Goal: Transaction & Acquisition: Purchase product/service

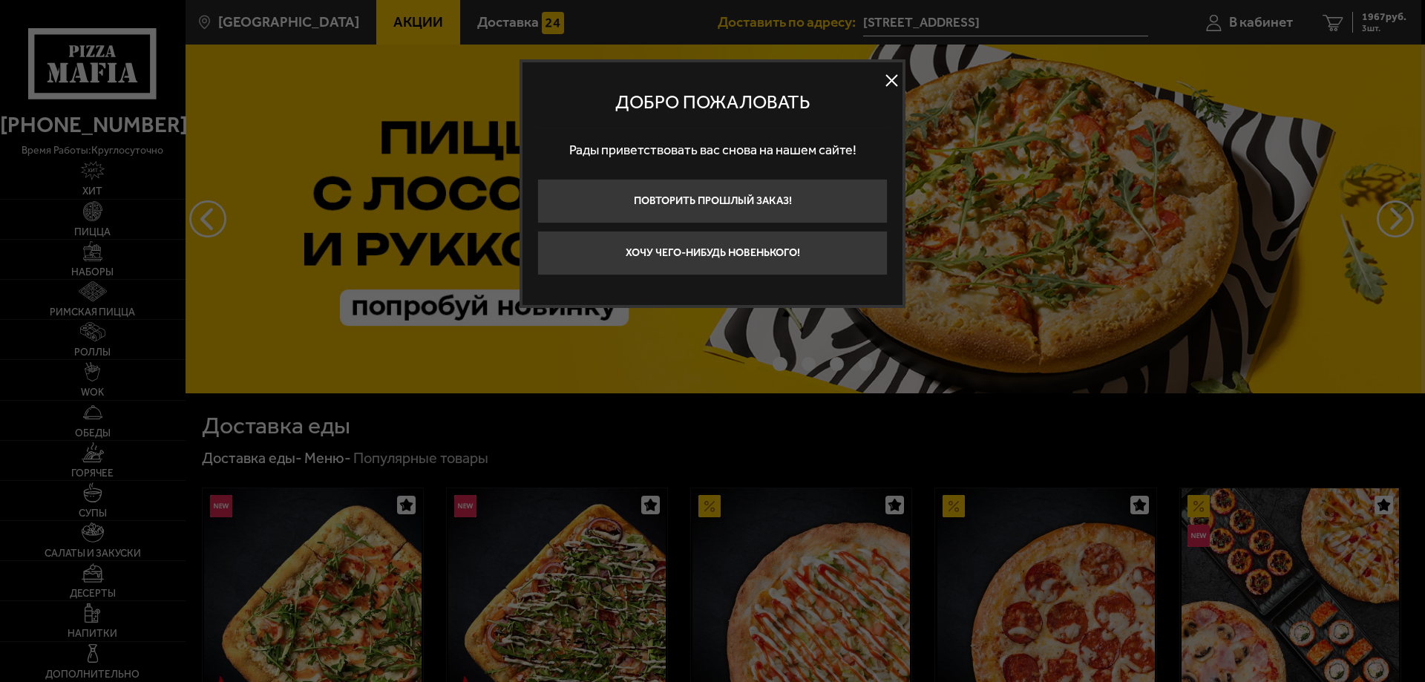
click at [885, 82] on button at bounding box center [891, 81] width 22 height 22
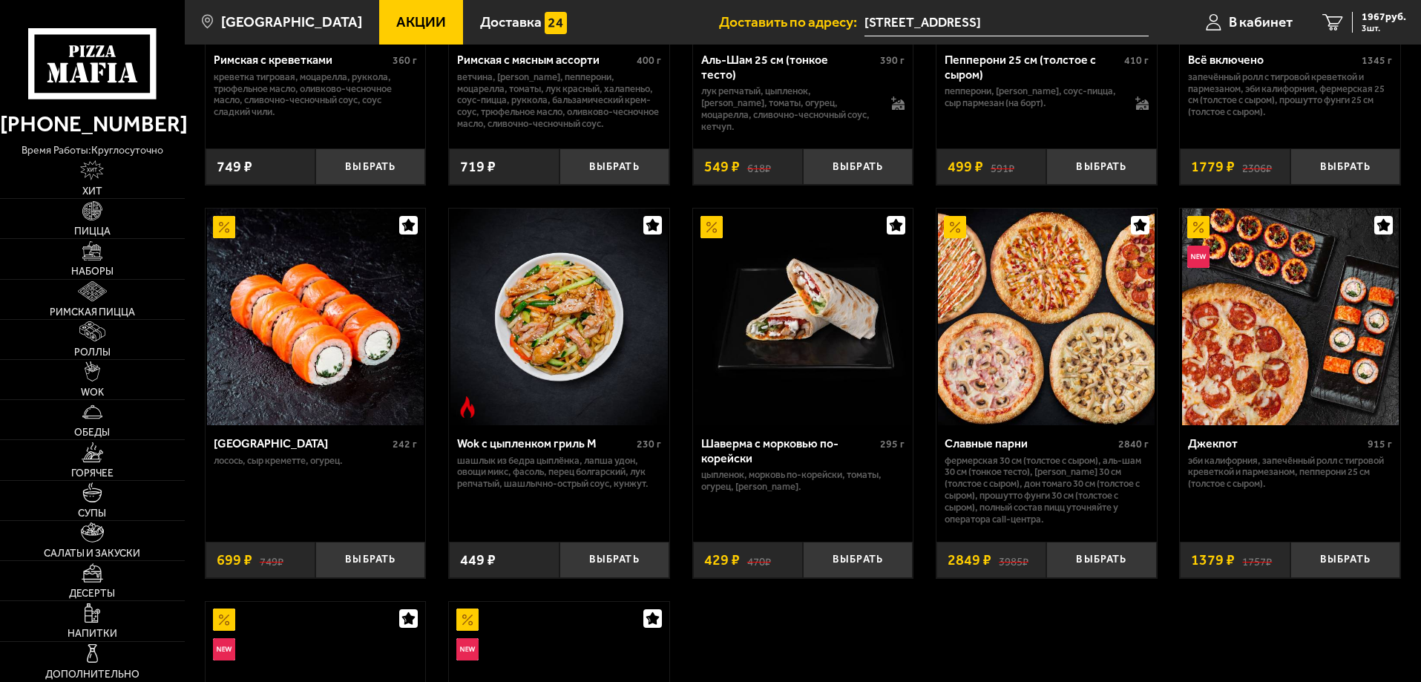
scroll to position [816, 0]
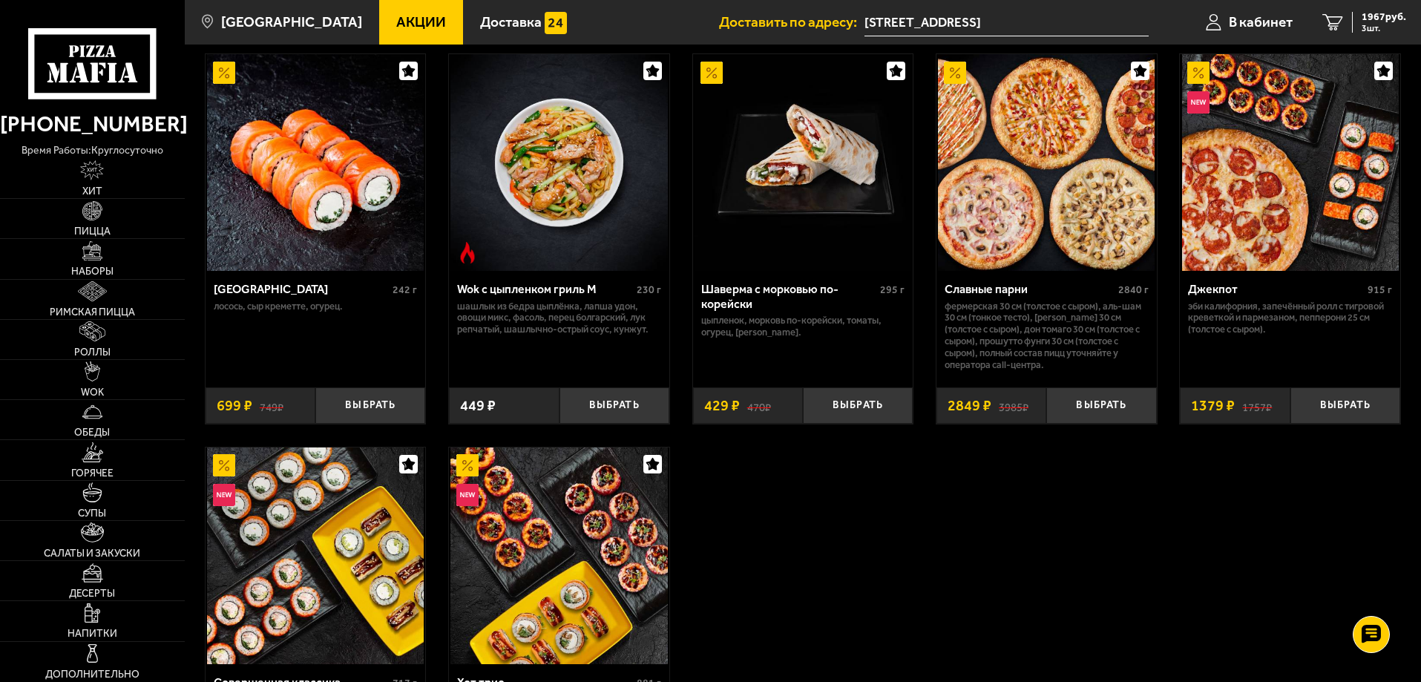
click at [404, 35] on link "Акции" at bounding box center [421, 22] width 84 height 45
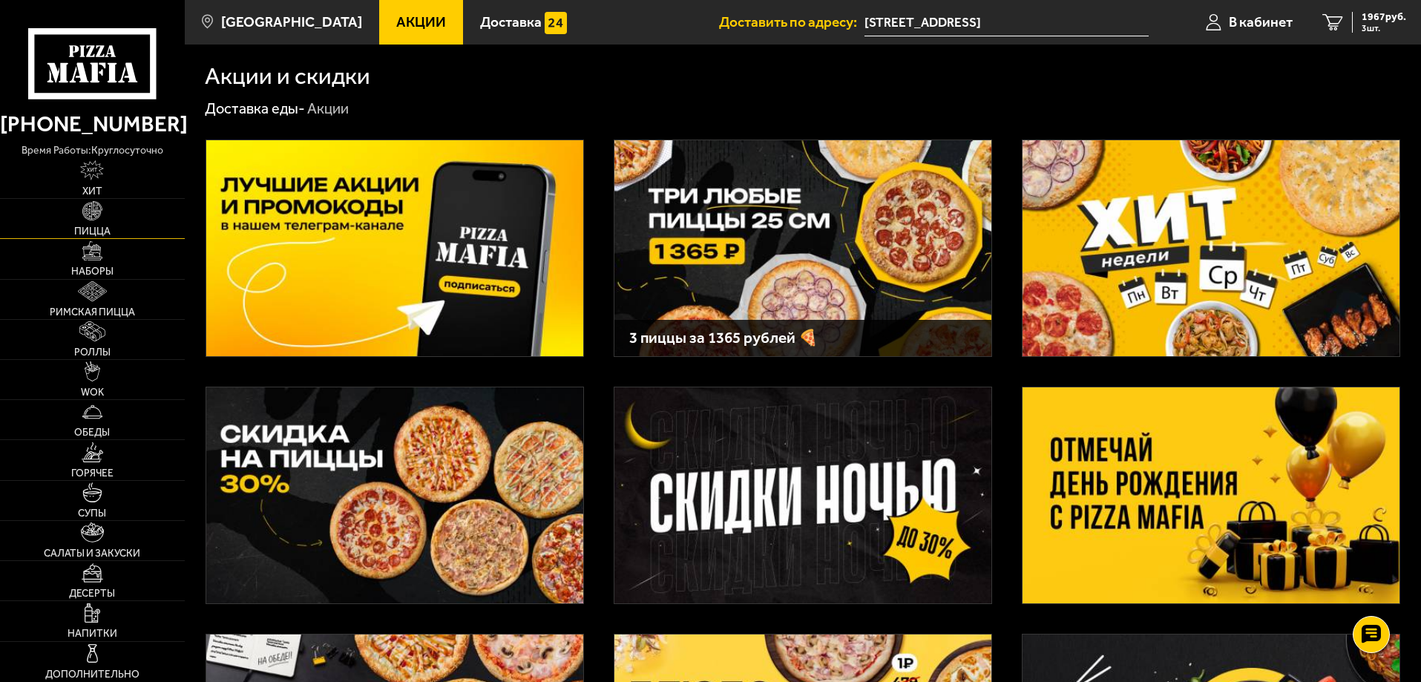
click at [95, 219] on img at bounding box center [92, 211] width 20 height 20
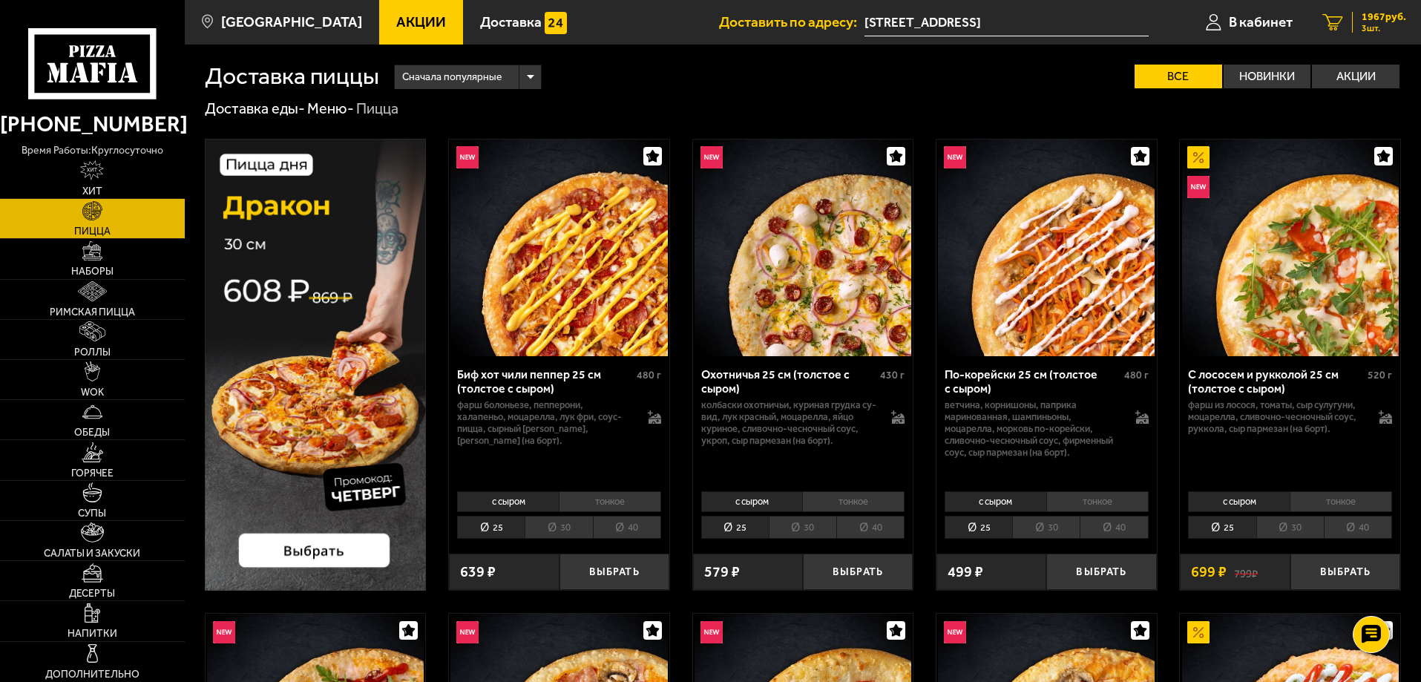
click at [1341, 21] on icon "3" at bounding box center [1333, 22] width 21 height 17
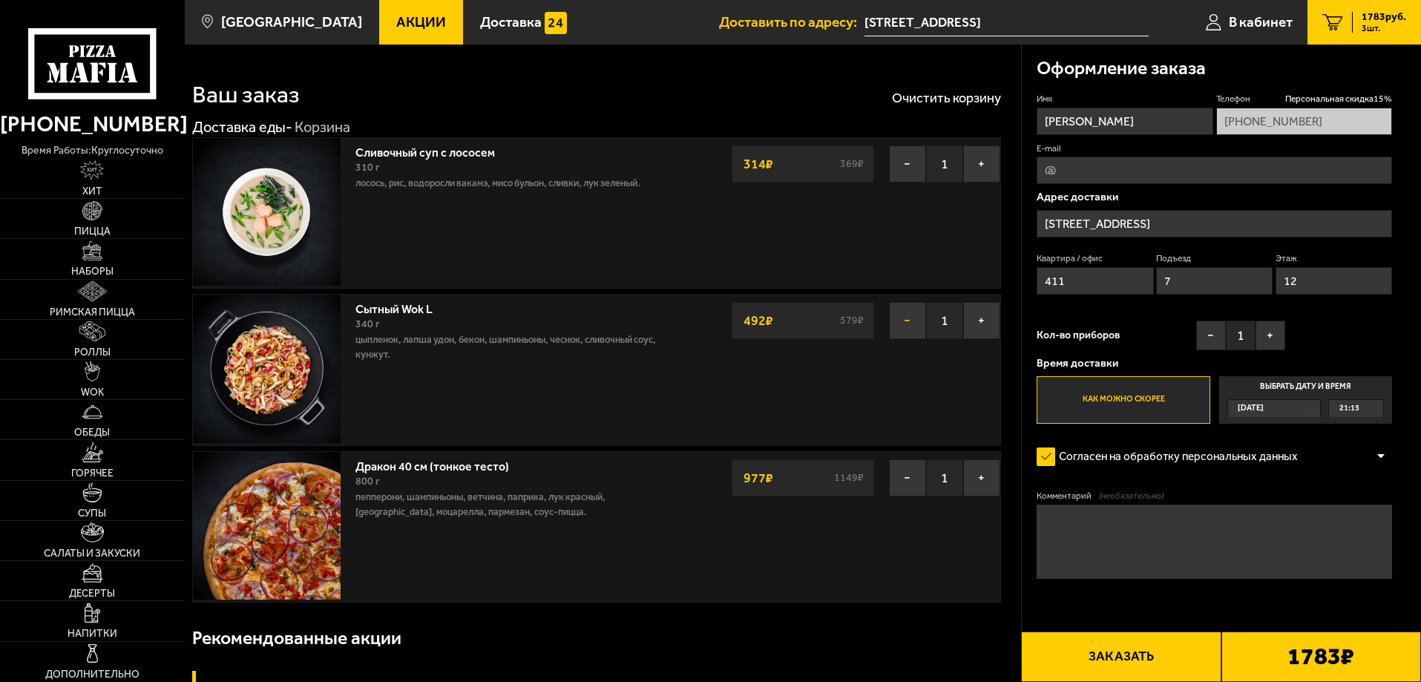
click at [917, 318] on button "−" at bounding box center [907, 320] width 37 height 37
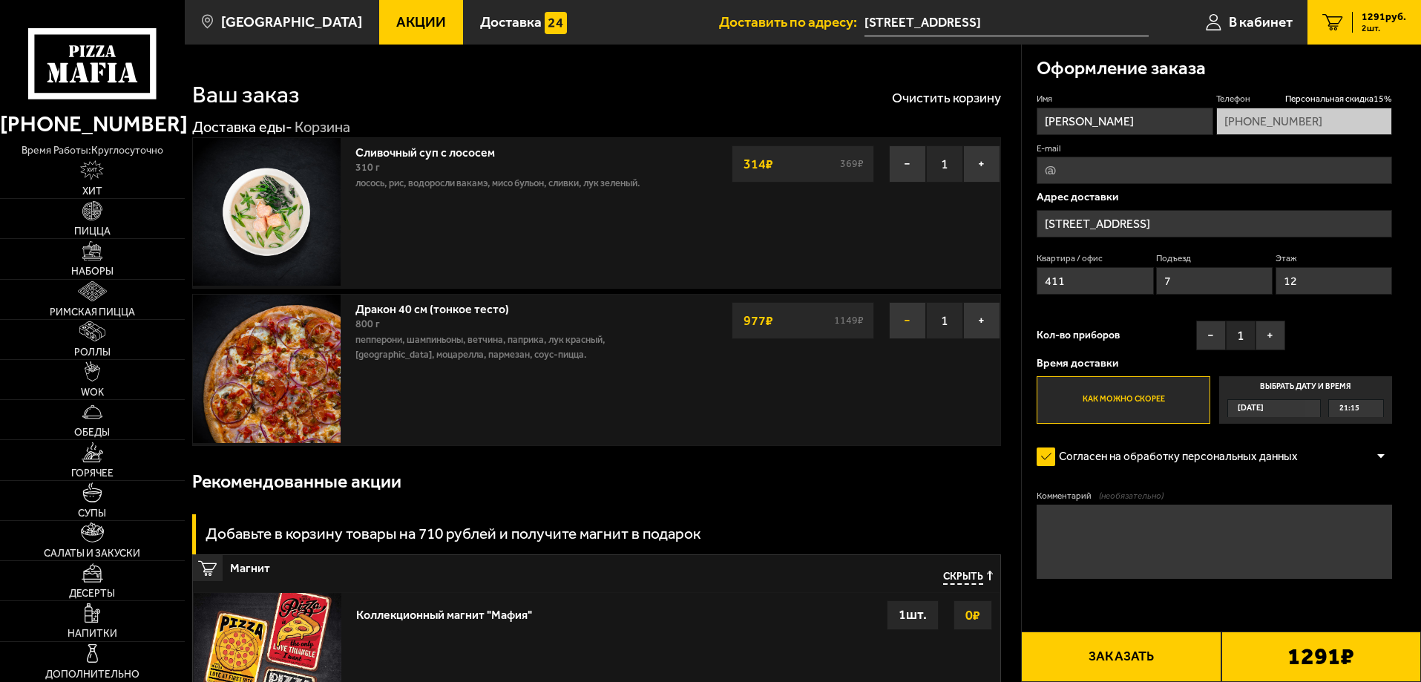
click at [914, 320] on button "−" at bounding box center [907, 320] width 37 height 37
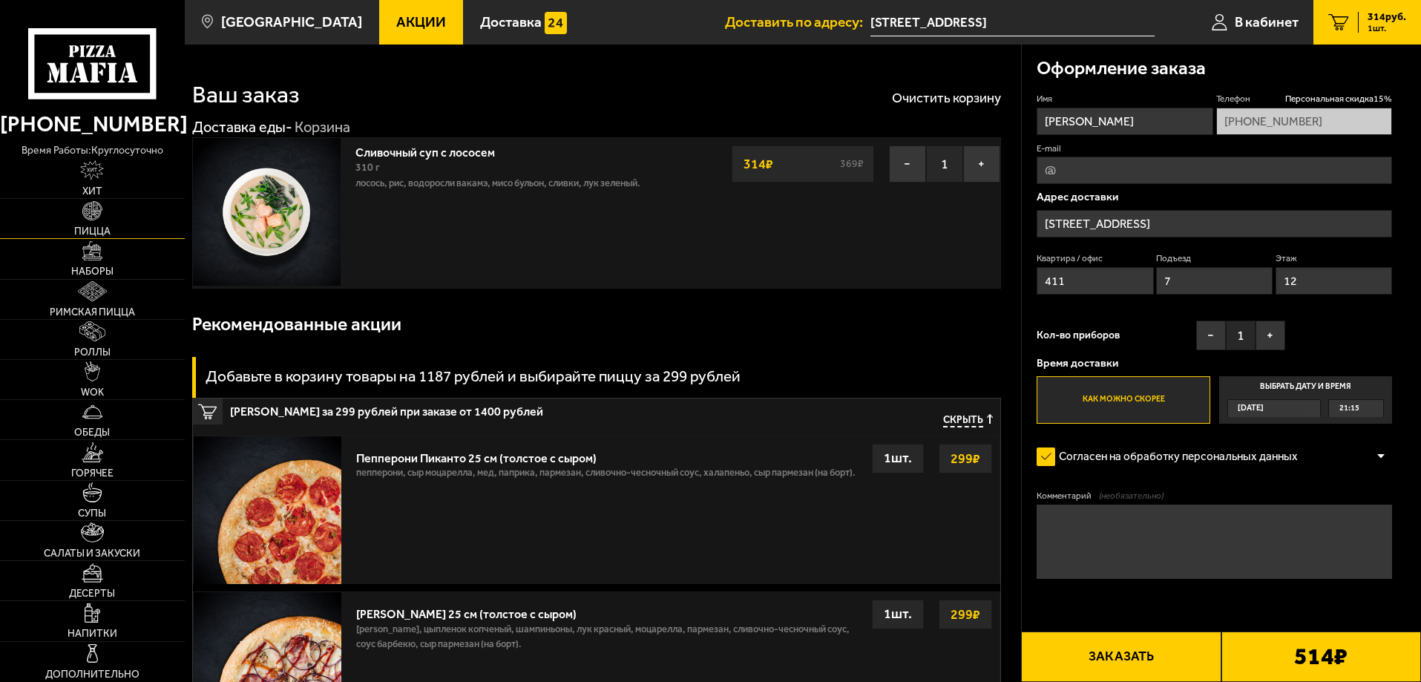
click at [84, 214] on img at bounding box center [92, 211] width 20 height 20
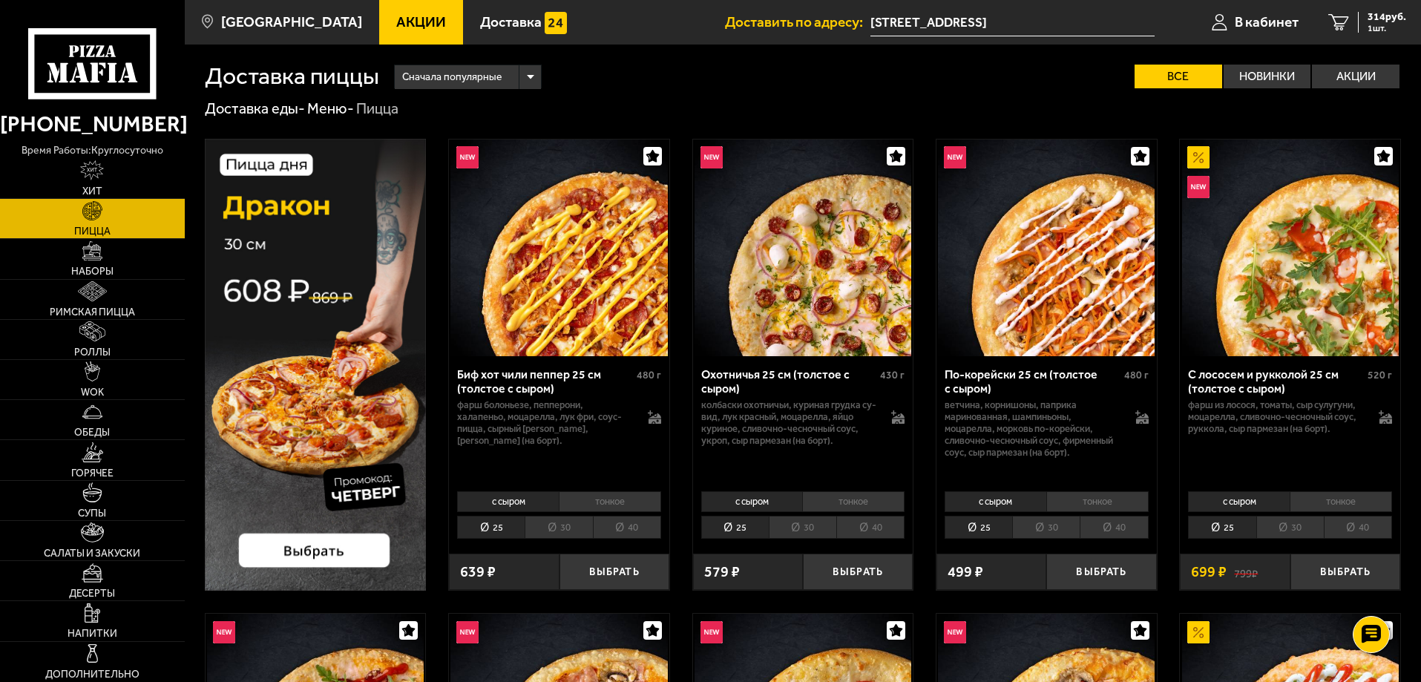
click at [310, 554] on img at bounding box center [316, 365] width 222 height 452
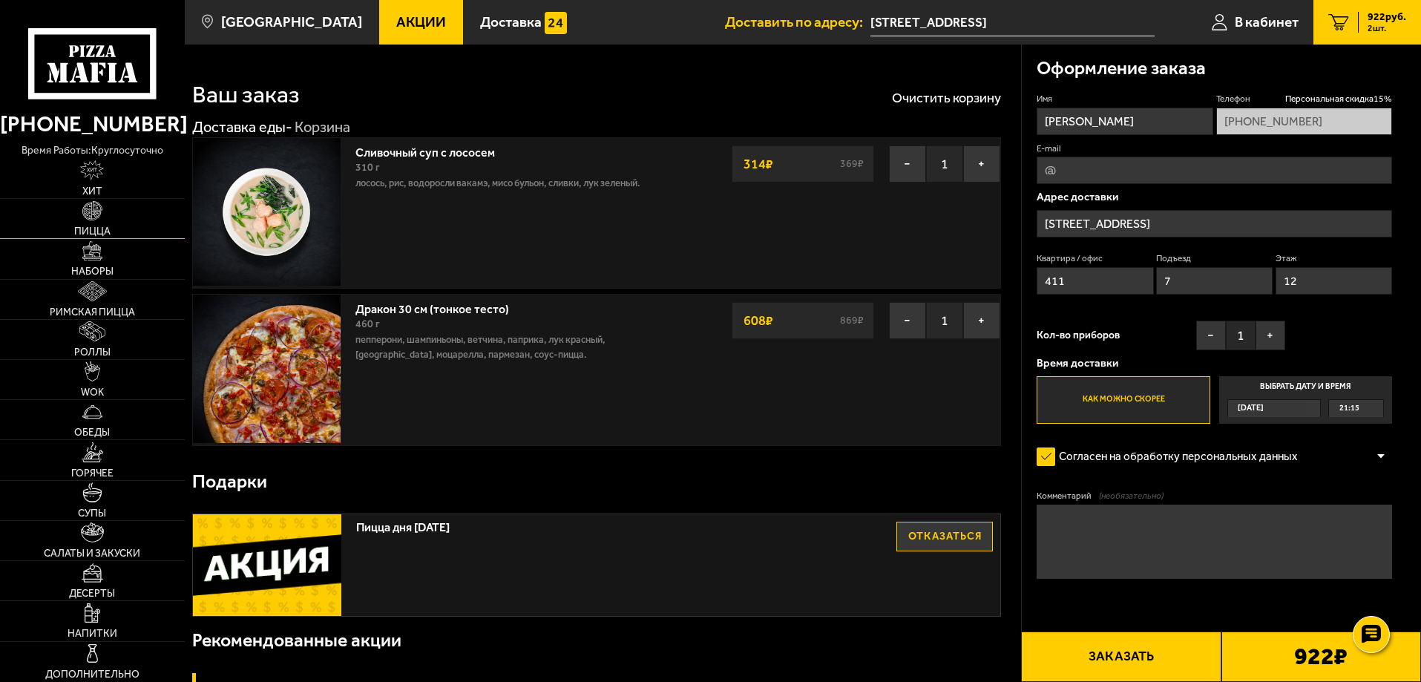
click at [94, 221] on link "Пицца" at bounding box center [92, 218] width 185 height 39
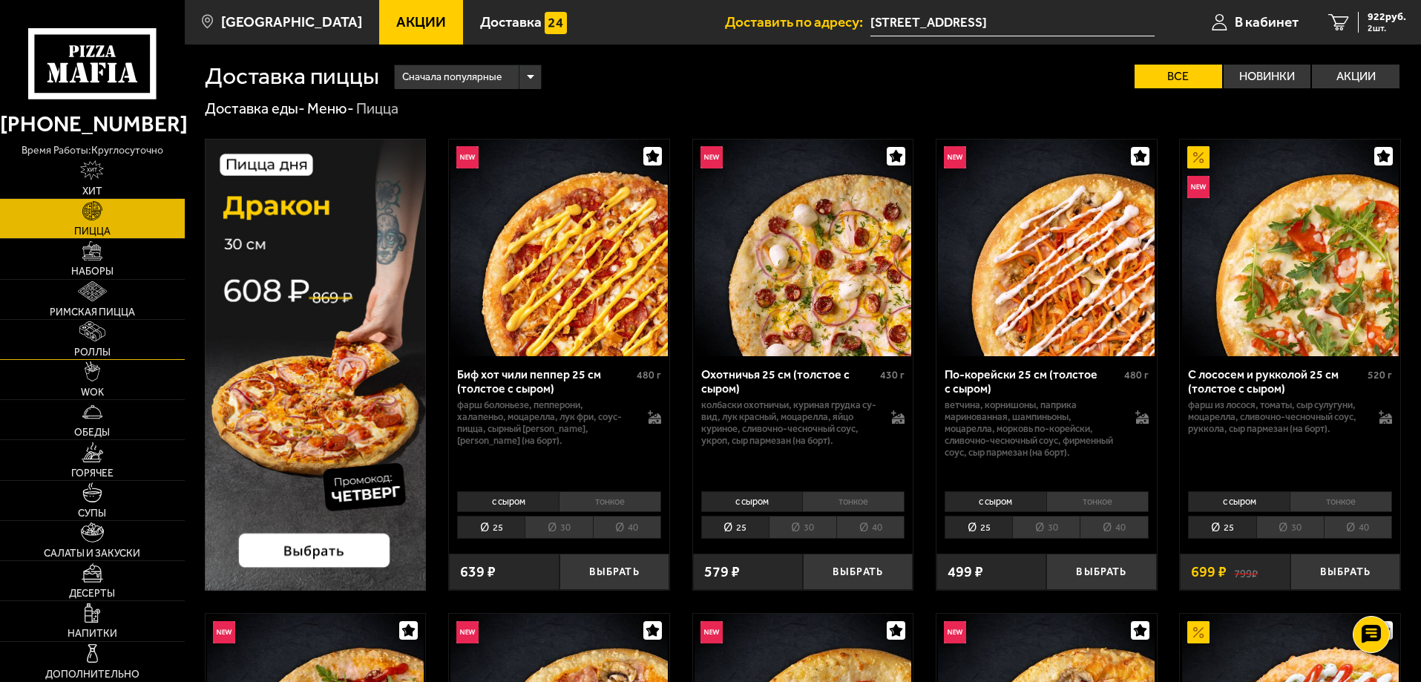
click at [111, 343] on link "Роллы" at bounding box center [92, 339] width 185 height 39
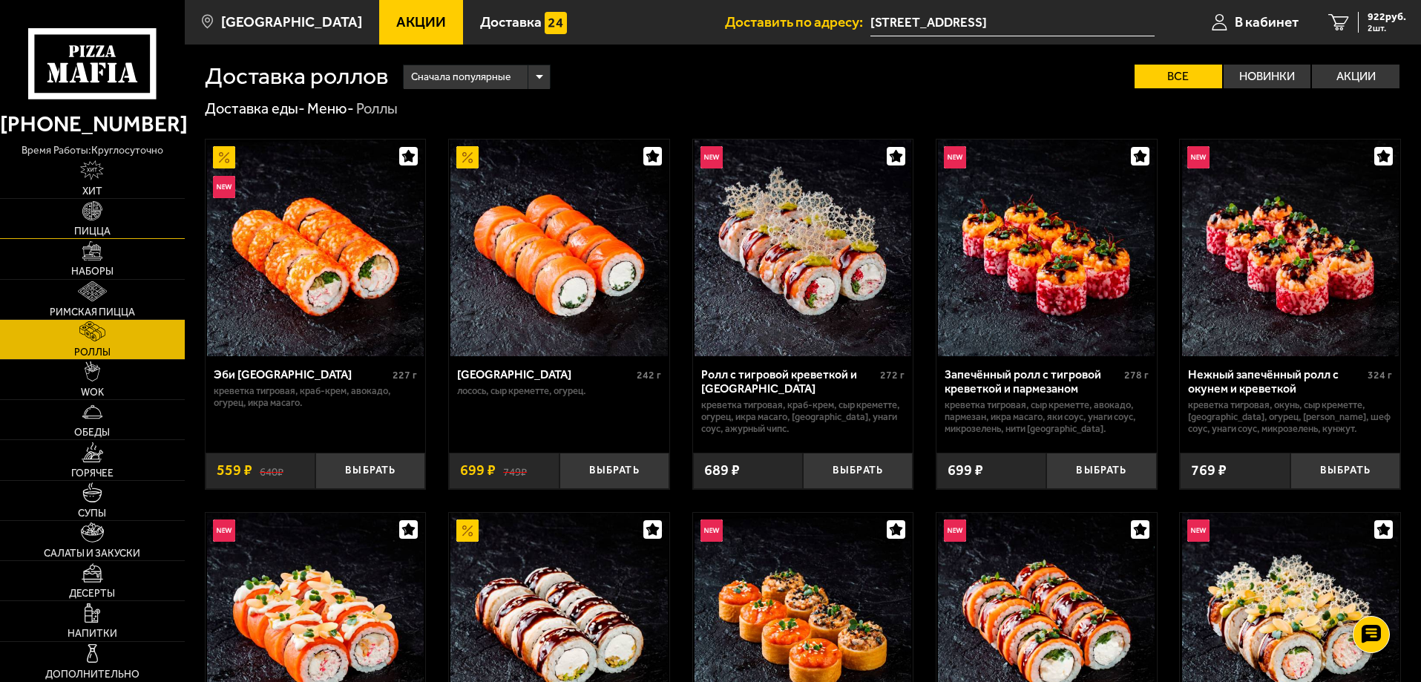
click at [105, 214] on link "Пицца" at bounding box center [92, 218] width 185 height 39
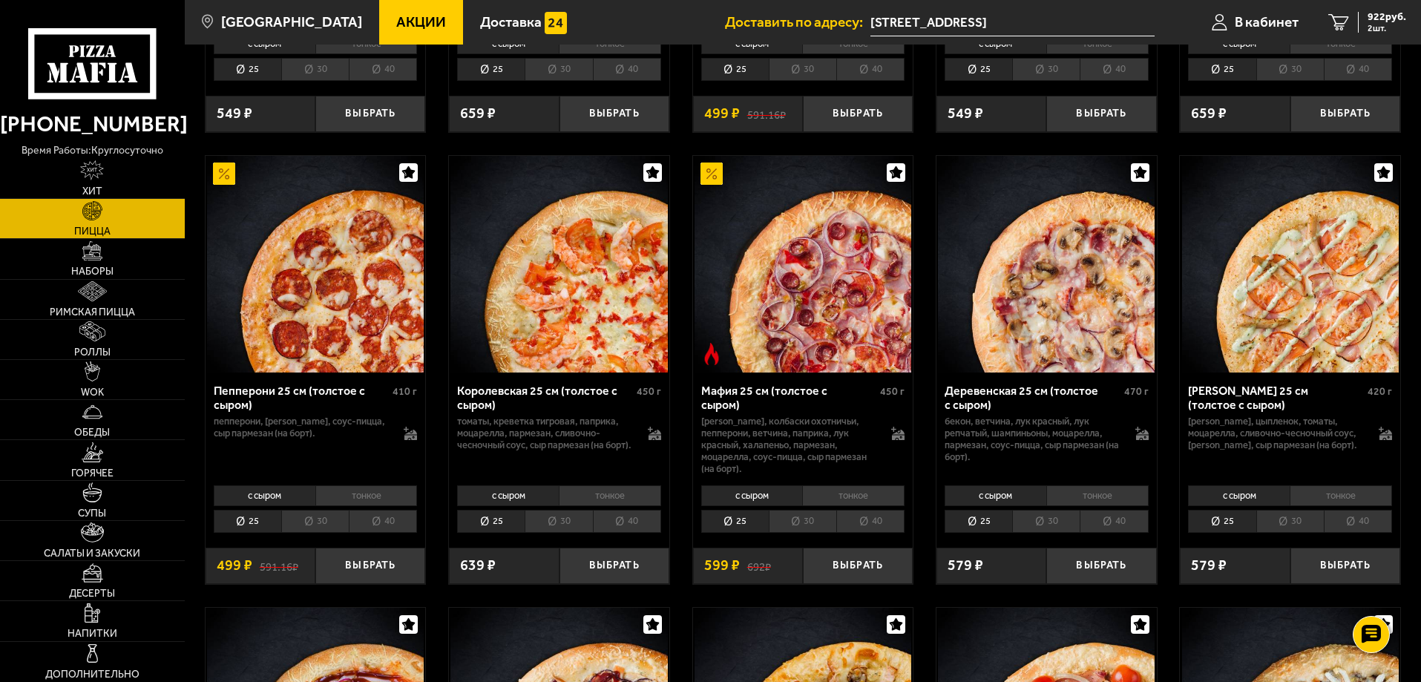
scroll to position [1855, 0]
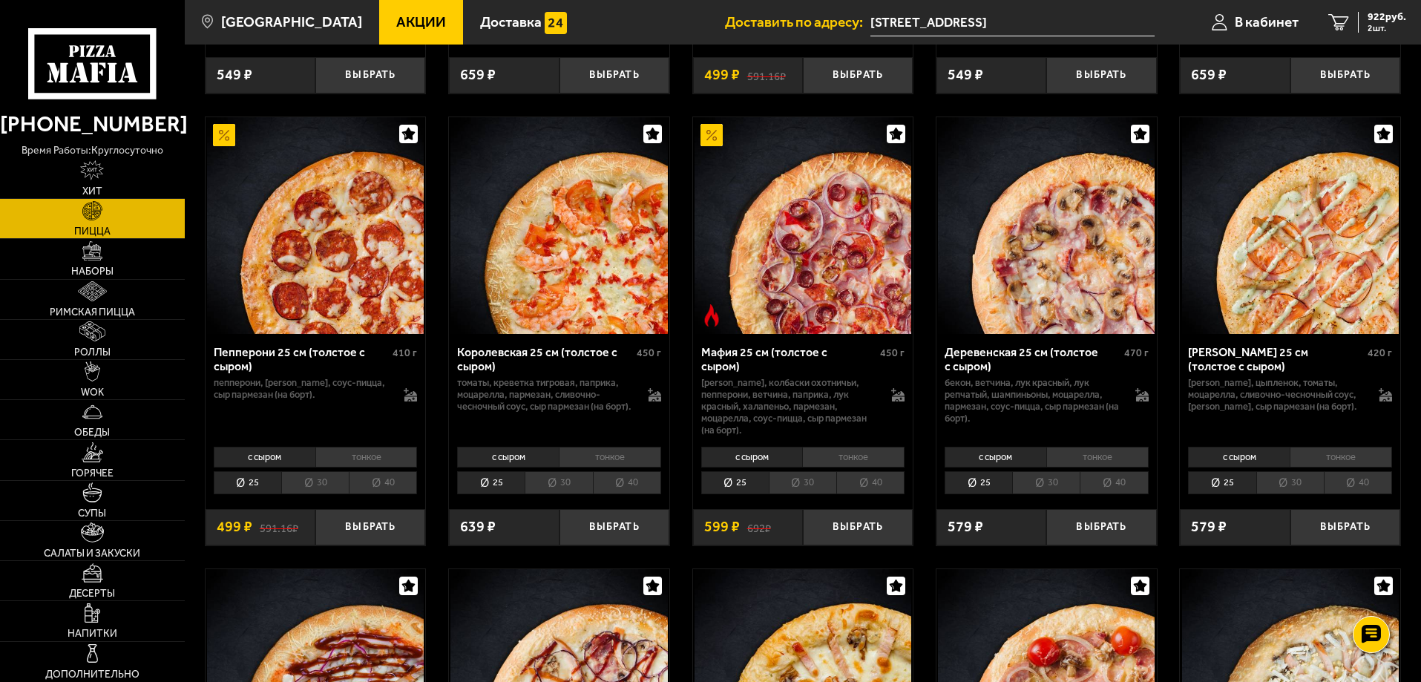
click at [383, 31] on link "Акции" at bounding box center [421, 22] width 84 height 45
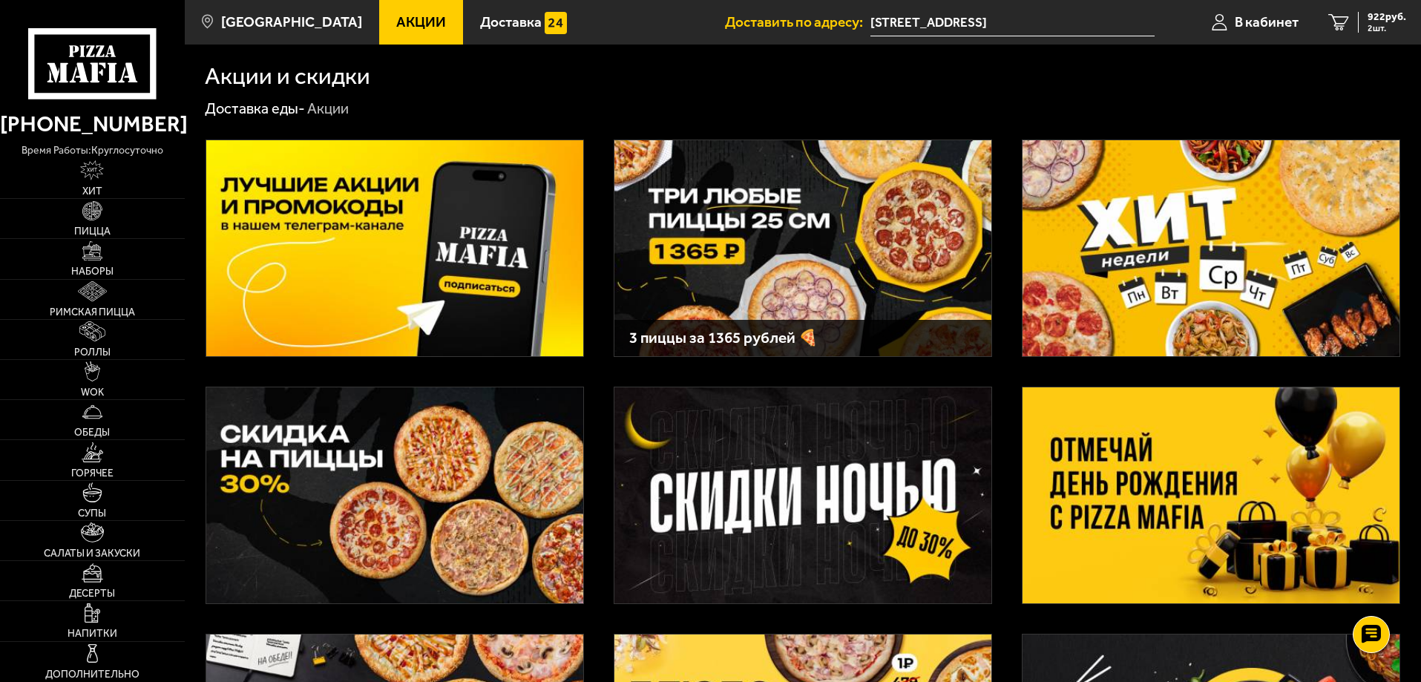
click at [1154, 292] on img at bounding box center [1211, 248] width 377 height 216
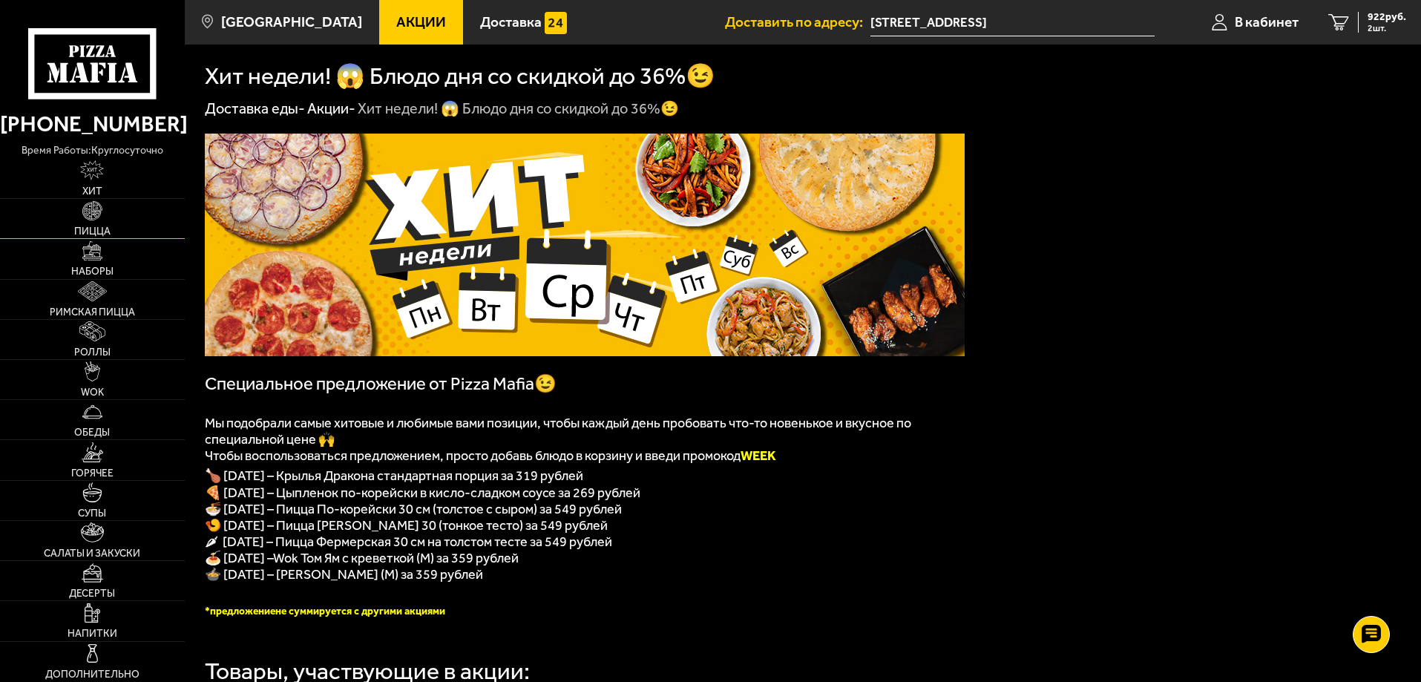
click at [105, 214] on link "Пицца" at bounding box center [92, 218] width 185 height 39
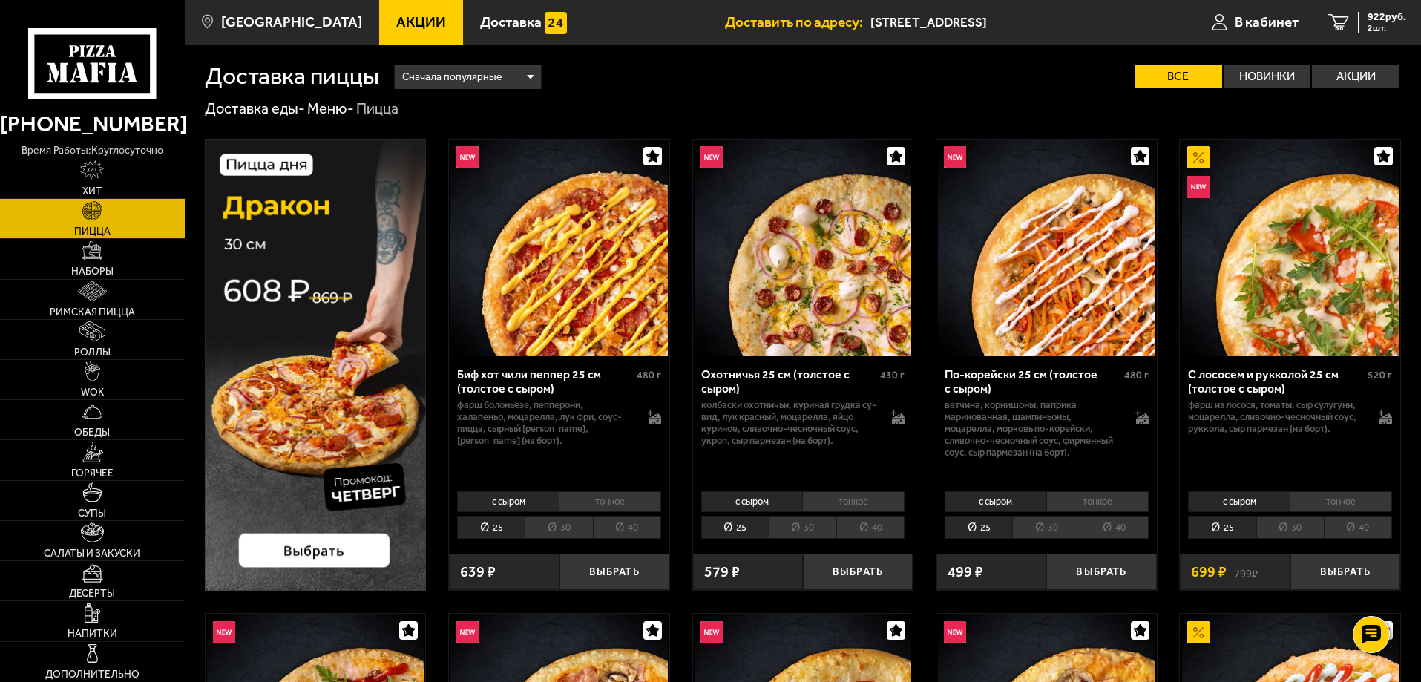
click at [396, 17] on span "Акции" at bounding box center [421, 22] width 50 height 14
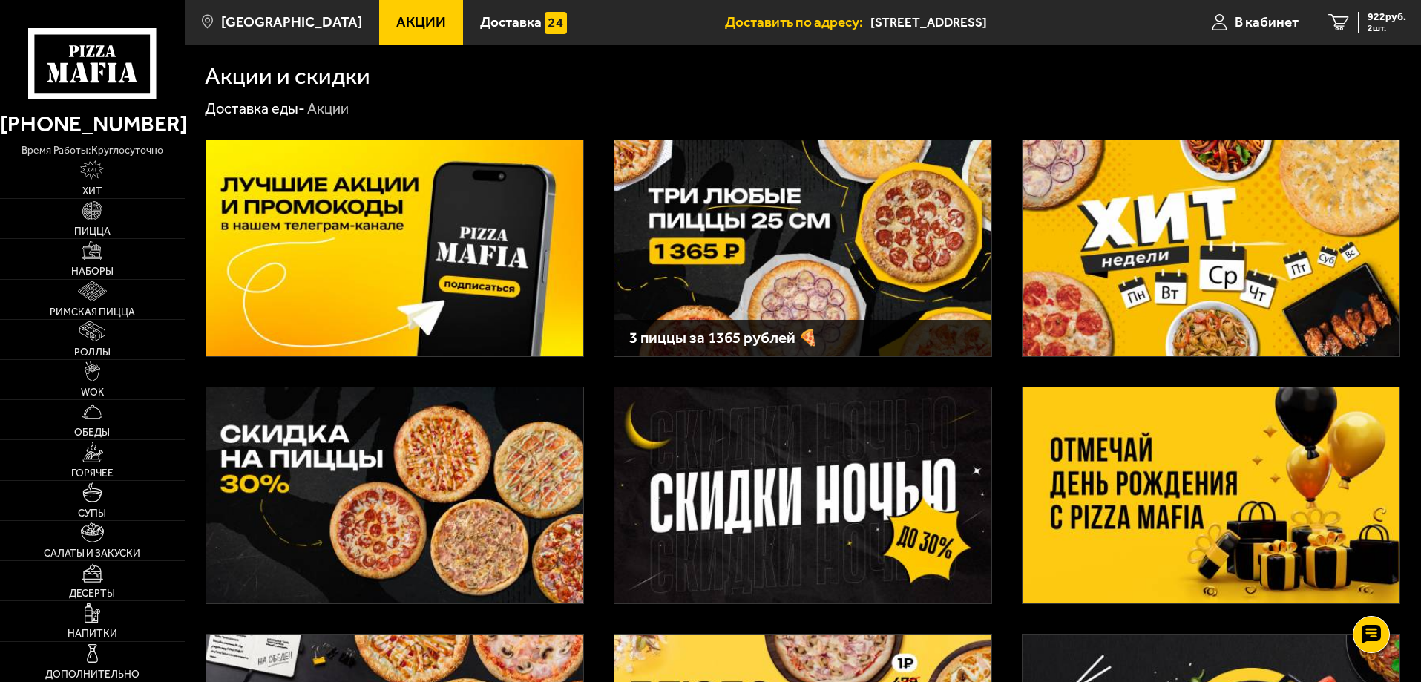
click at [1118, 261] on img at bounding box center [1211, 248] width 377 height 216
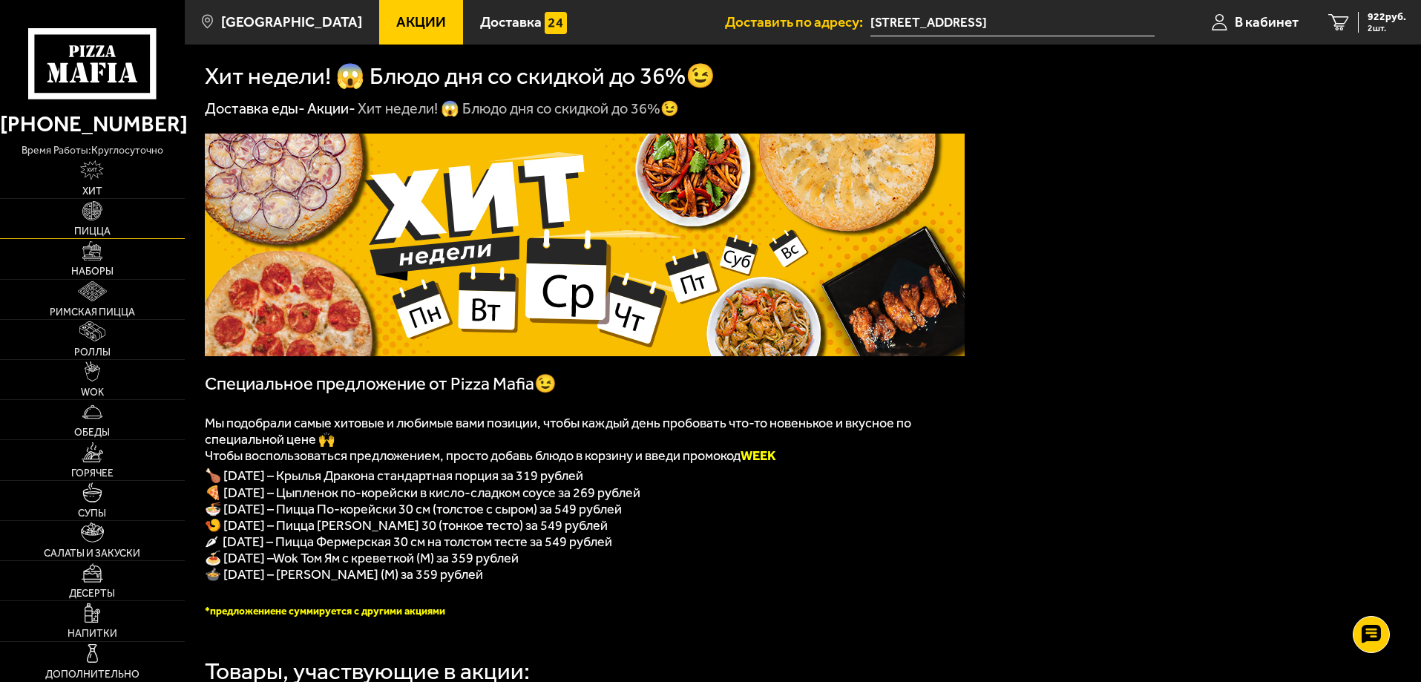
click at [94, 218] on img at bounding box center [92, 211] width 20 height 20
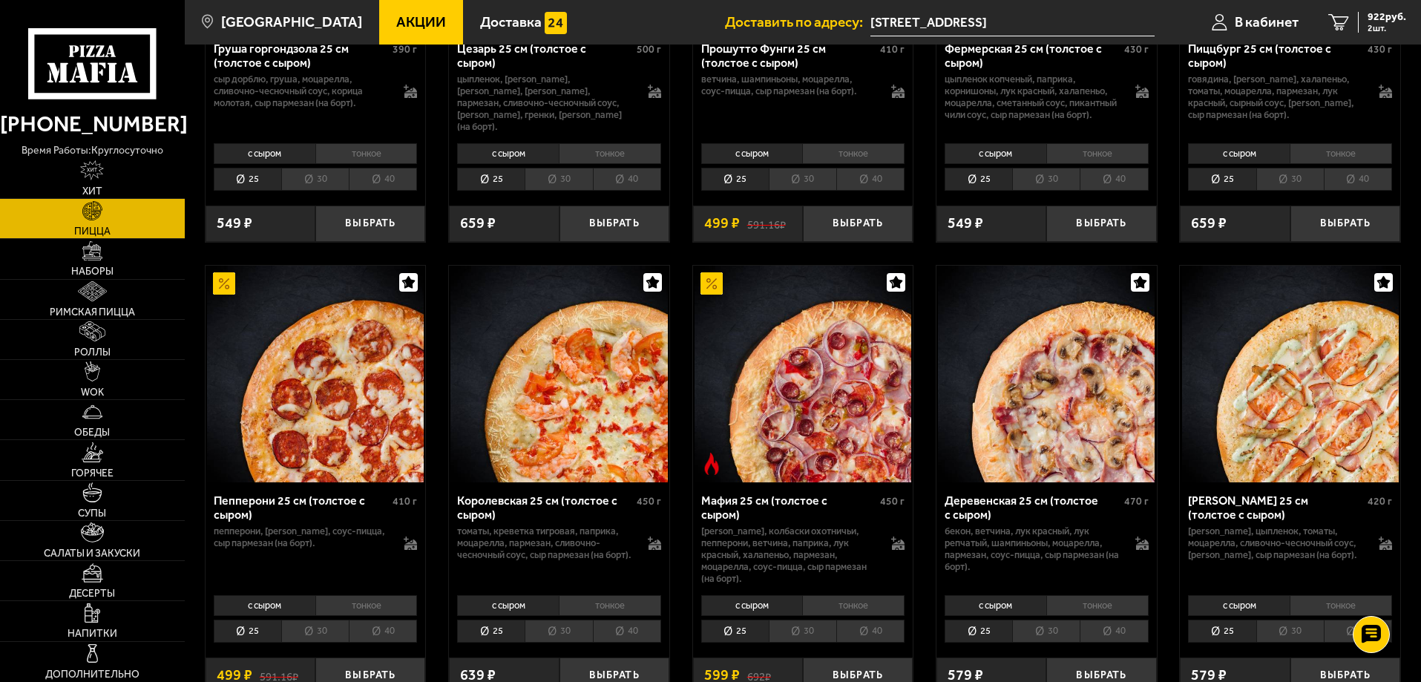
scroll to position [1781, 0]
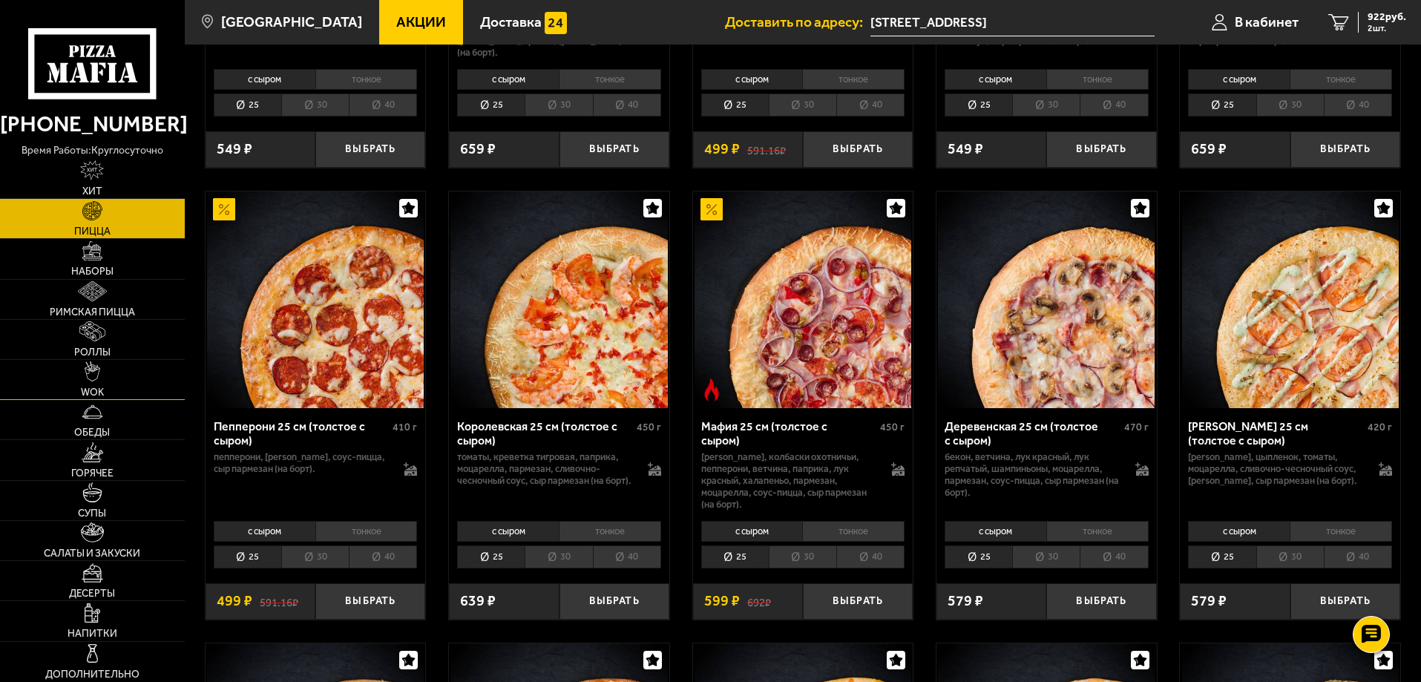
click at [105, 384] on link "WOK" at bounding box center [92, 379] width 185 height 39
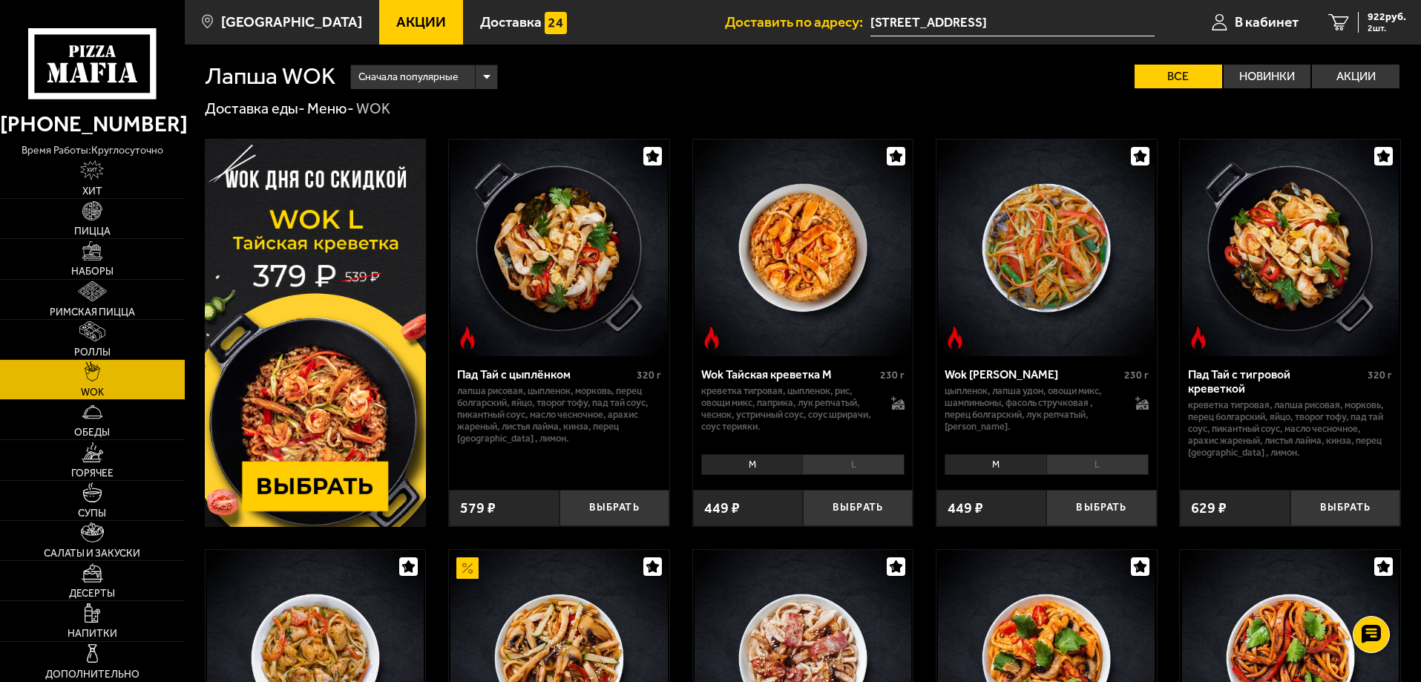
click at [399, 29] on span "Акции" at bounding box center [421, 22] width 50 height 14
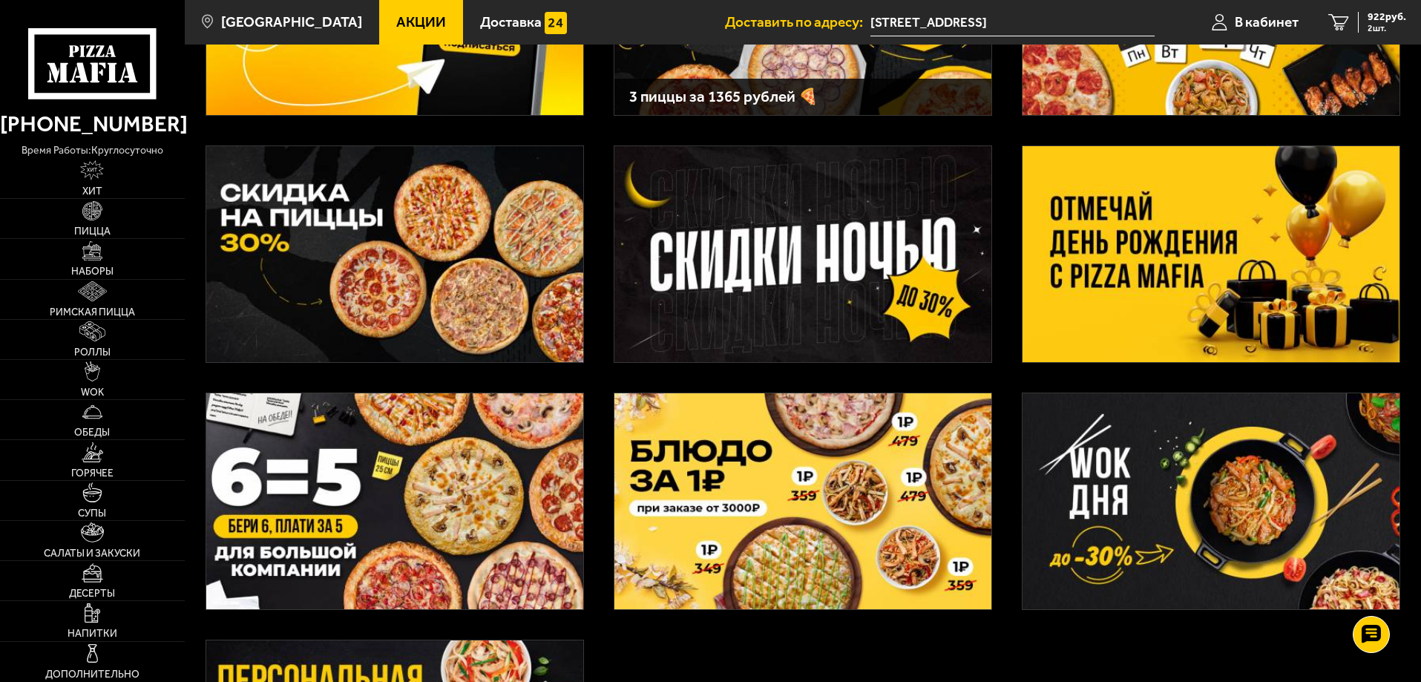
scroll to position [297, 0]
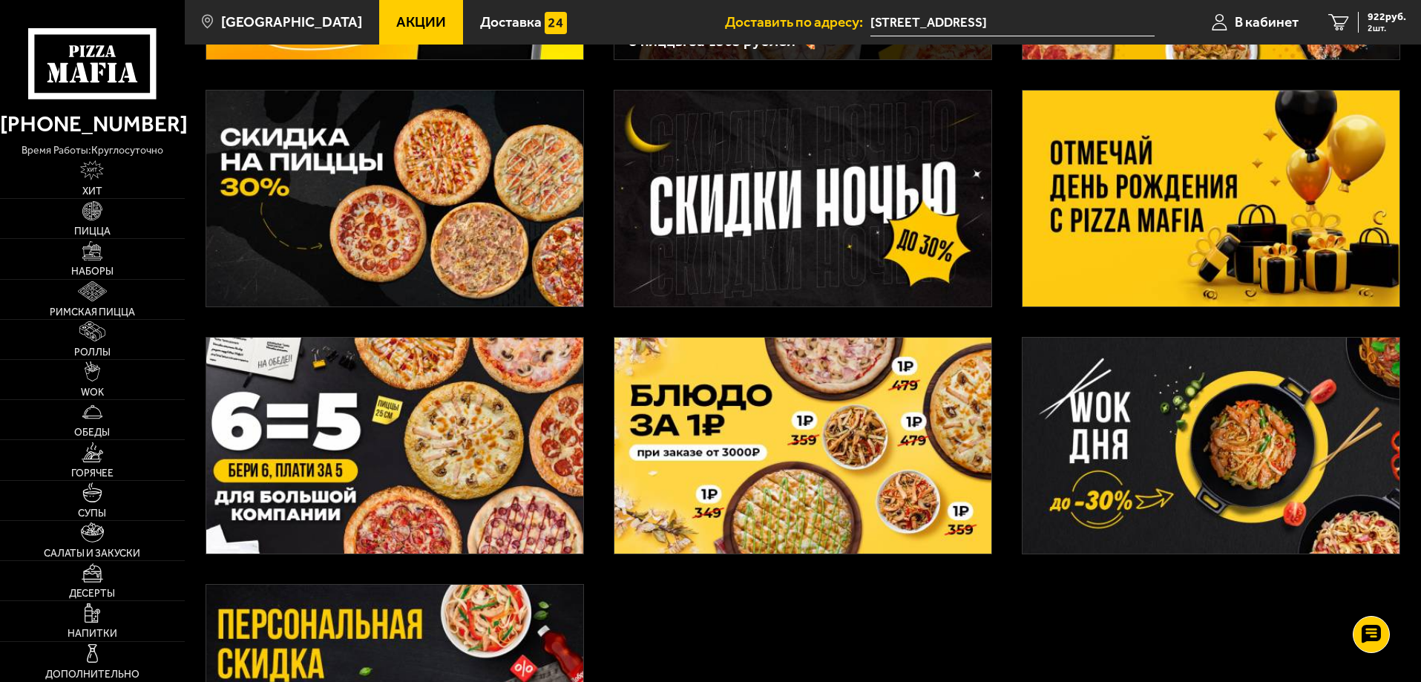
click at [1167, 490] on img at bounding box center [1211, 446] width 377 height 216
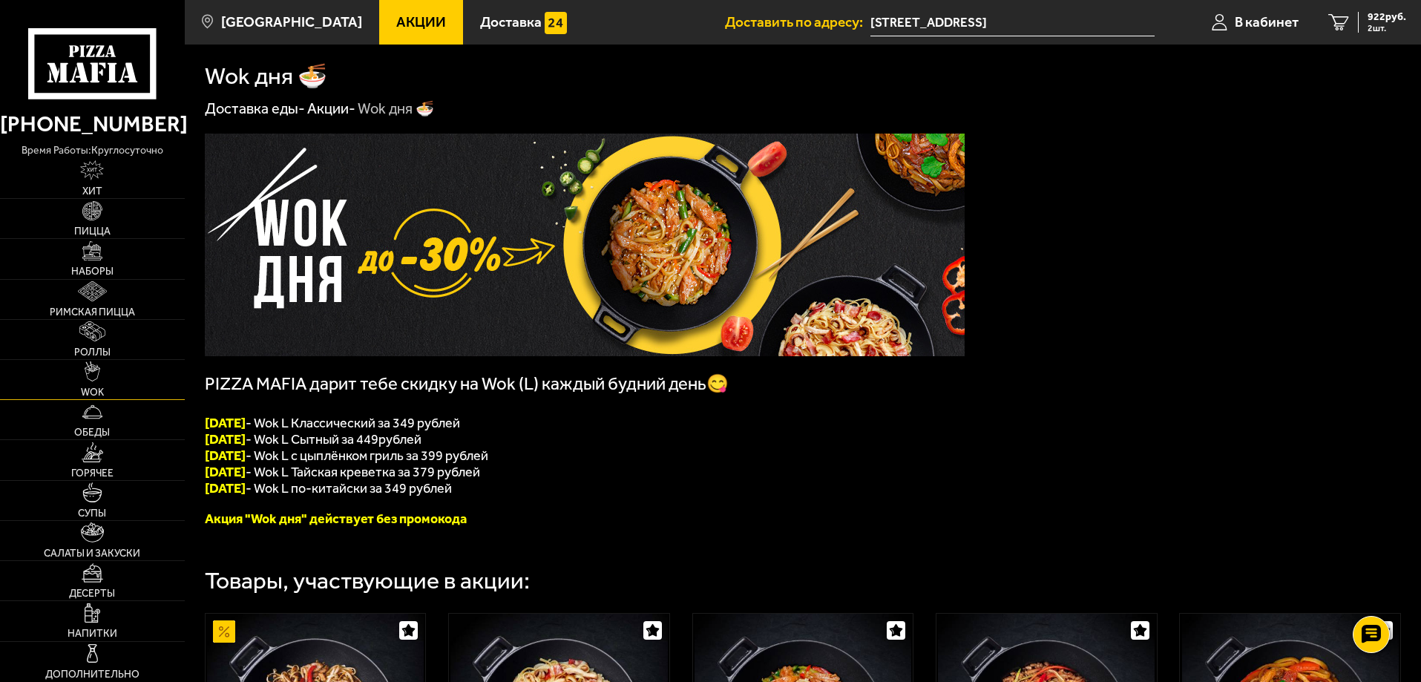
click at [105, 386] on link "WOK" at bounding box center [92, 379] width 185 height 39
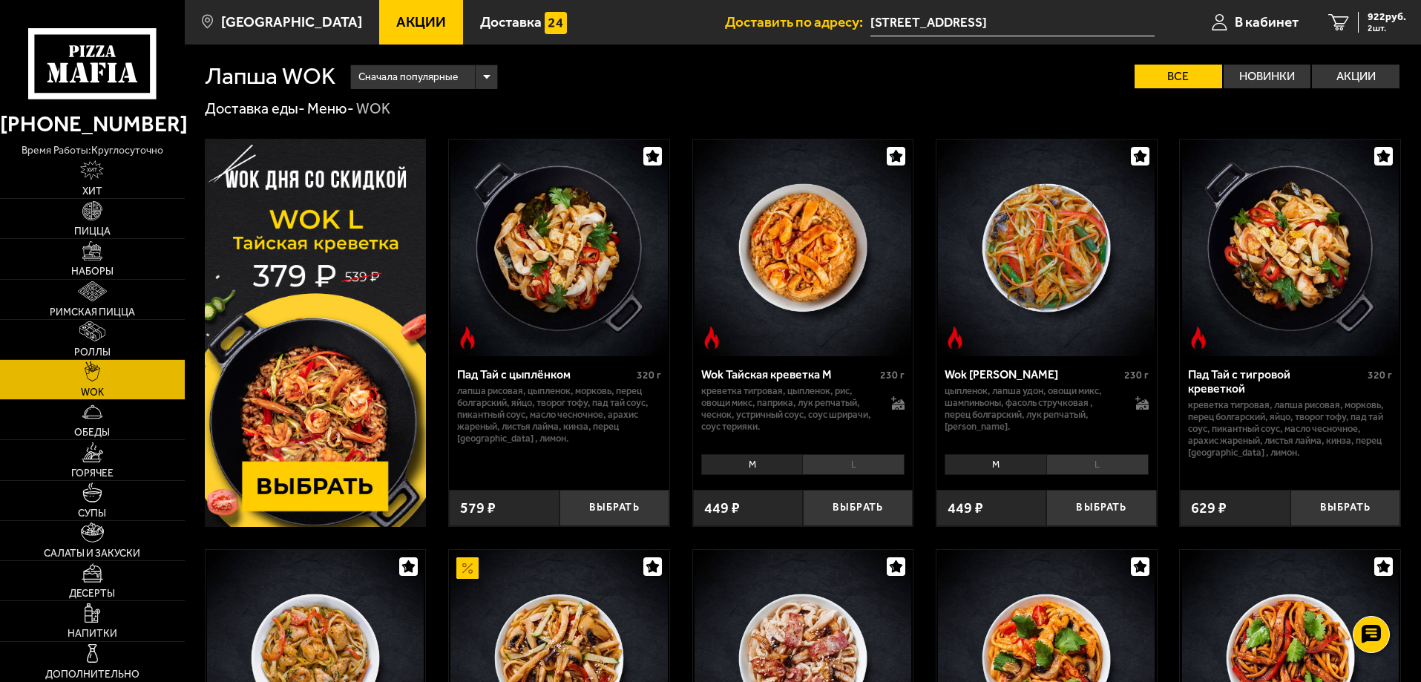
click at [307, 485] on img at bounding box center [316, 333] width 222 height 388
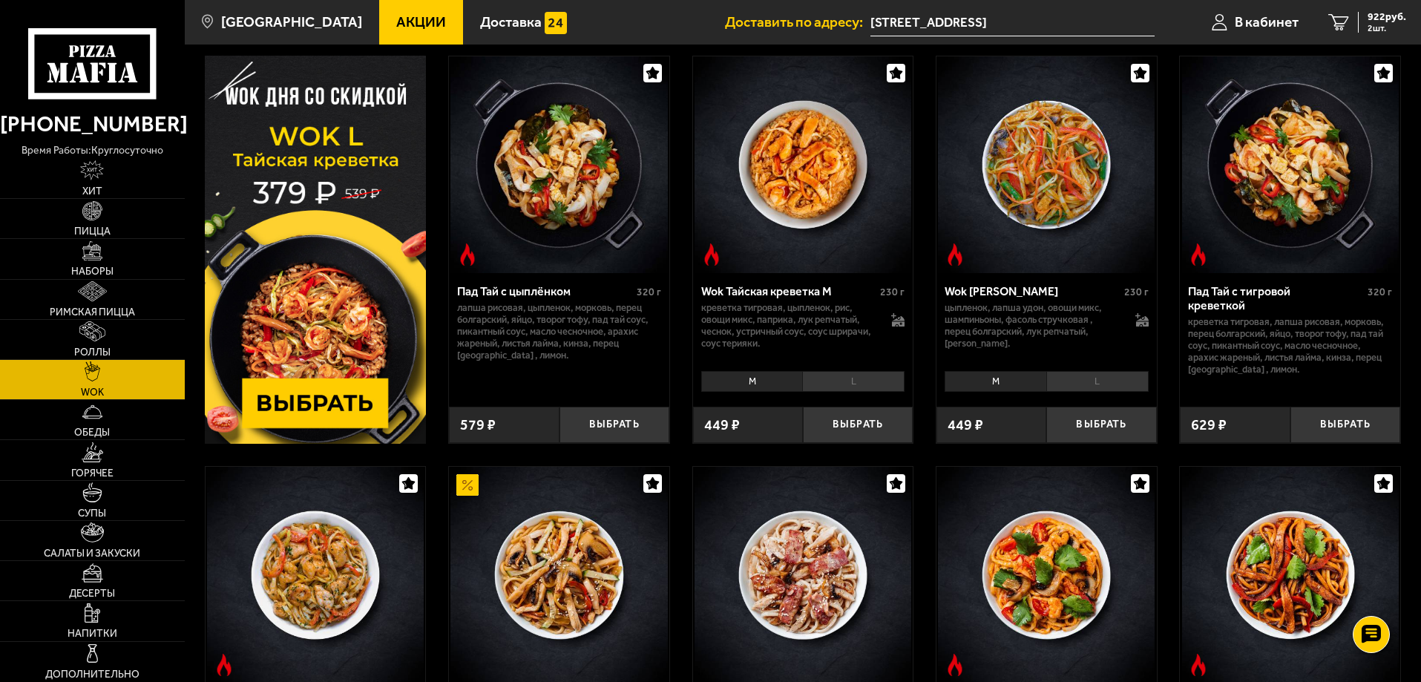
scroll to position [74, 0]
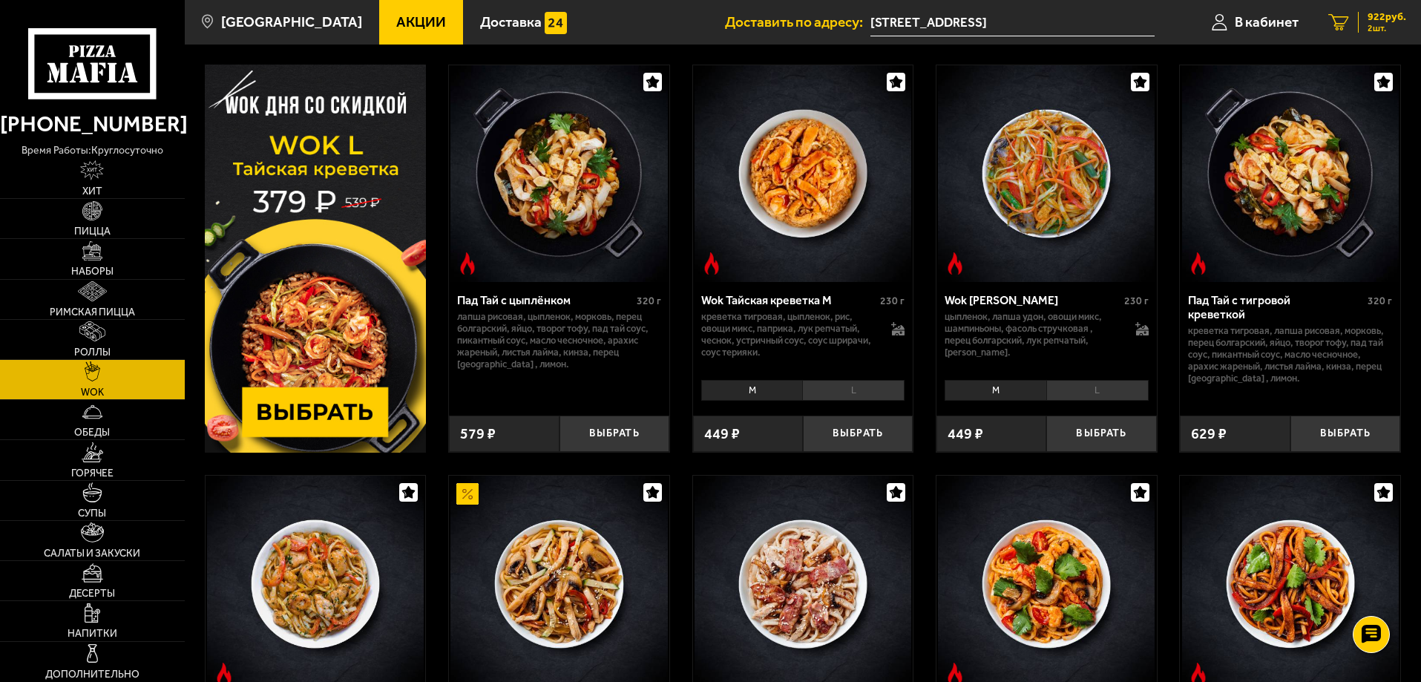
click at [1372, 30] on span "2 шт." at bounding box center [1387, 28] width 39 height 9
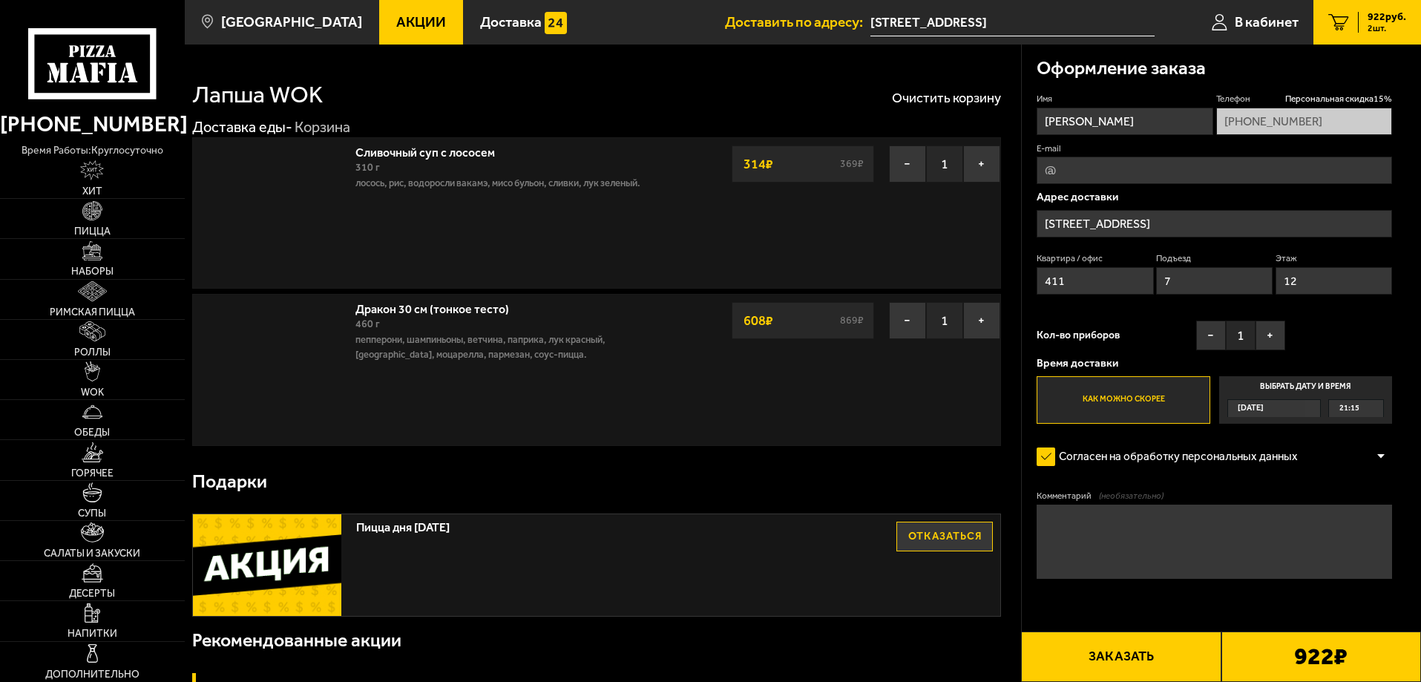
type input "[STREET_ADDRESS]"
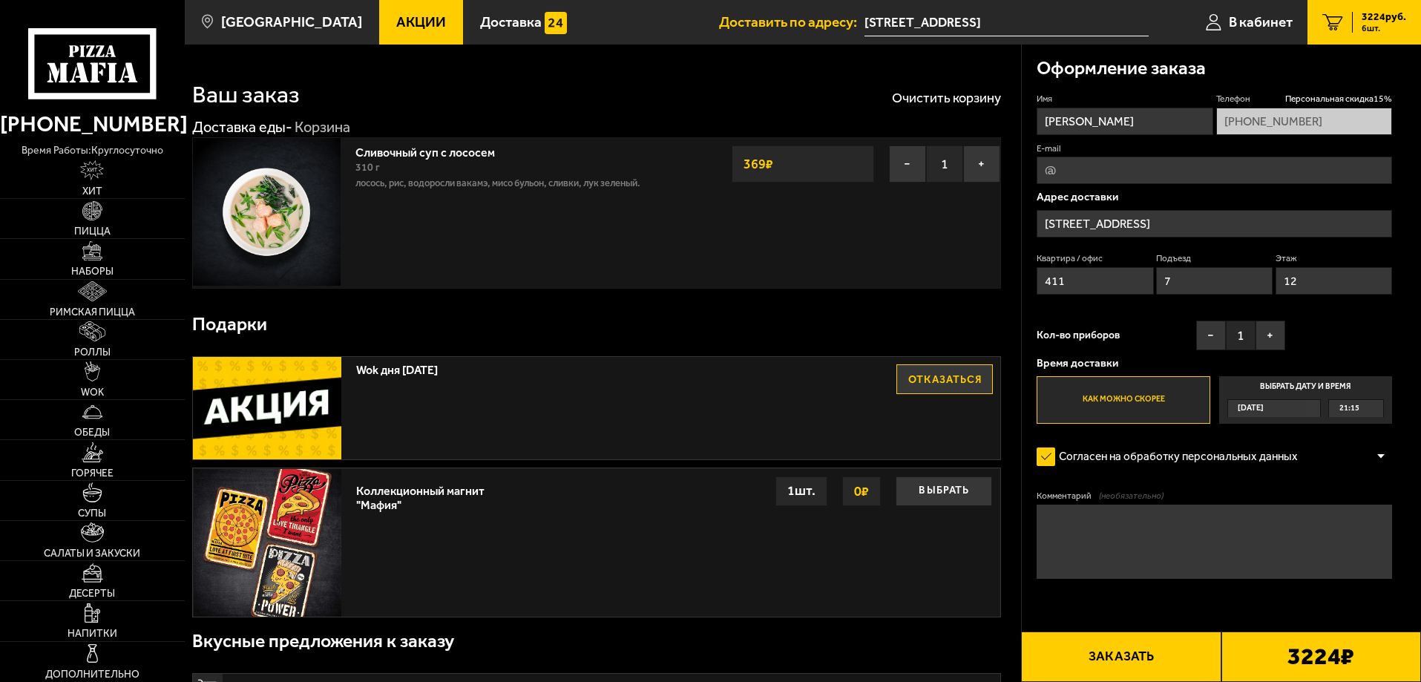
click at [1396, 19] on span "3224 руб." at bounding box center [1384, 17] width 45 height 10
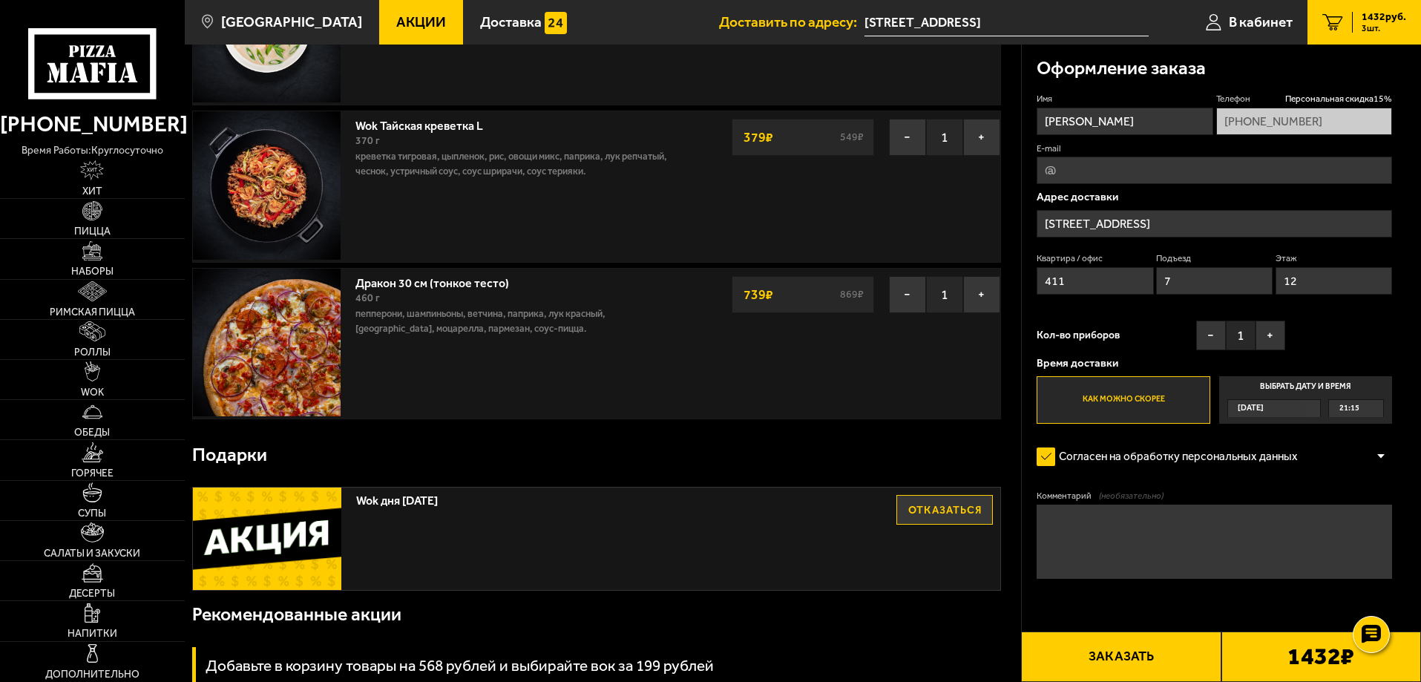
scroll to position [35, 0]
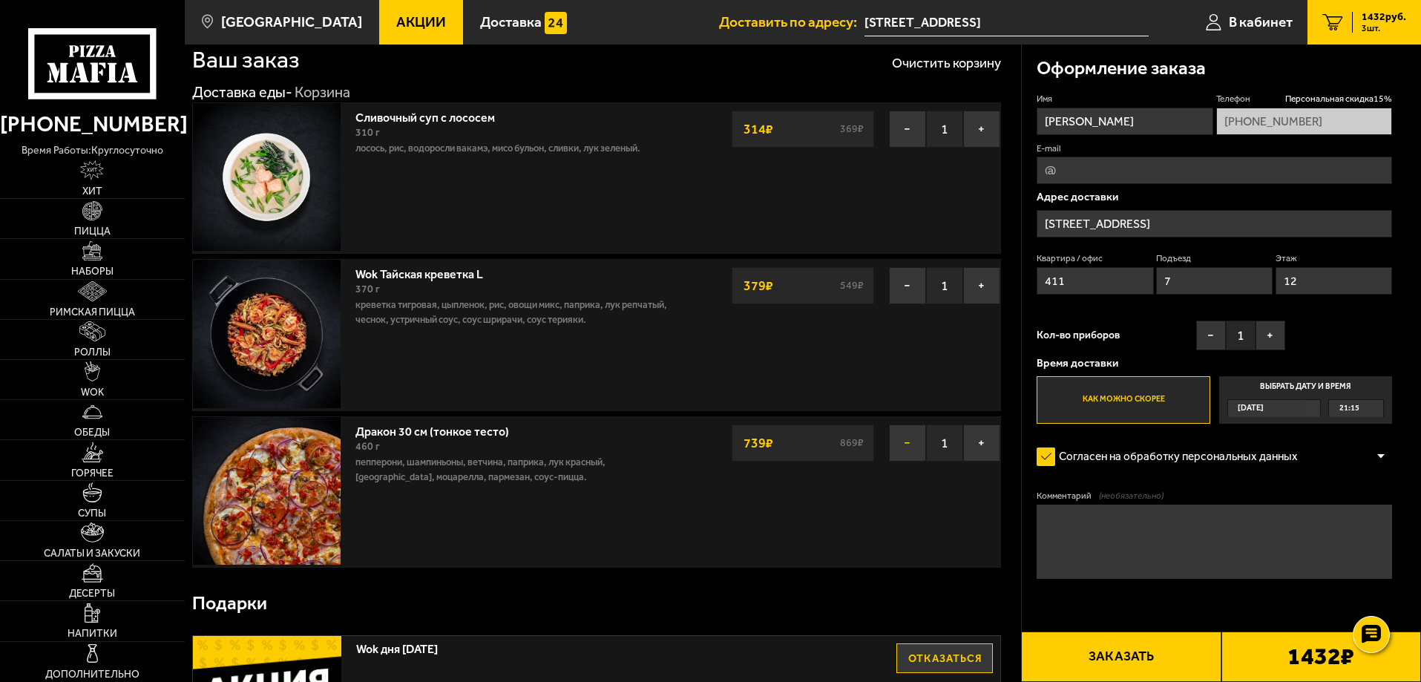
click at [918, 438] on button "−" at bounding box center [907, 443] width 37 height 37
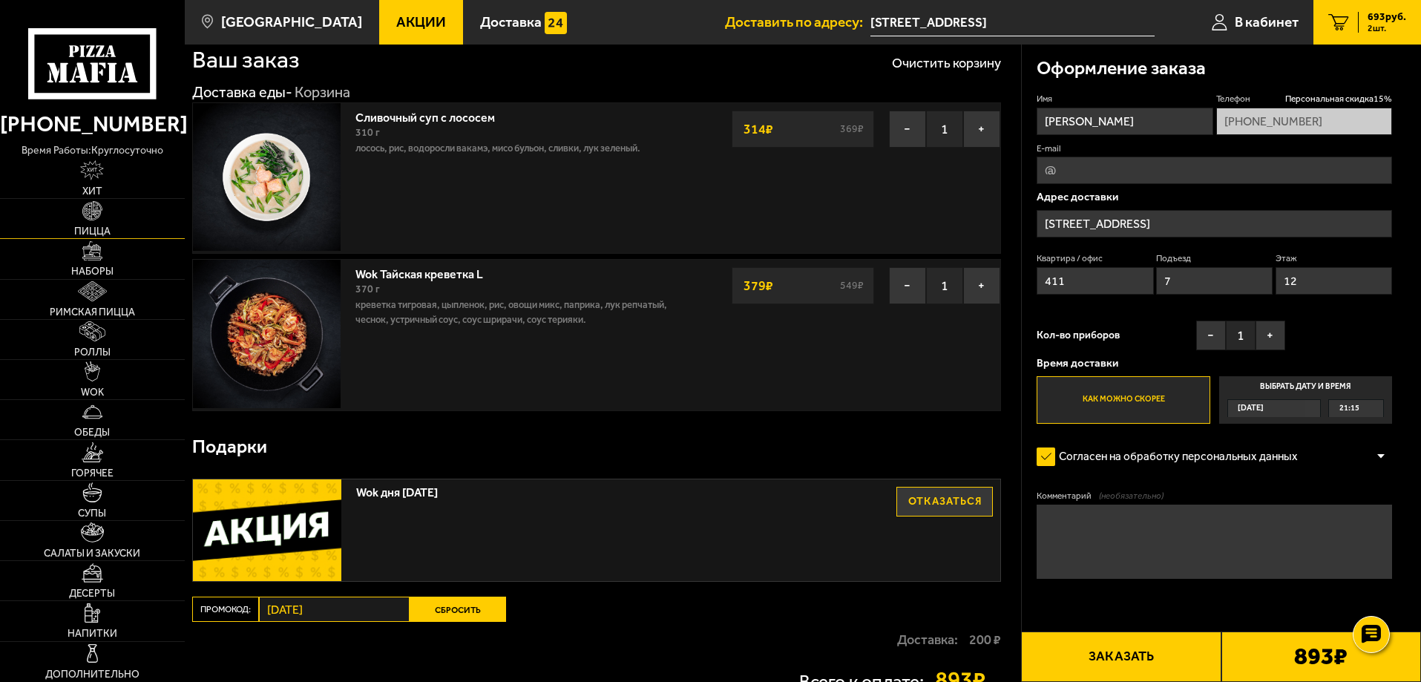
click at [91, 203] on img at bounding box center [92, 211] width 20 height 20
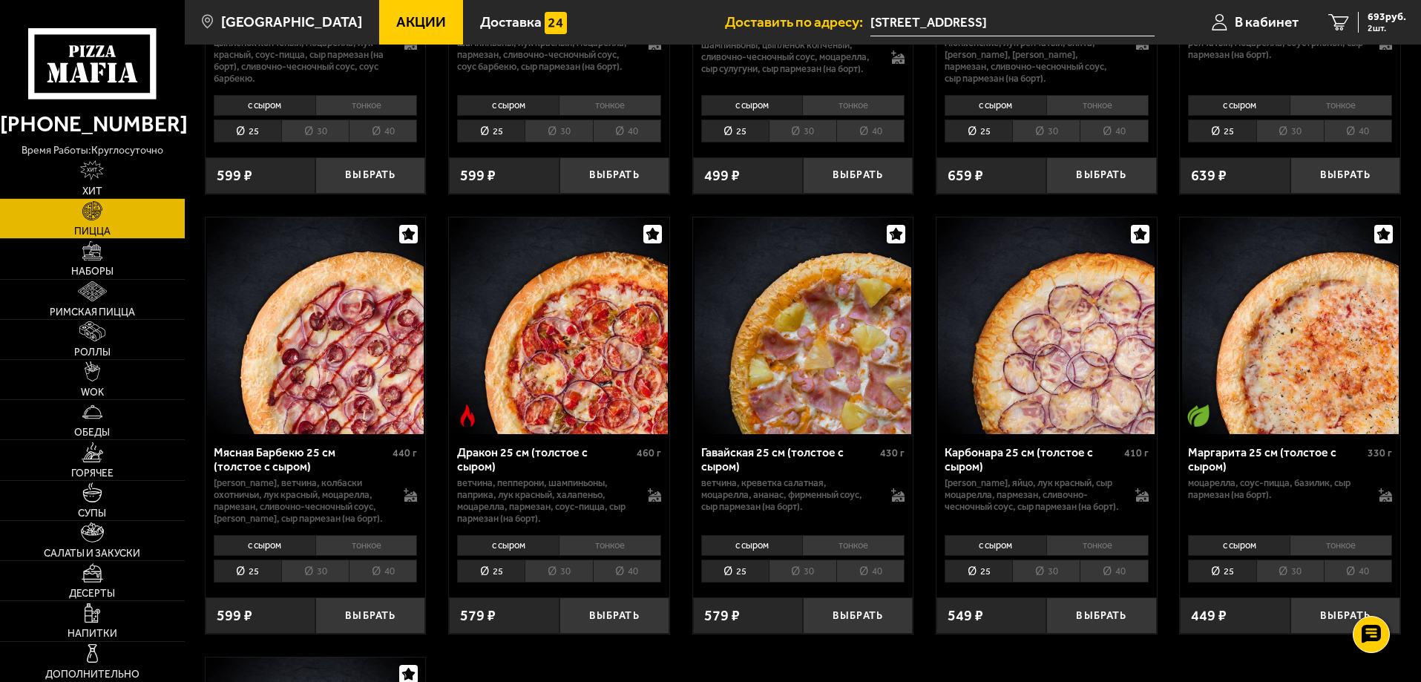
scroll to position [2672, 0]
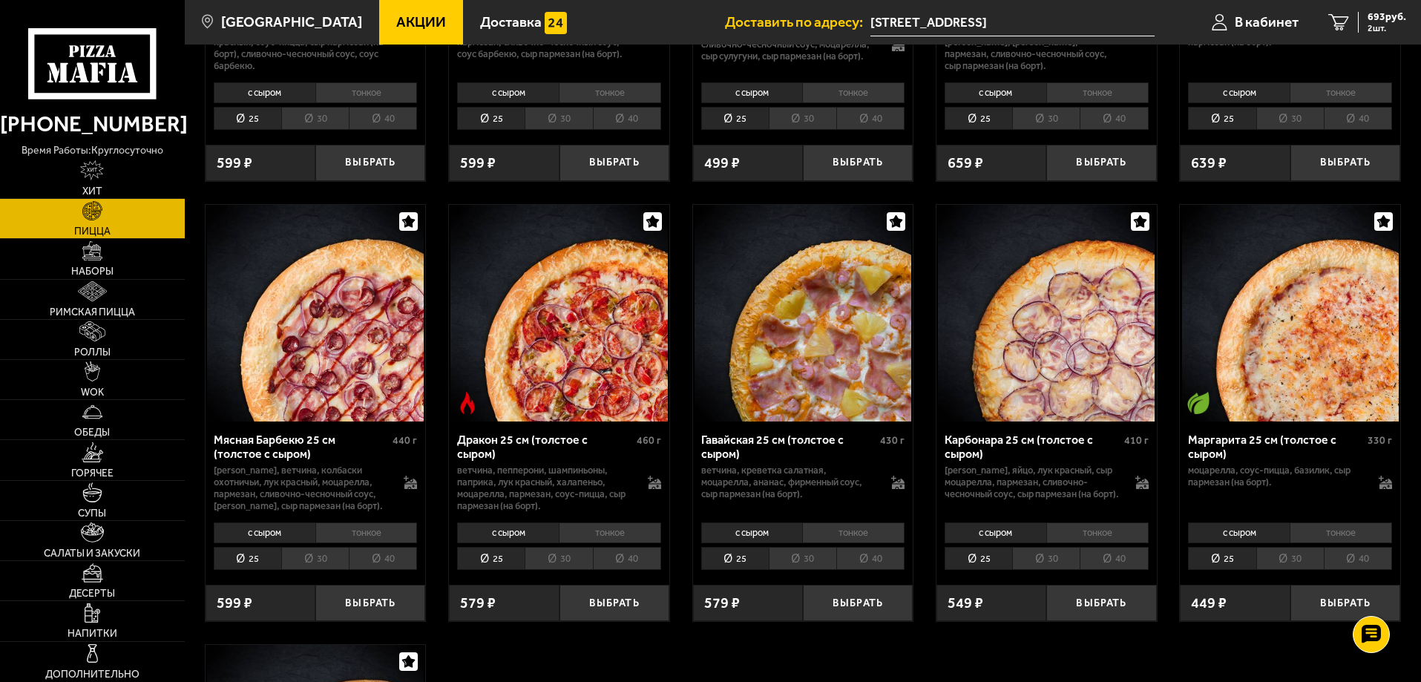
click at [632, 543] on li "тонкое" at bounding box center [610, 532] width 102 height 21
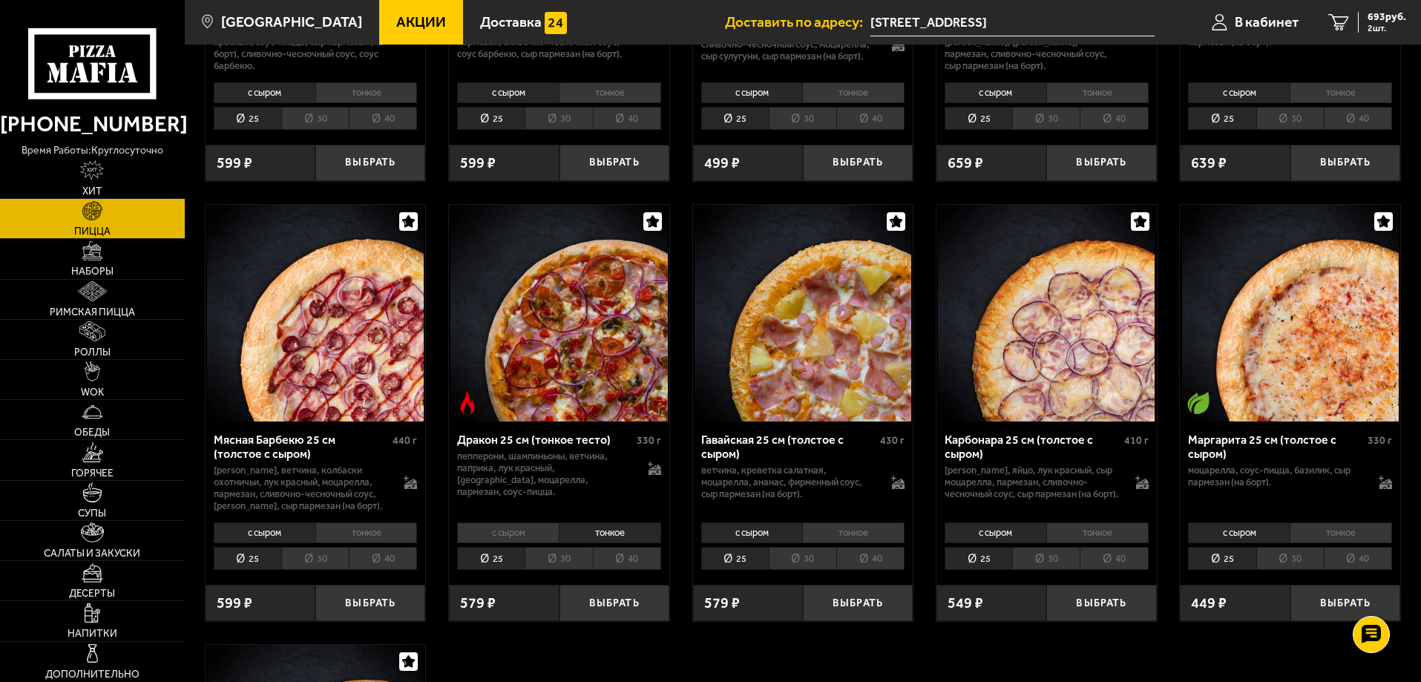
click at [641, 566] on li "40" at bounding box center [627, 558] width 68 height 23
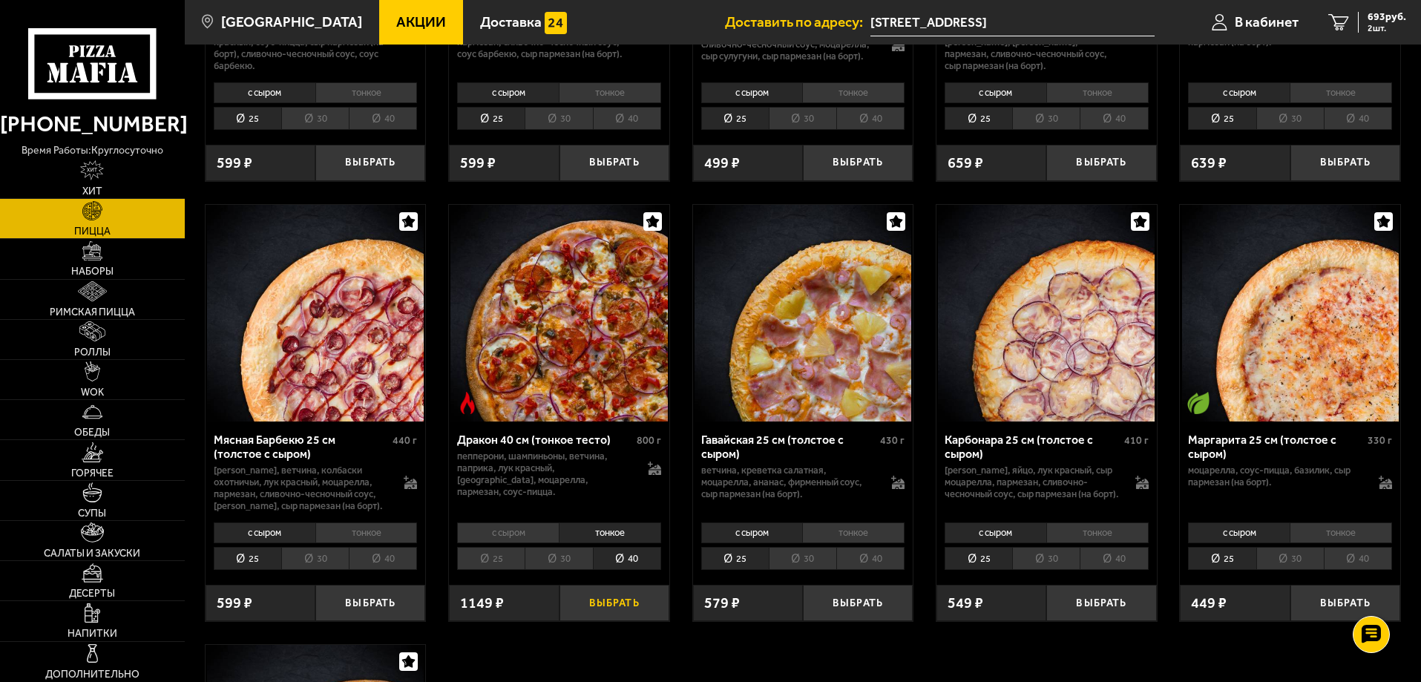
click at [624, 606] on button "Выбрать" at bounding box center [615, 603] width 110 height 36
click at [1351, 27] on link "3 1670 руб. 3 шт." at bounding box center [1365, 22] width 114 height 45
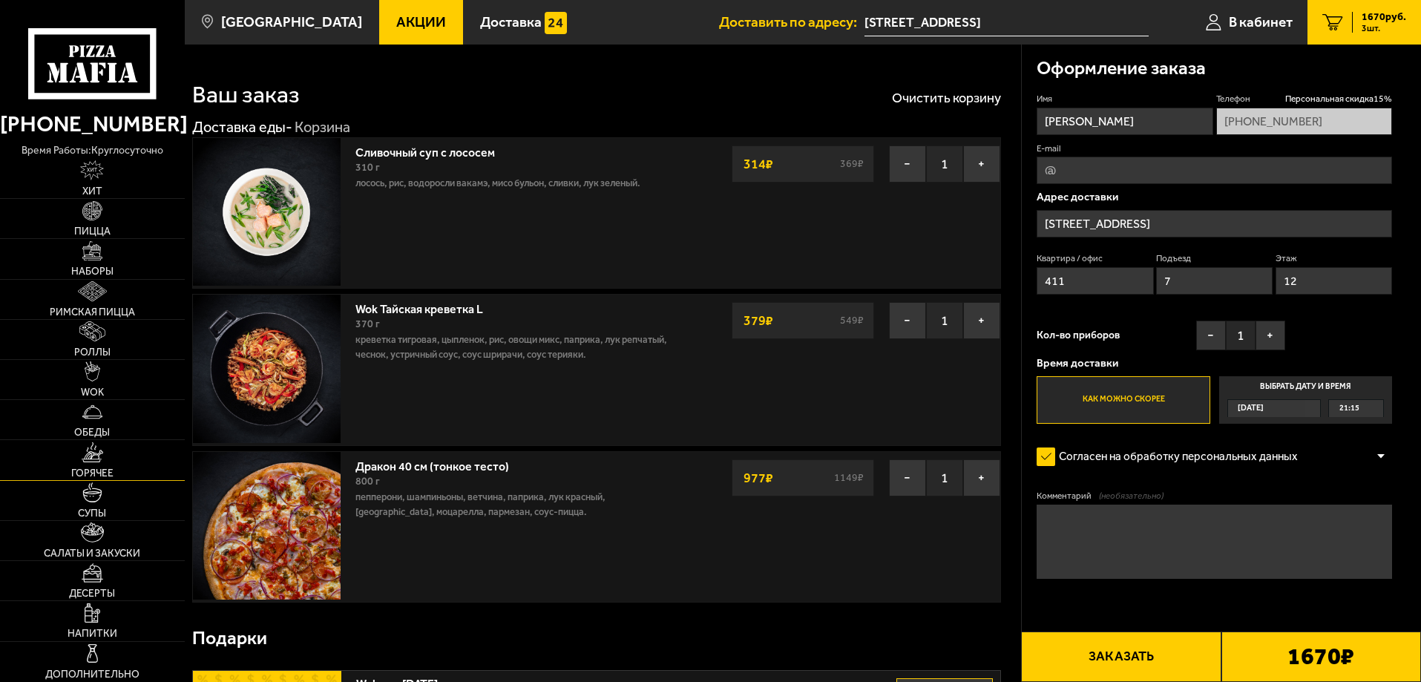
click at [97, 460] on img at bounding box center [93, 452] width 22 height 20
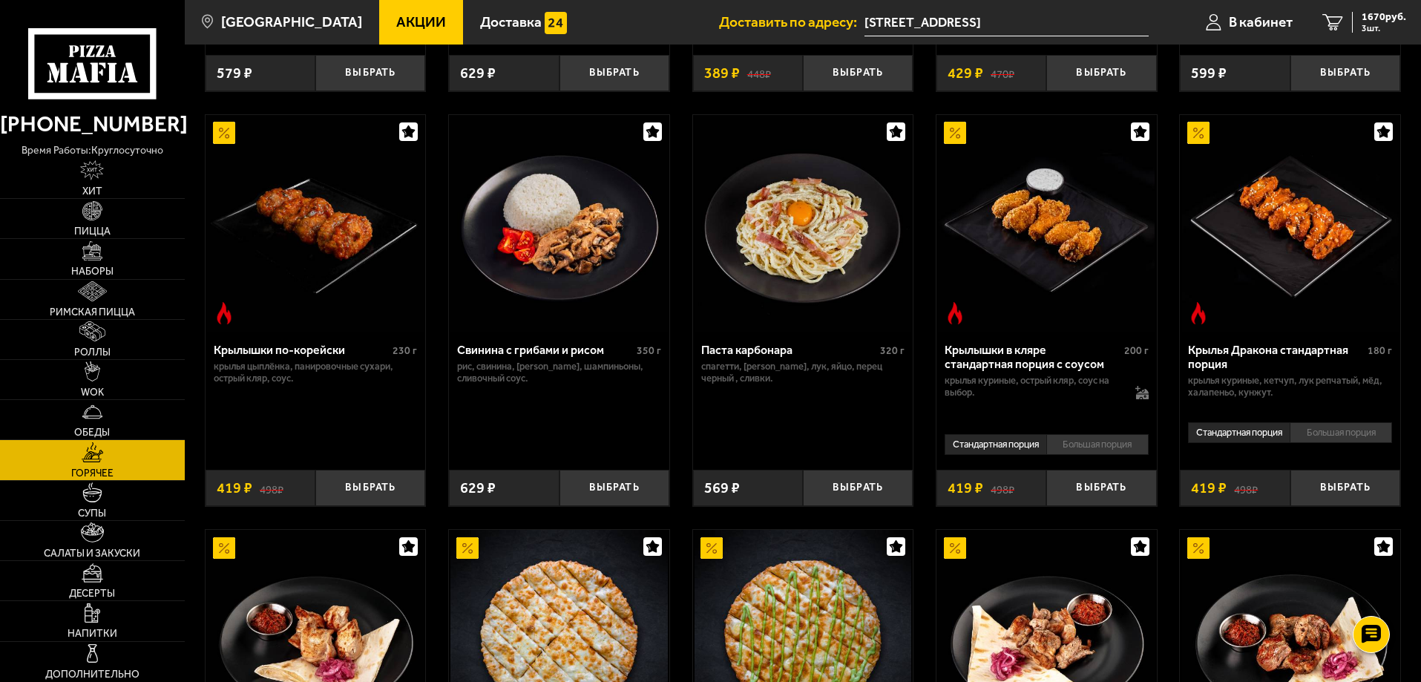
scroll to position [445, 0]
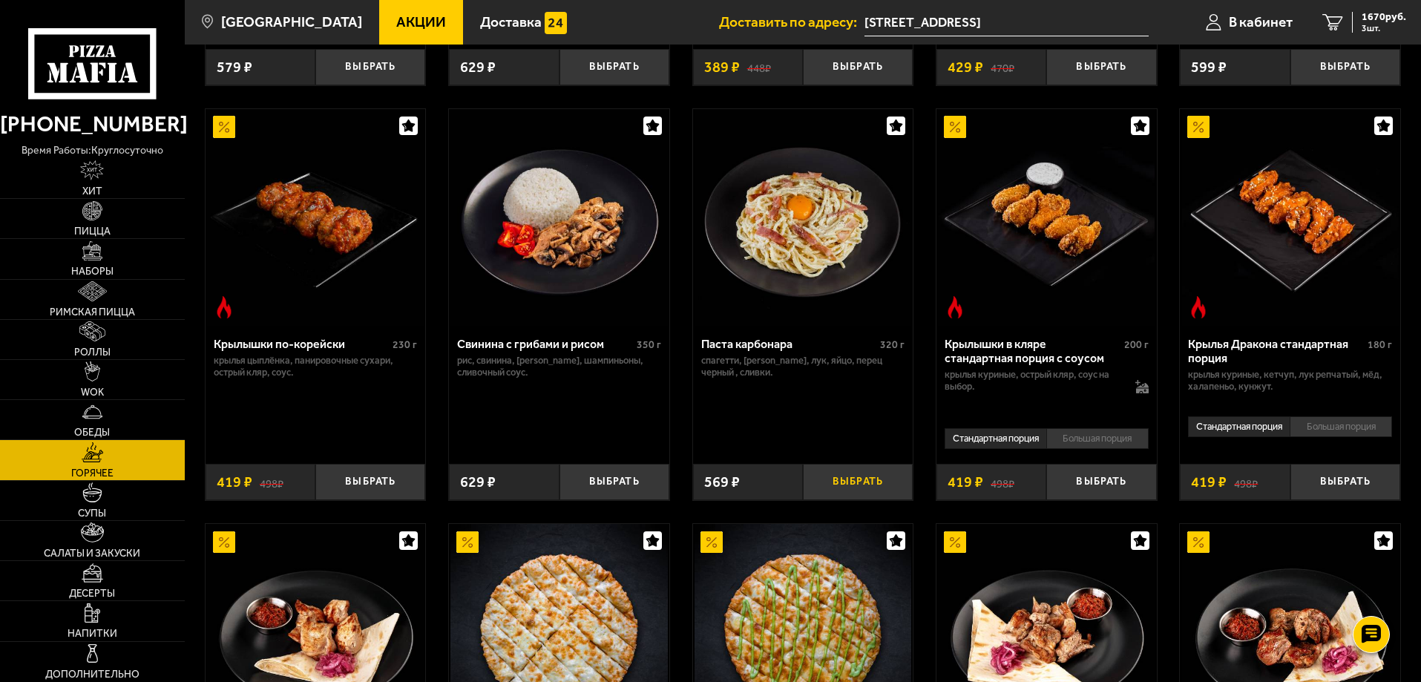
click at [867, 491] on button "Выбрать" at bounding box center [858, 482] width 110 height 36
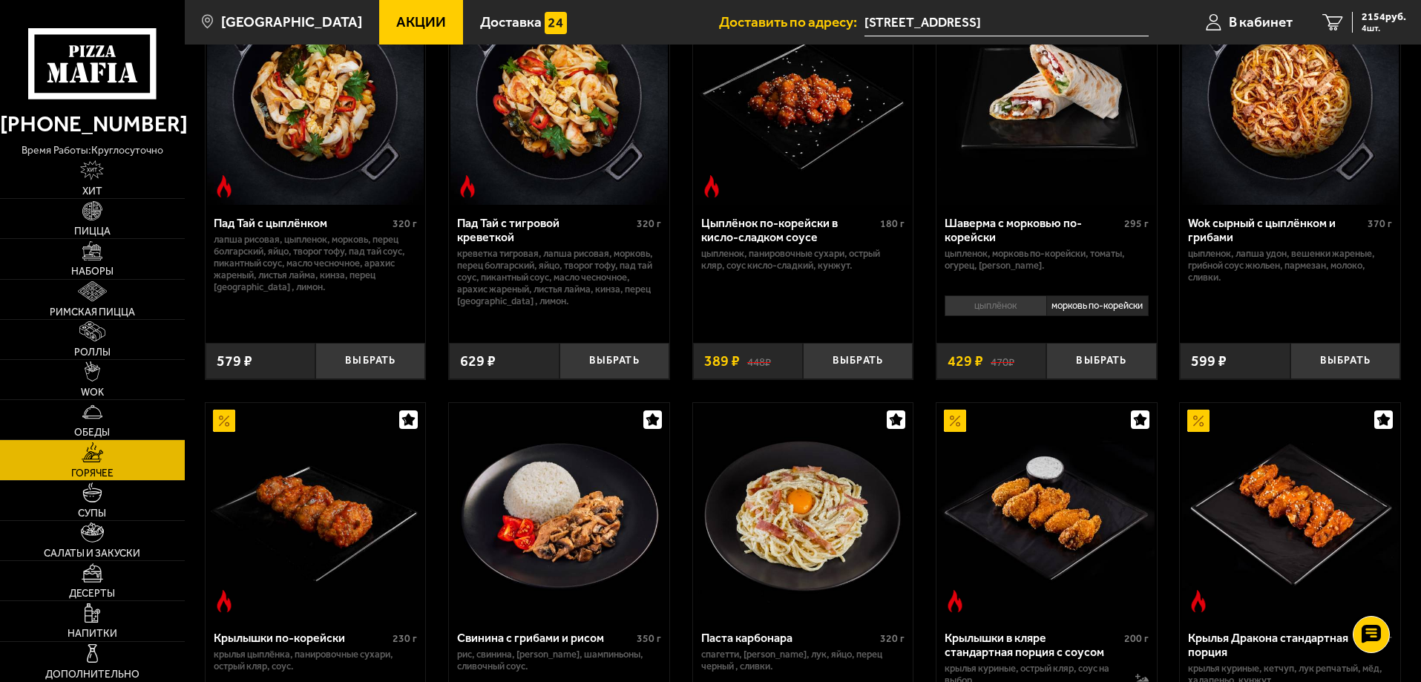
scroll to position [0, 0]
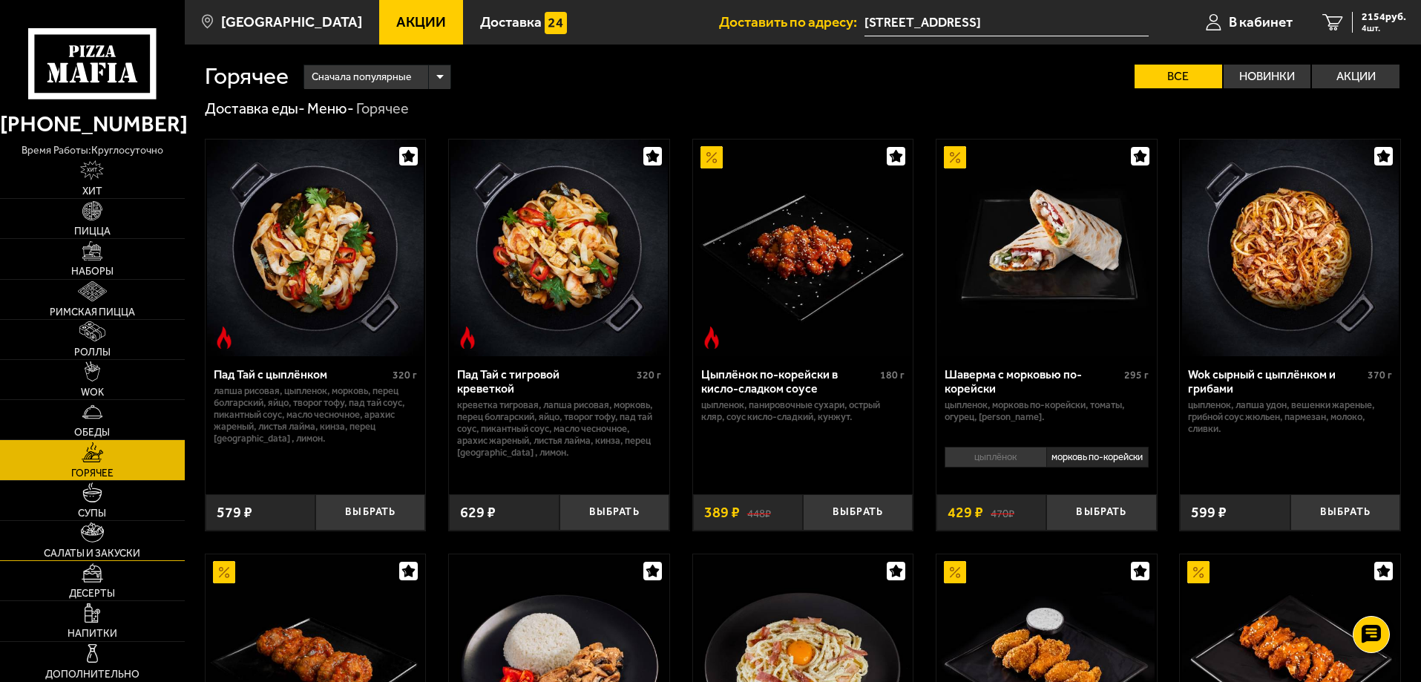
click at [100, 534] on img at bounding box center [92, 532] width 22 height 20
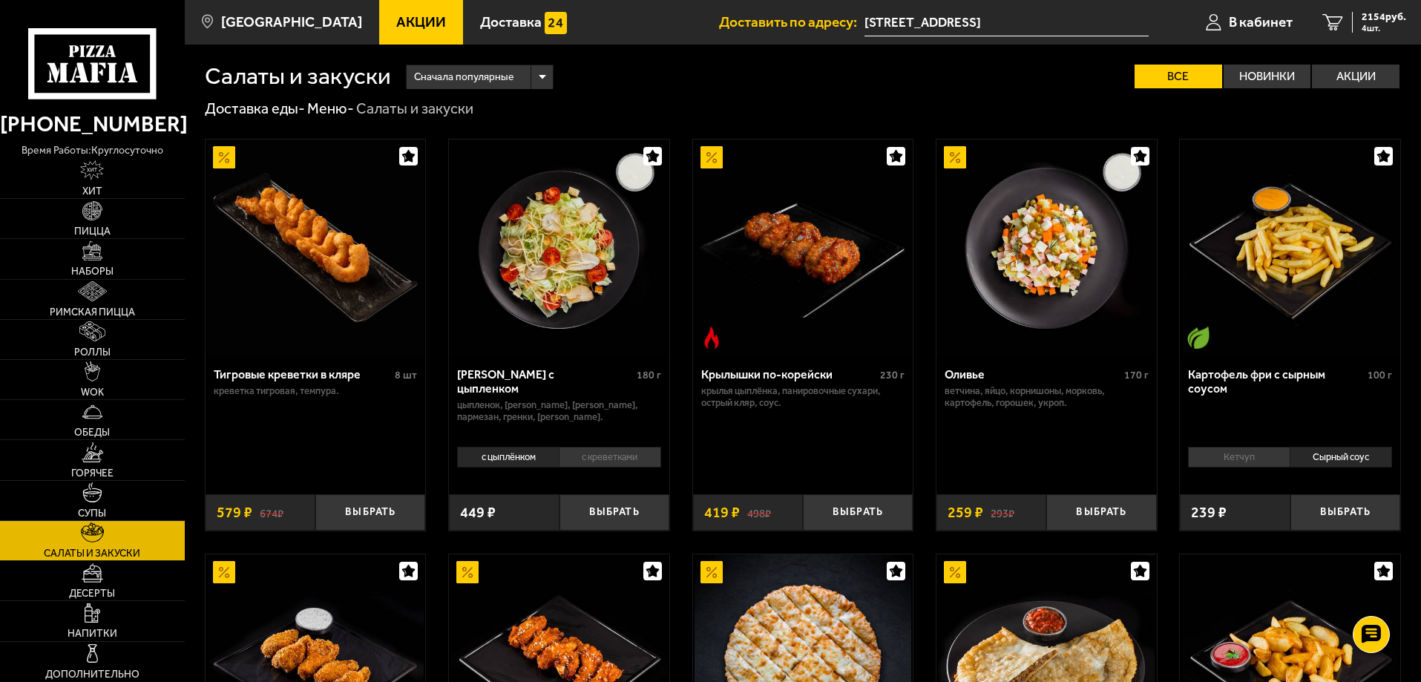
click at [626, 453] on li "с креветками" at bounding box center [610, 457] width 102 height 21
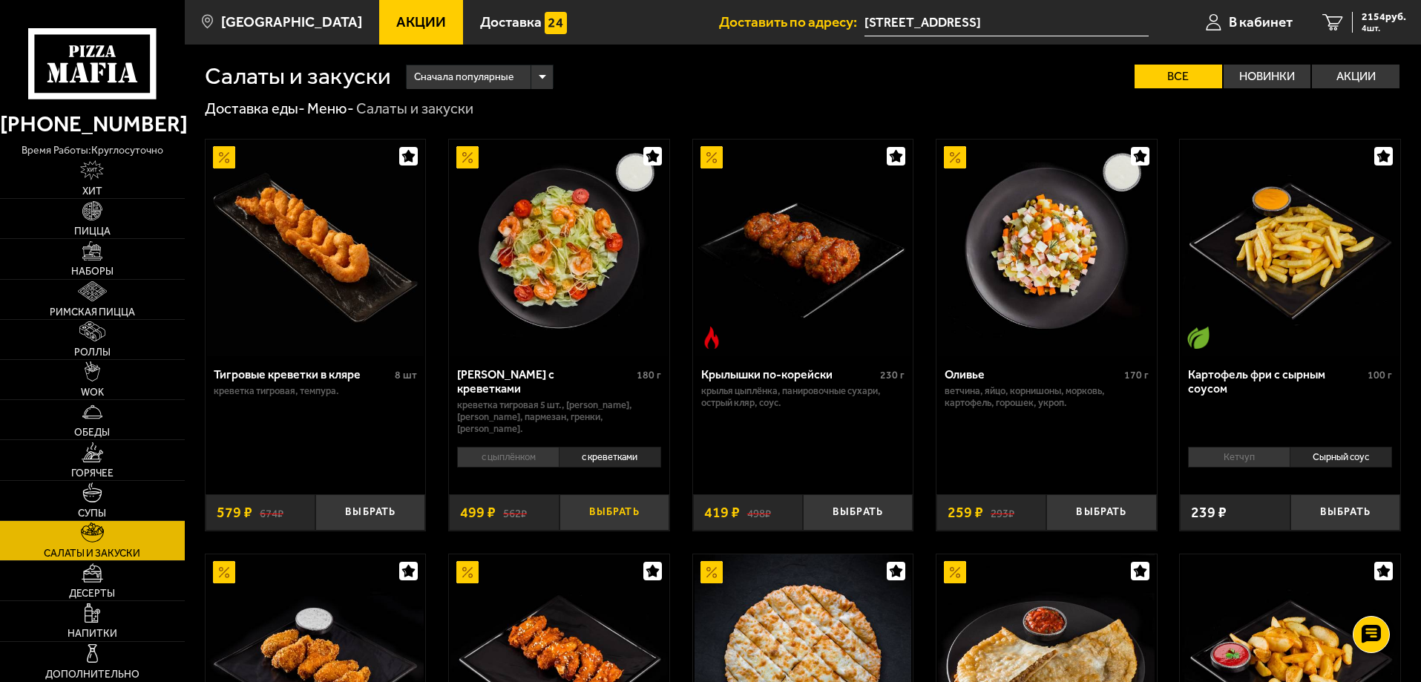
click at [615, 513] on button "Выбрать" at bounding box center [615, 512] width 110 height 36
click at [1096, 508] on button "Выбрать" at bounding box center [1101, 512] width 110 height 36
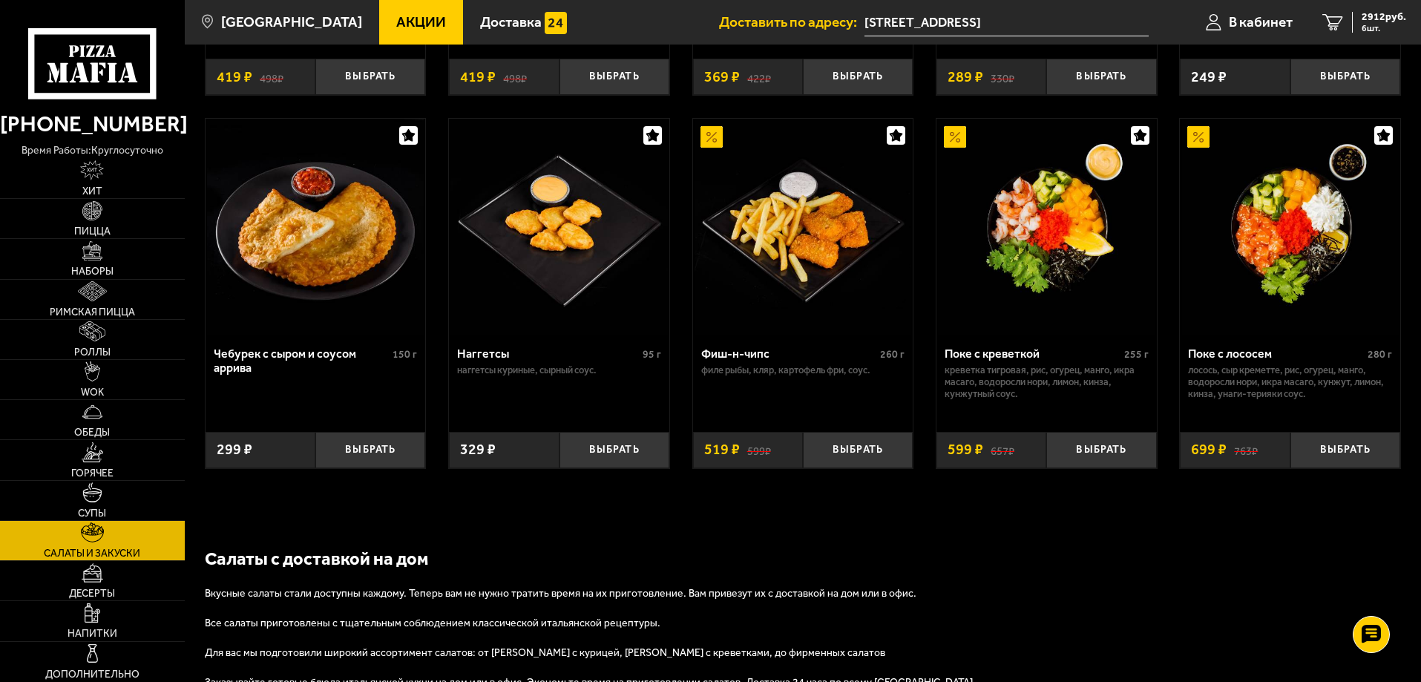
scroll to position [987, 0]
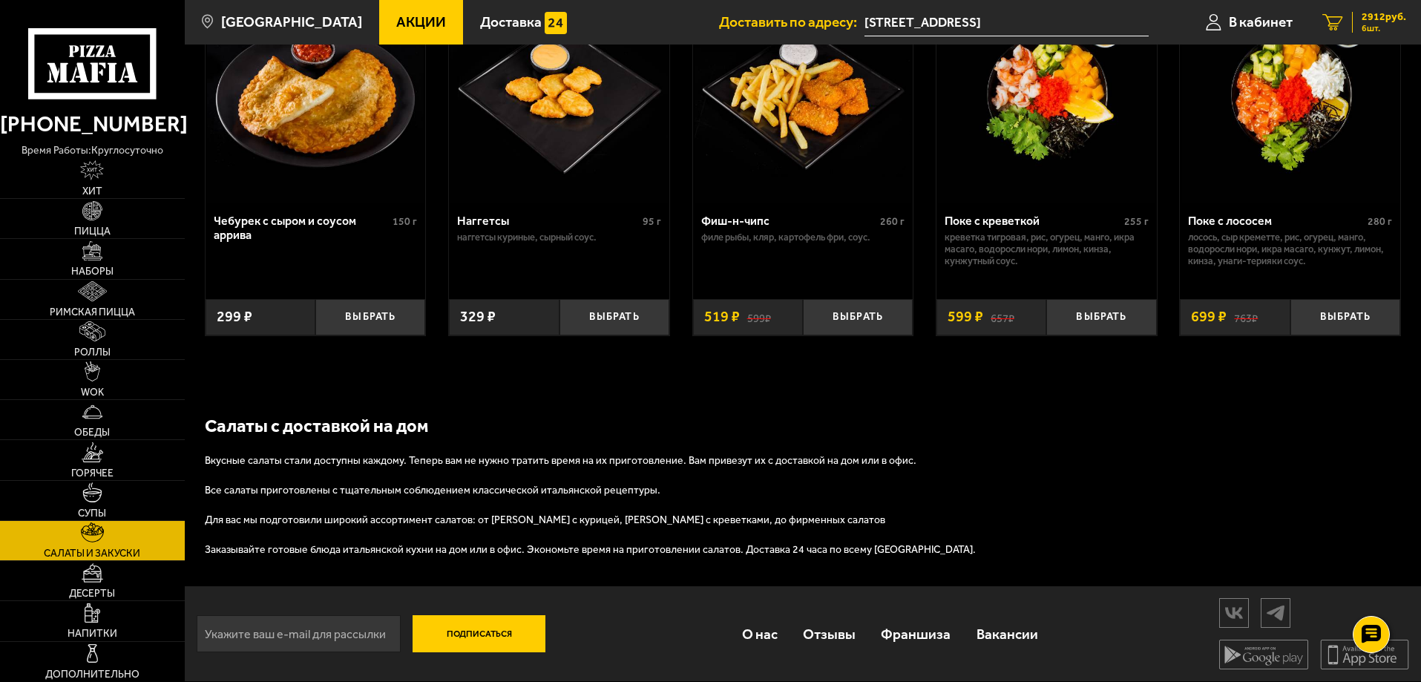
click at [1368, 25] on span "6 шт." at bounding box center [1384, 28] width 45 height 9
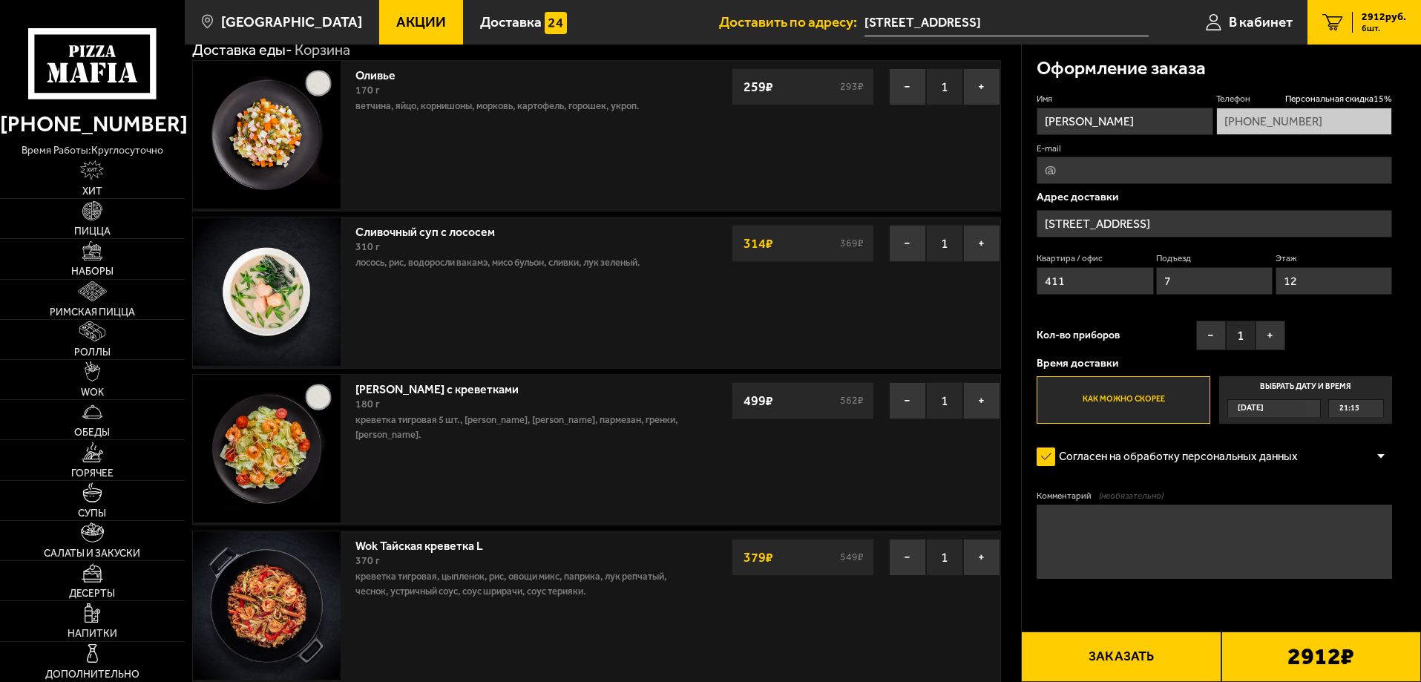
scroll to position [74, 0]
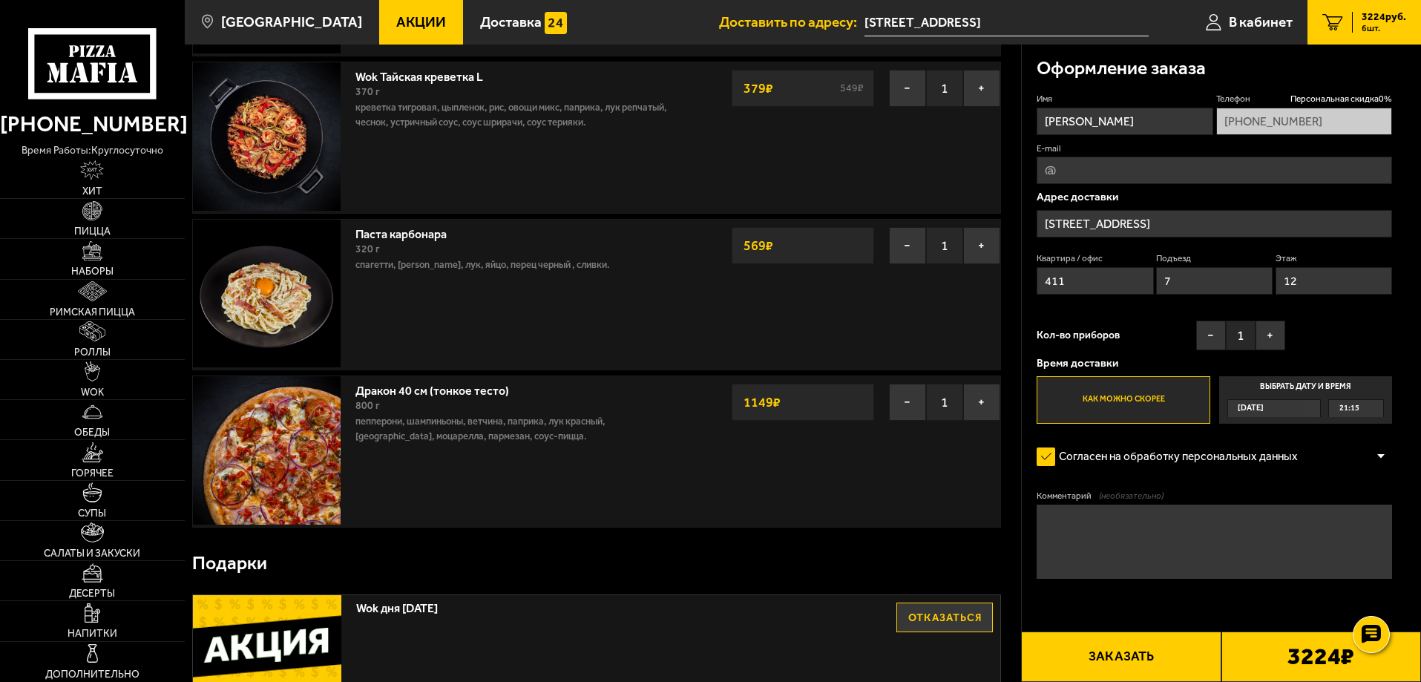
scroll to position [535, 0]
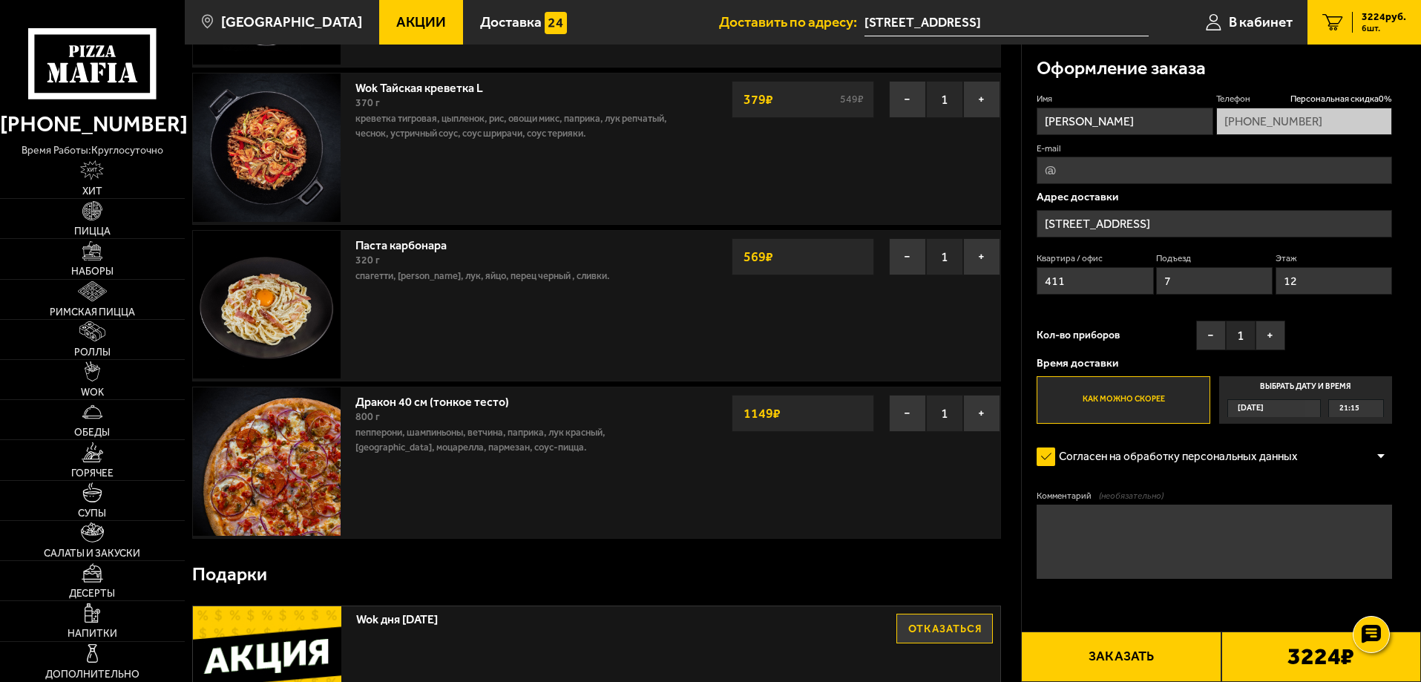
click at [413, 24] on span "Акции" at bounding box center [421, 22] width 50 height 14
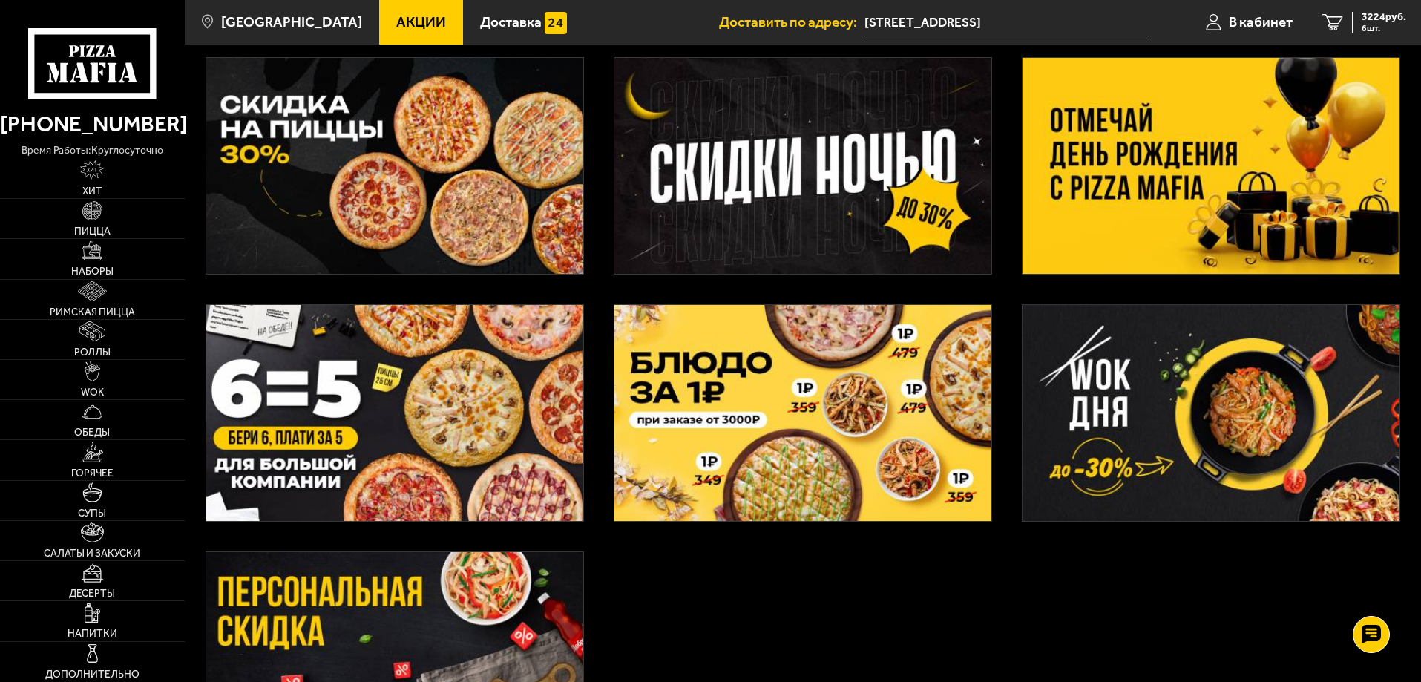
scroll to position [371, 0]
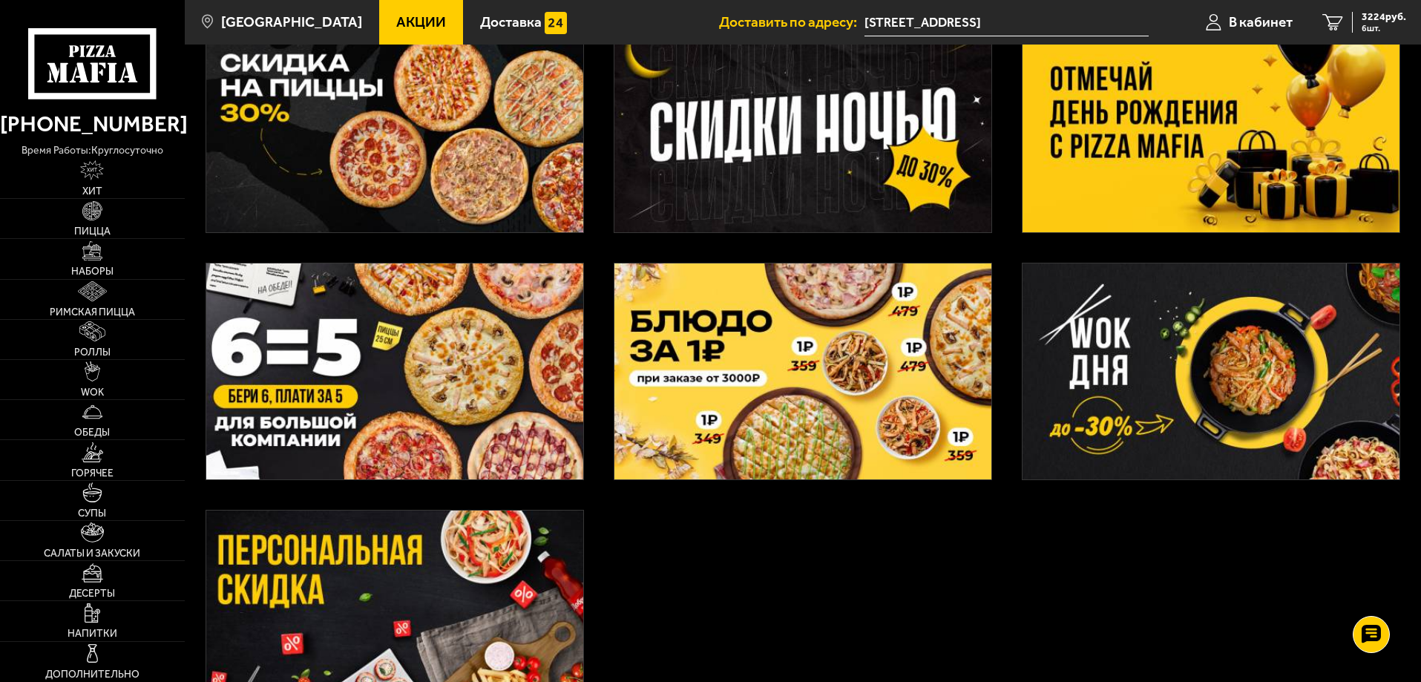
click at [781, 349] on img at bounding box center [803, 371] width 377 height 216
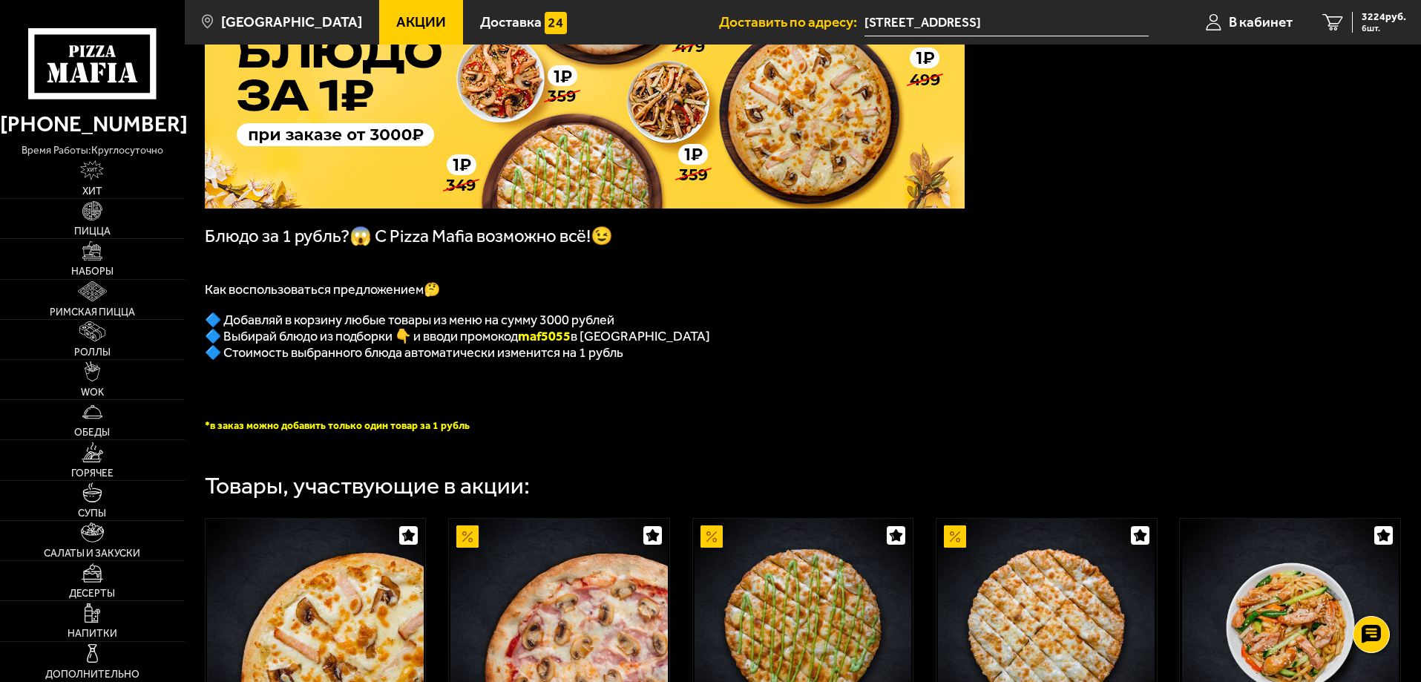
scroll to position [223, 0]
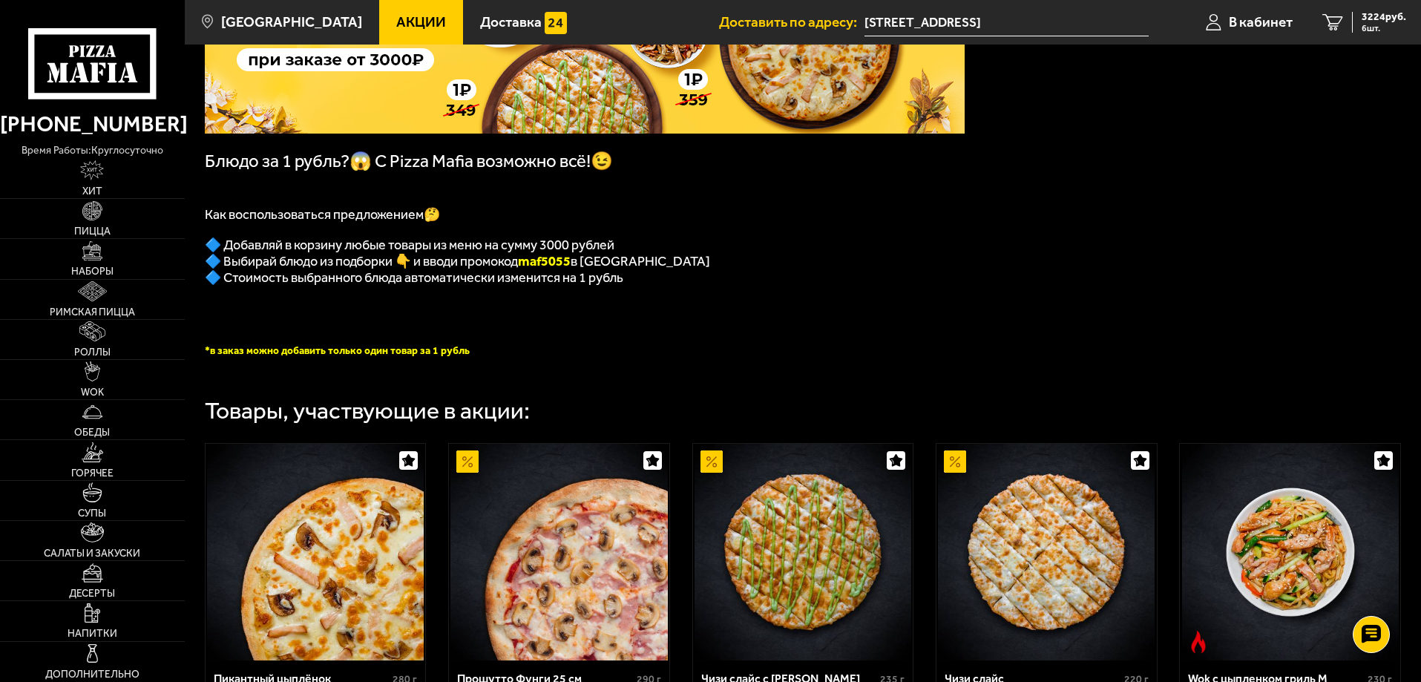
click at [556, 268] on b "maf5055" at bounding box center [544, 261] width 53 height 16
copy b "maf5055"
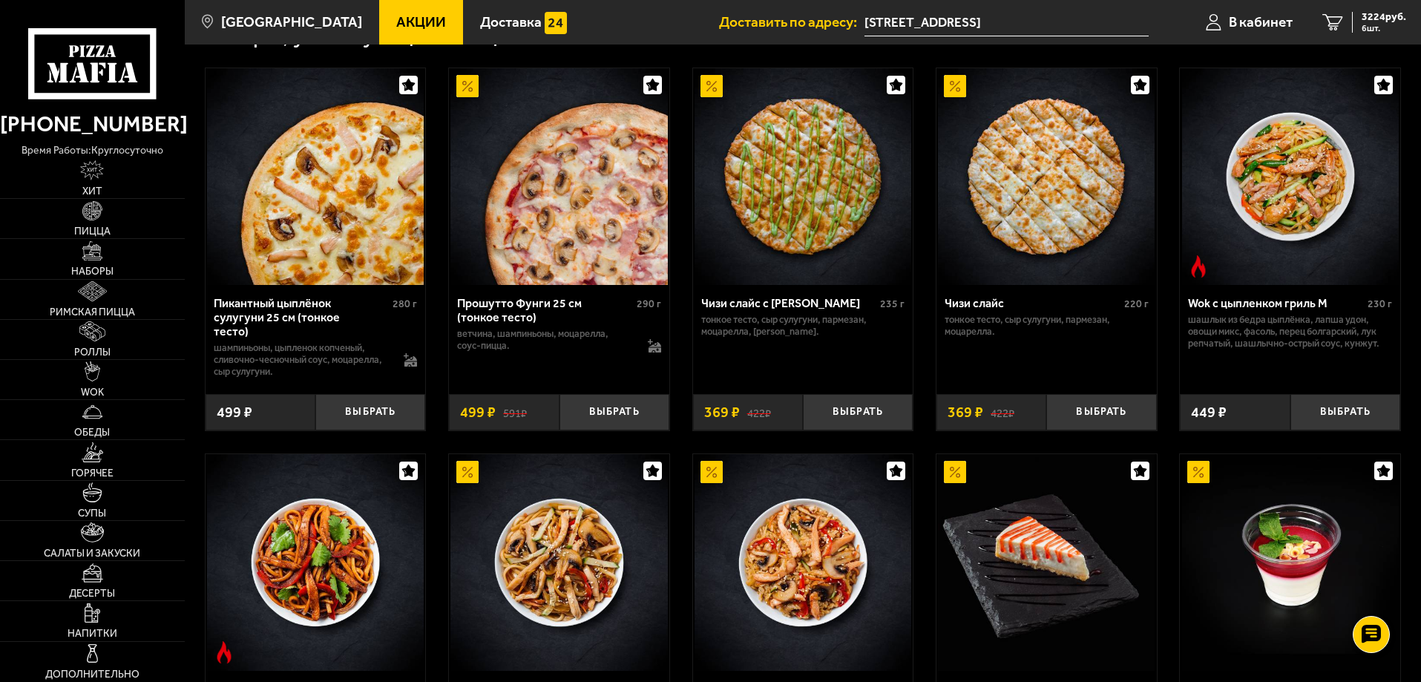
scroll to position [581, 0]
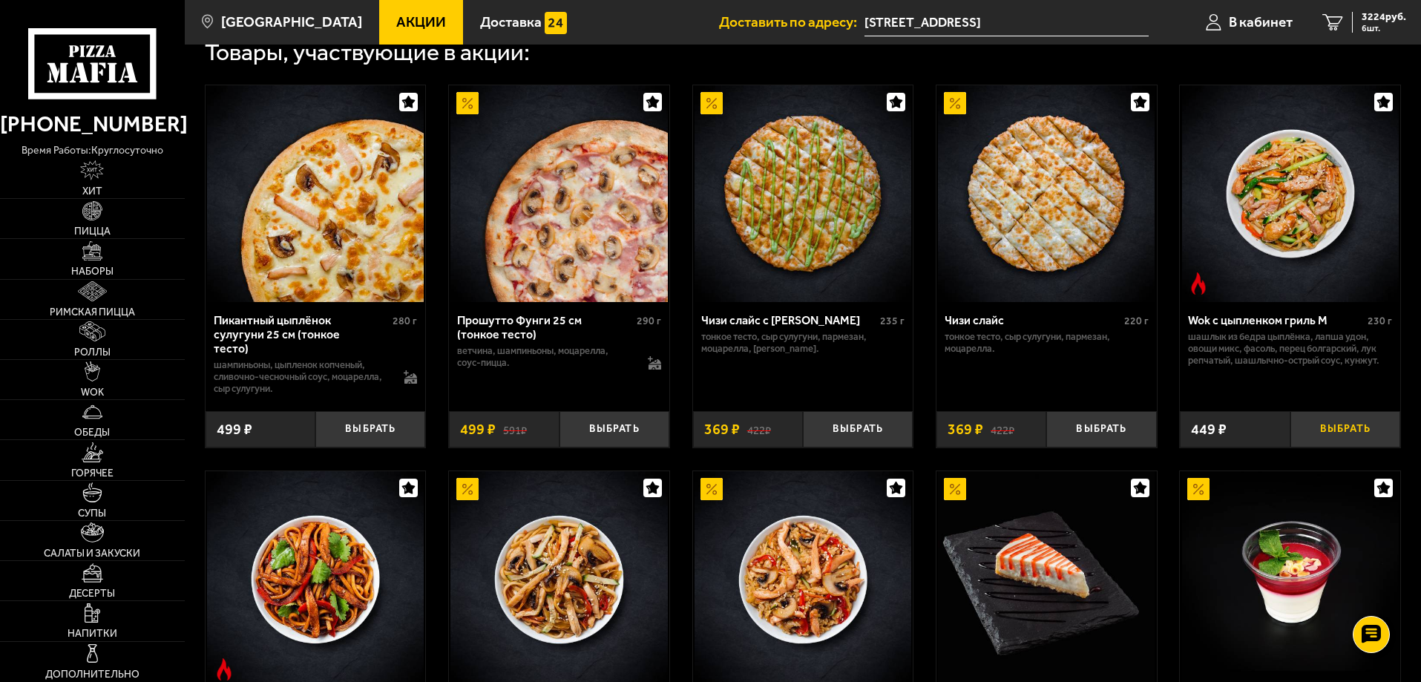
click at [1331, 422] on button "Выбрать" at bounding box center [1346, 429] width 110 height 36
click at [1368, 17] on span "3673 руб." at bounding box center [1384, 17] width 45 height 10
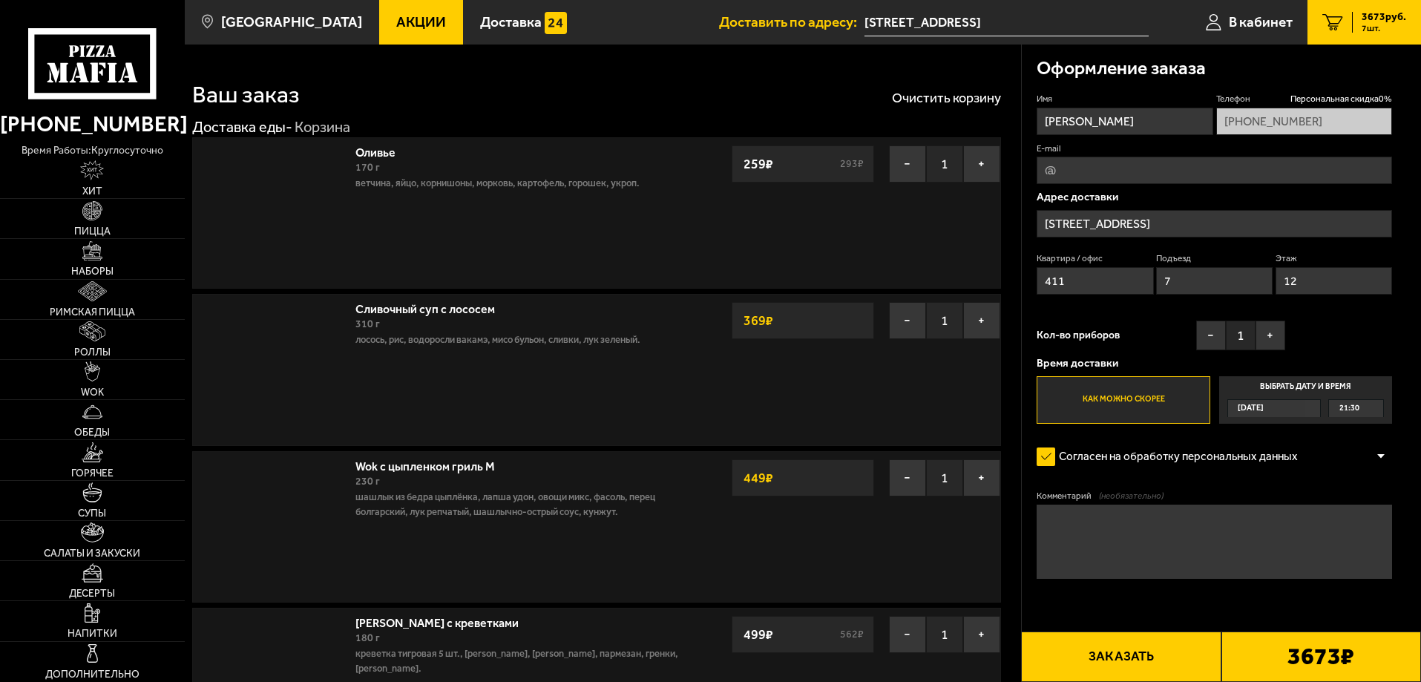
type input "[STREET_ADDRESS]"
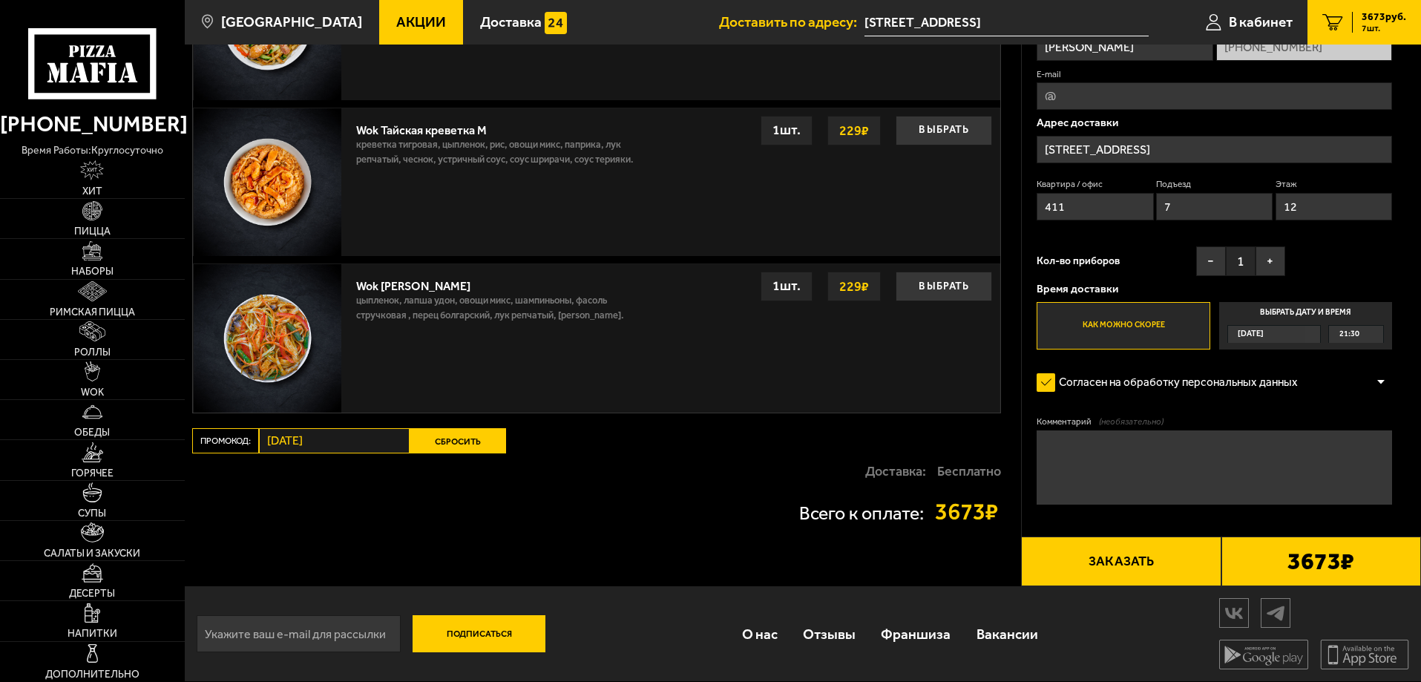
scroll to position [2177, 0]
drag, startPoint x: 332, startPoint y: 440, endPoint x: 268, endPoint y: 524, distance: 105.4
click at [268, 524] on div "Всего к оплате: 3673 ₽" at bounding box center [596, 512] width 809 height 46
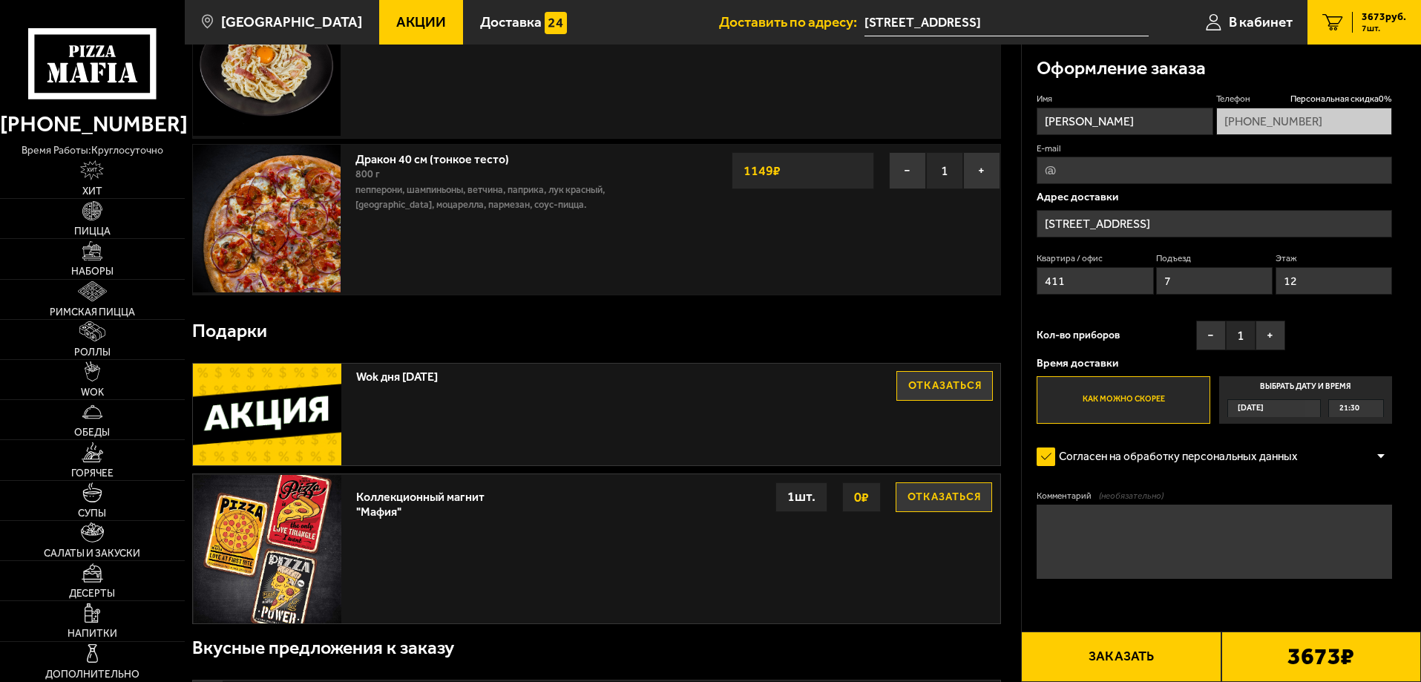
scroll to position [767, 0]
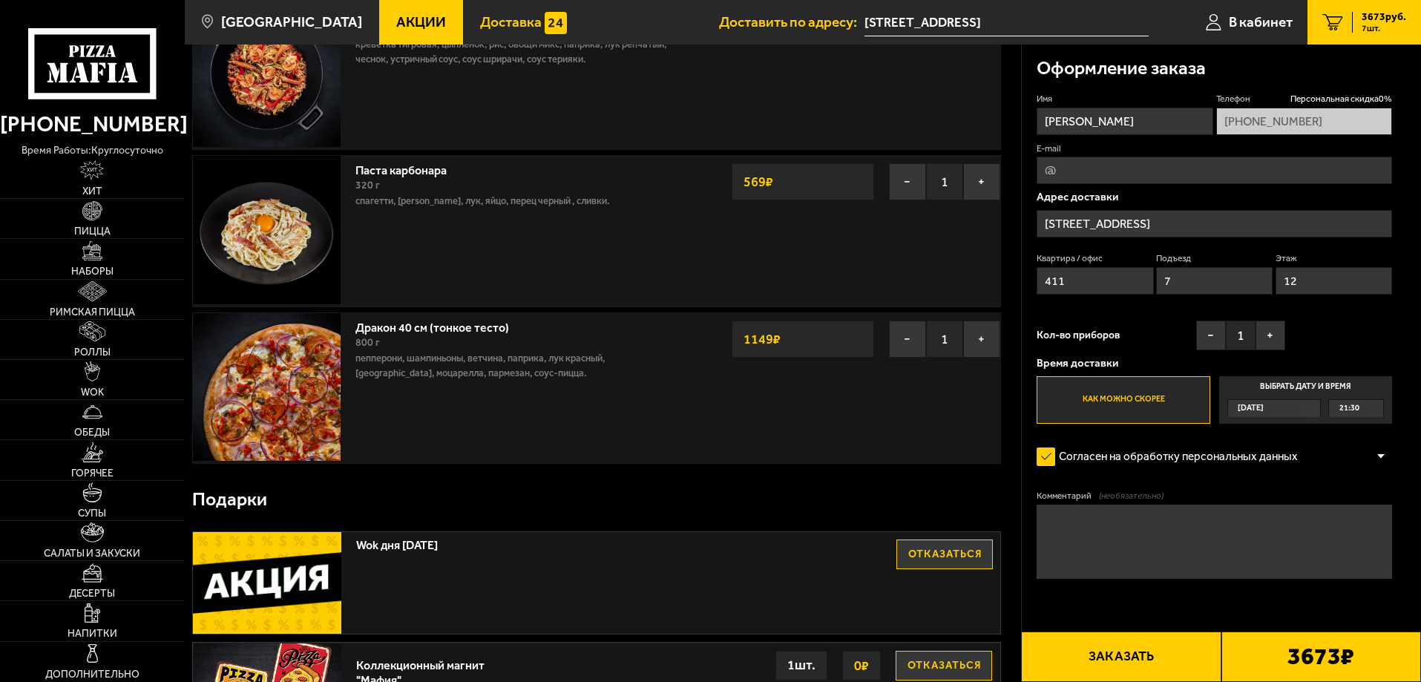
click at [480, 19] on span "Доставка" at bounding box center [511, 22] width 62 height 14
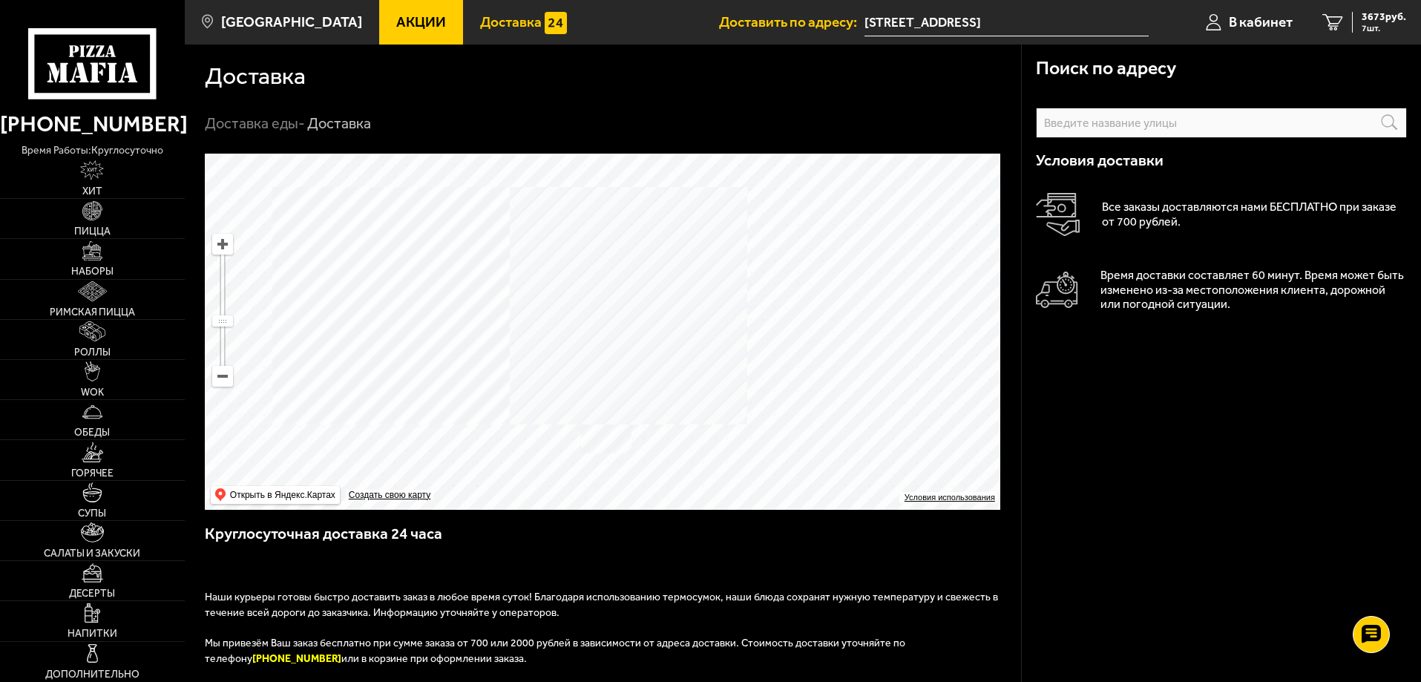
click at [414, 19] on span "Акции" at bounding box center [421, 22] width 50 height 14
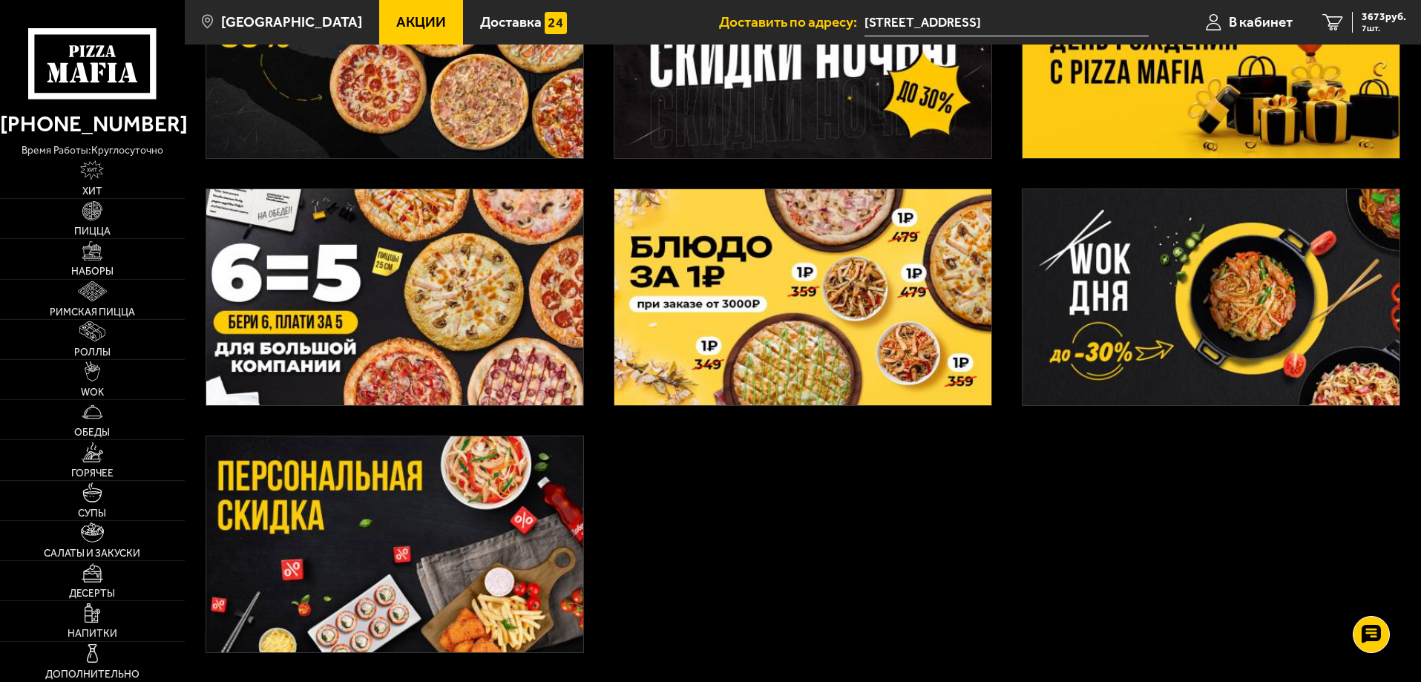
click at [796, 282] on img at bounding box center [803, 297] width 377 height 216
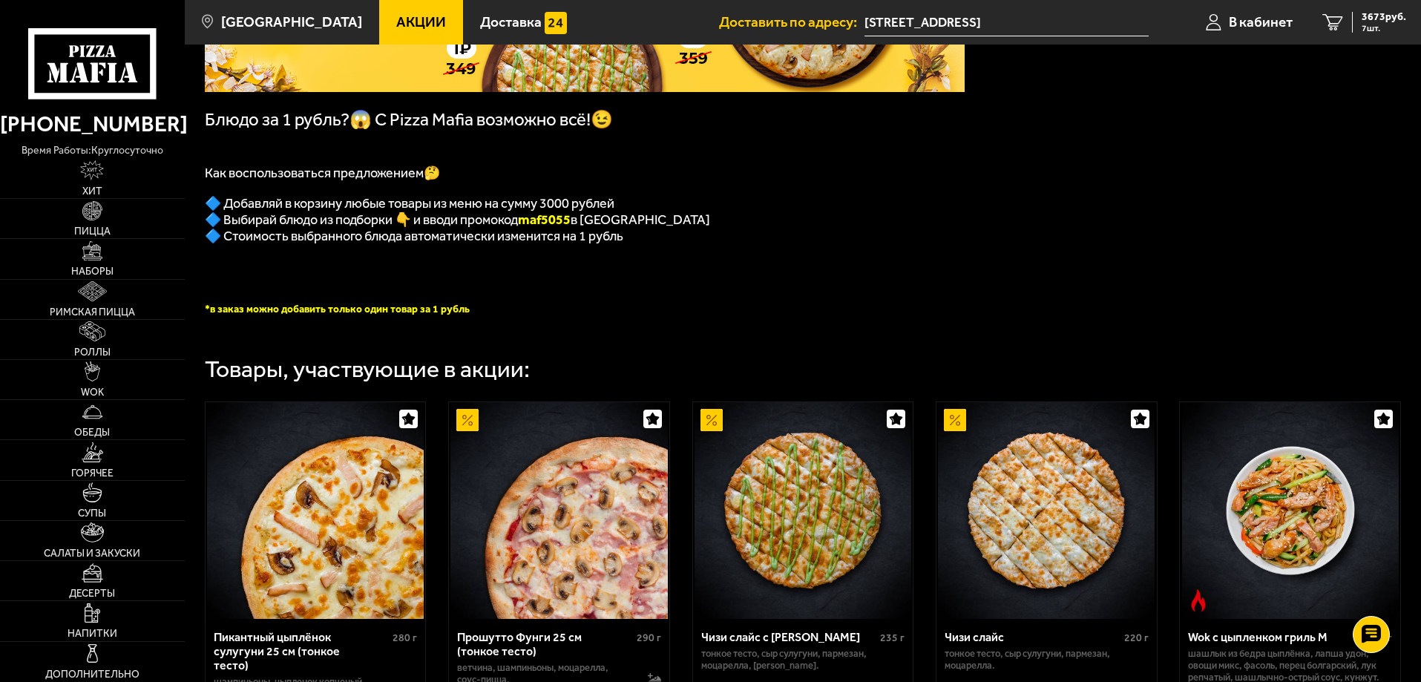
scroll to position [297, 0]
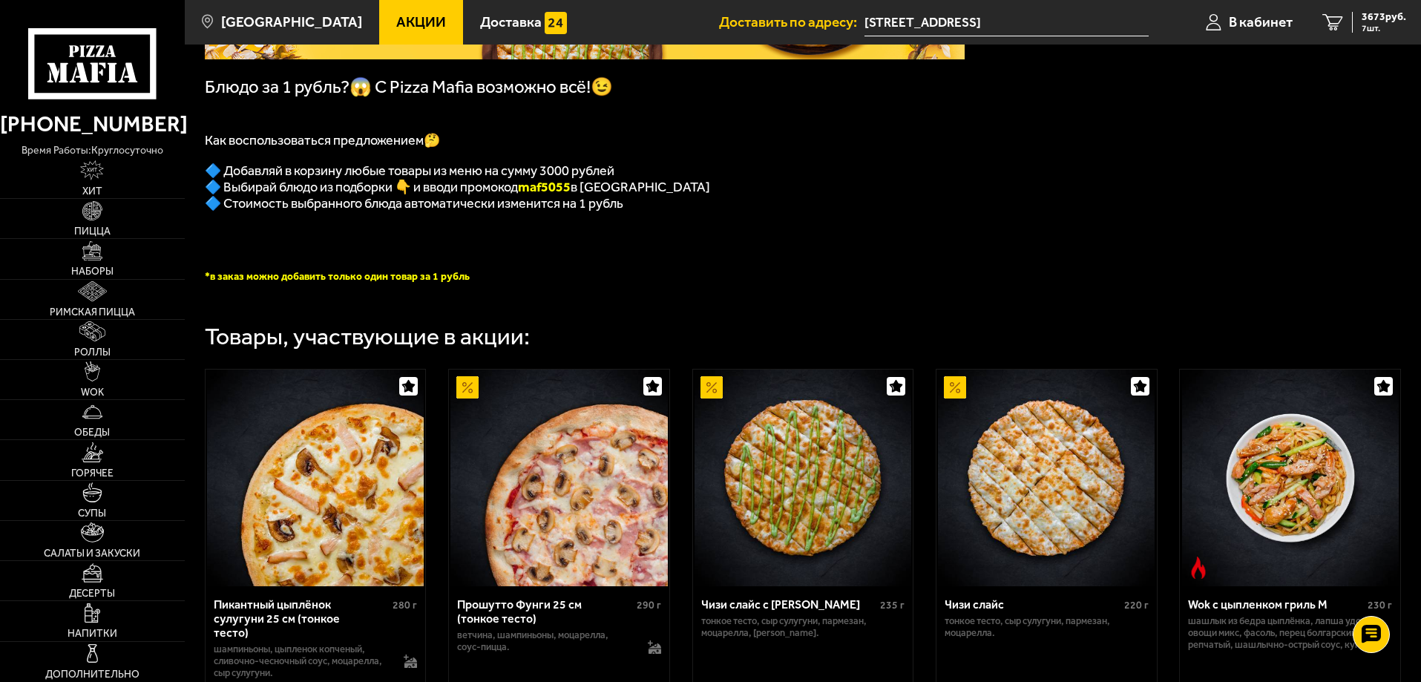
click at [552, 192] on b "maf5055" at bounding box center [544, 187] width 53 height 16
copy b "maf5055"
click at [1370, 27] on span "7 шт." at bounding box center [1384, 28] width 45 height 9
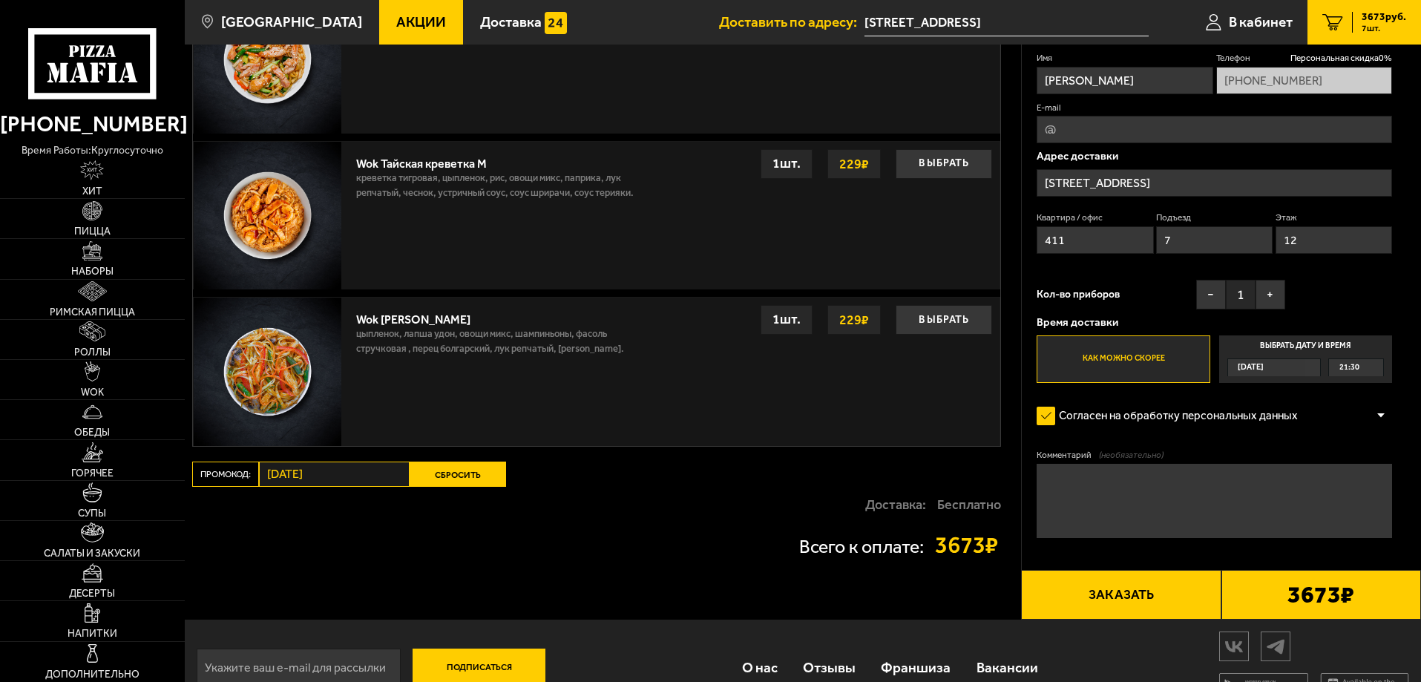
scroll to position [2177, 0]
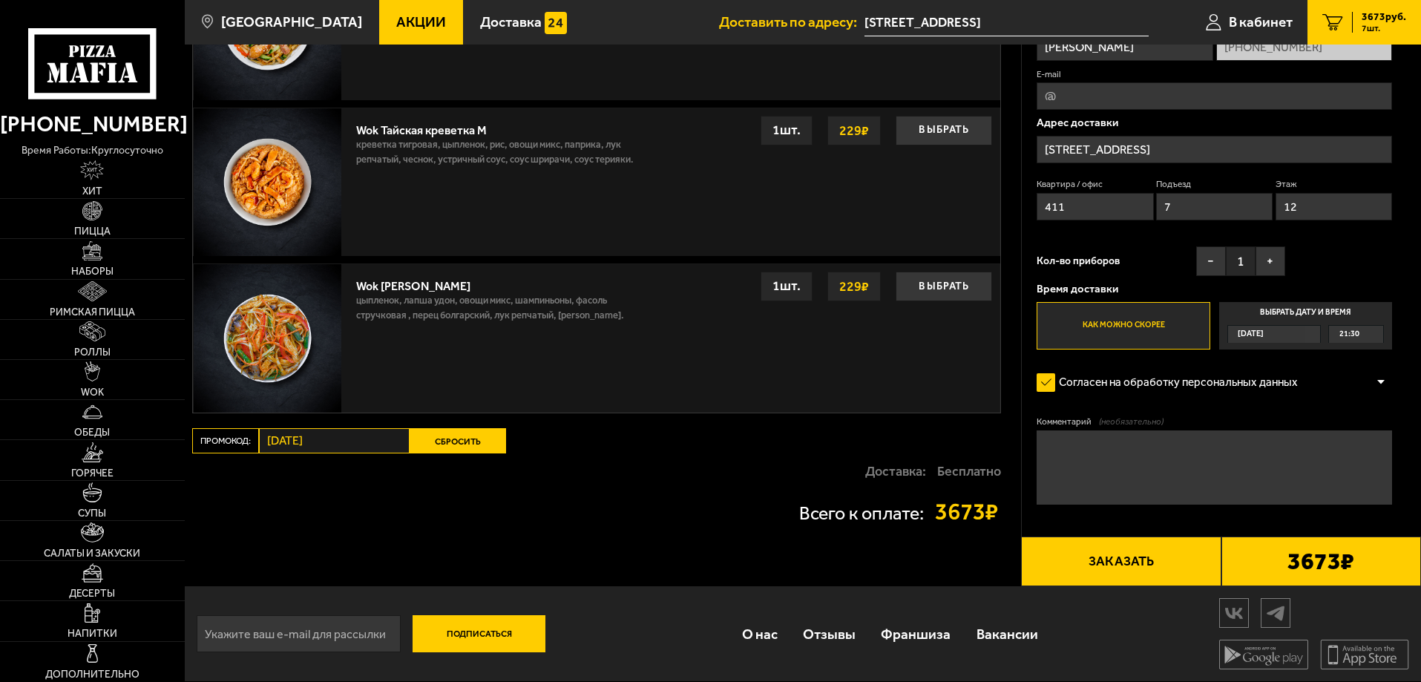
click at [441, 445] on button "Сбросить" at bounding box center [458, 440] width 96 height 25
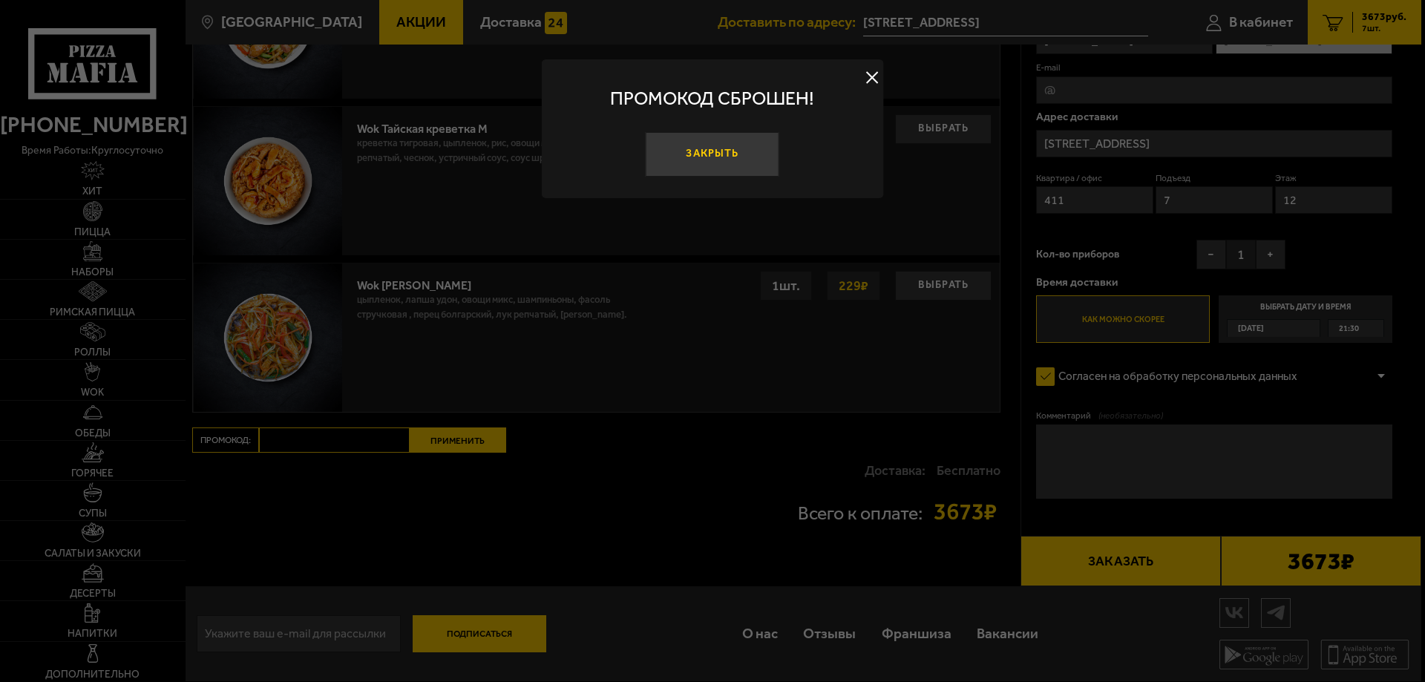
click at [701, 149] on button "Закрыть" at bounding box center [713, 154] width 134 height 45
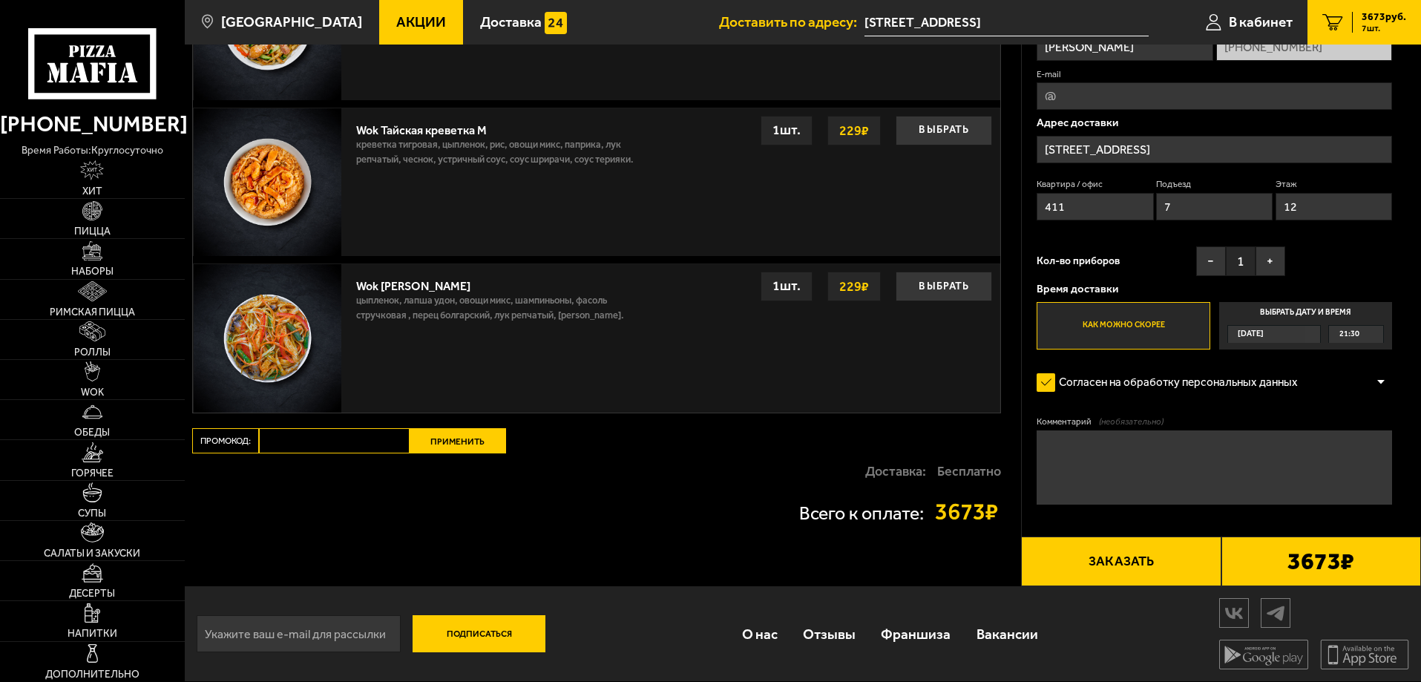
click at [335, 438] on input "Промокод:" at bounding box center [334, 440] width 151 height 25
paste input "maf5055"
type input "maf5055"
click at [454, 442] on button "Применить" at bounding box center [458, 440] width 96 height 25
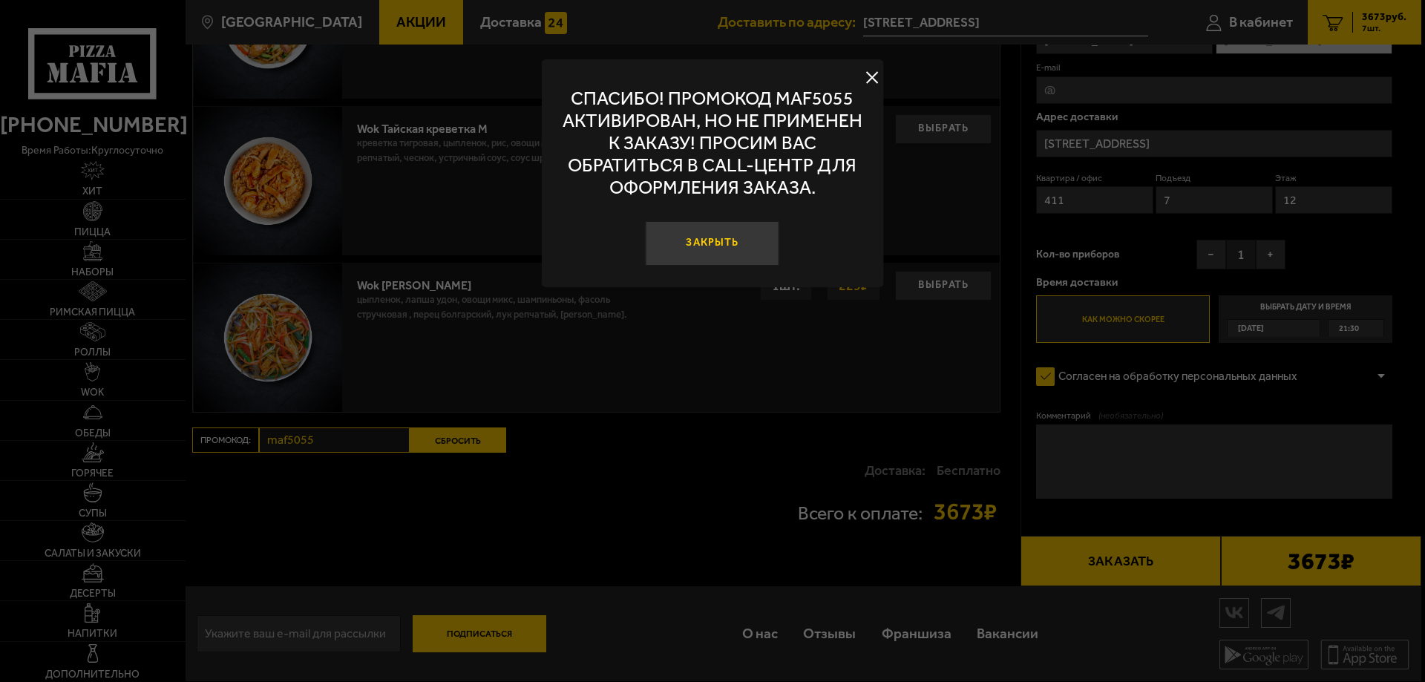
click at [718, 253] on button "Закрыть" at bounding box center [713, 243] width 134 height 45
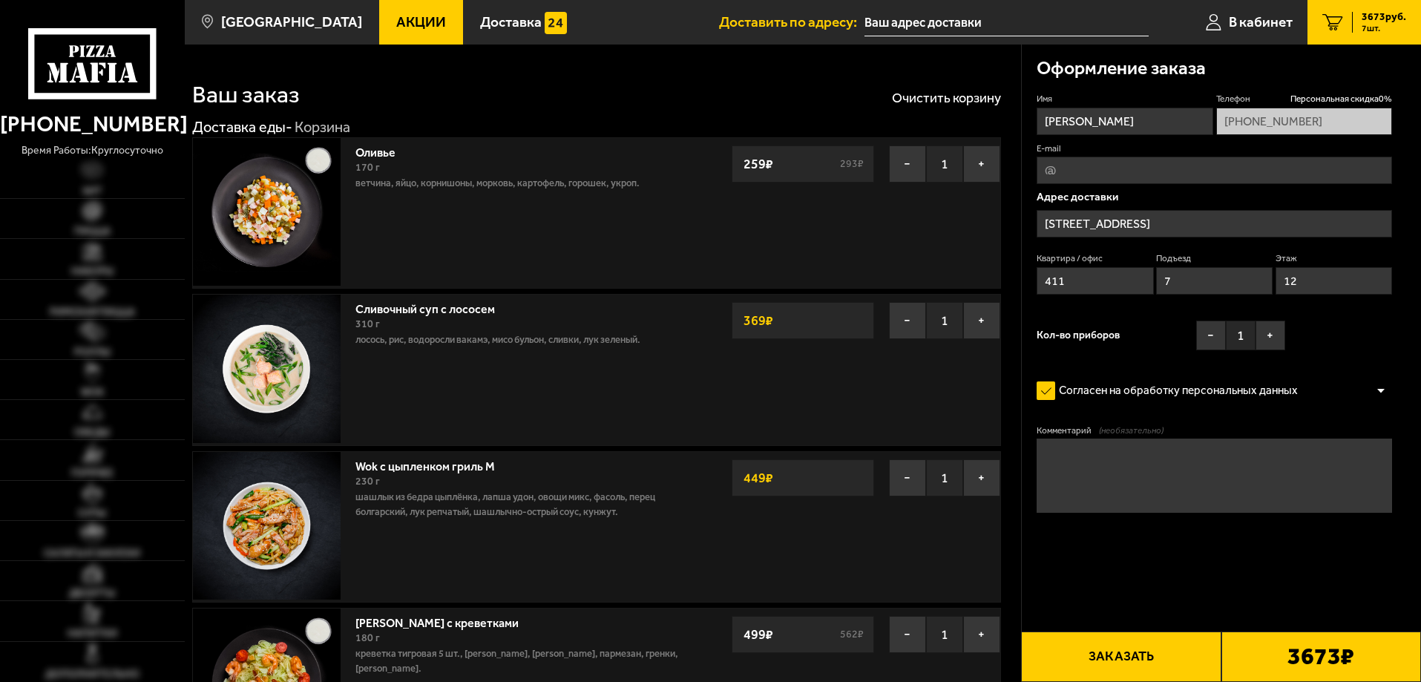
type input "[STREET_ADDRESS]"
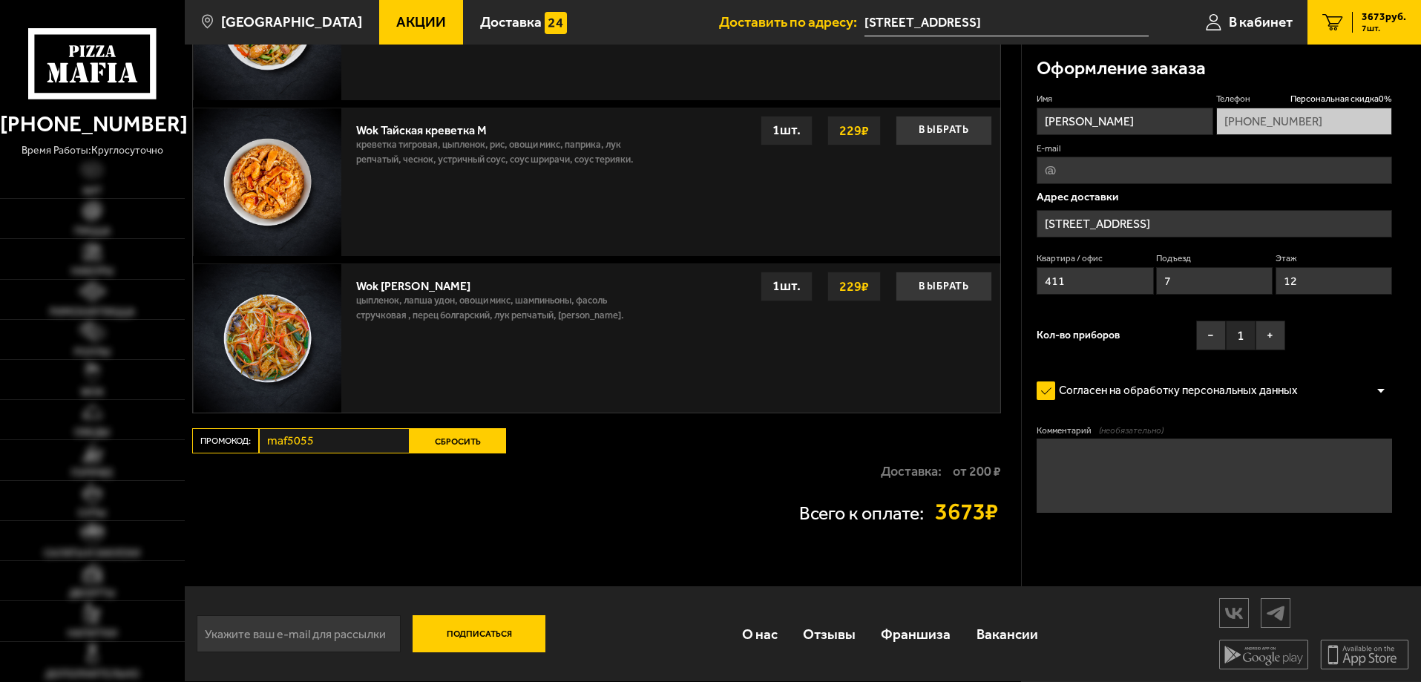
type input "[STREET_ADDRESS]"
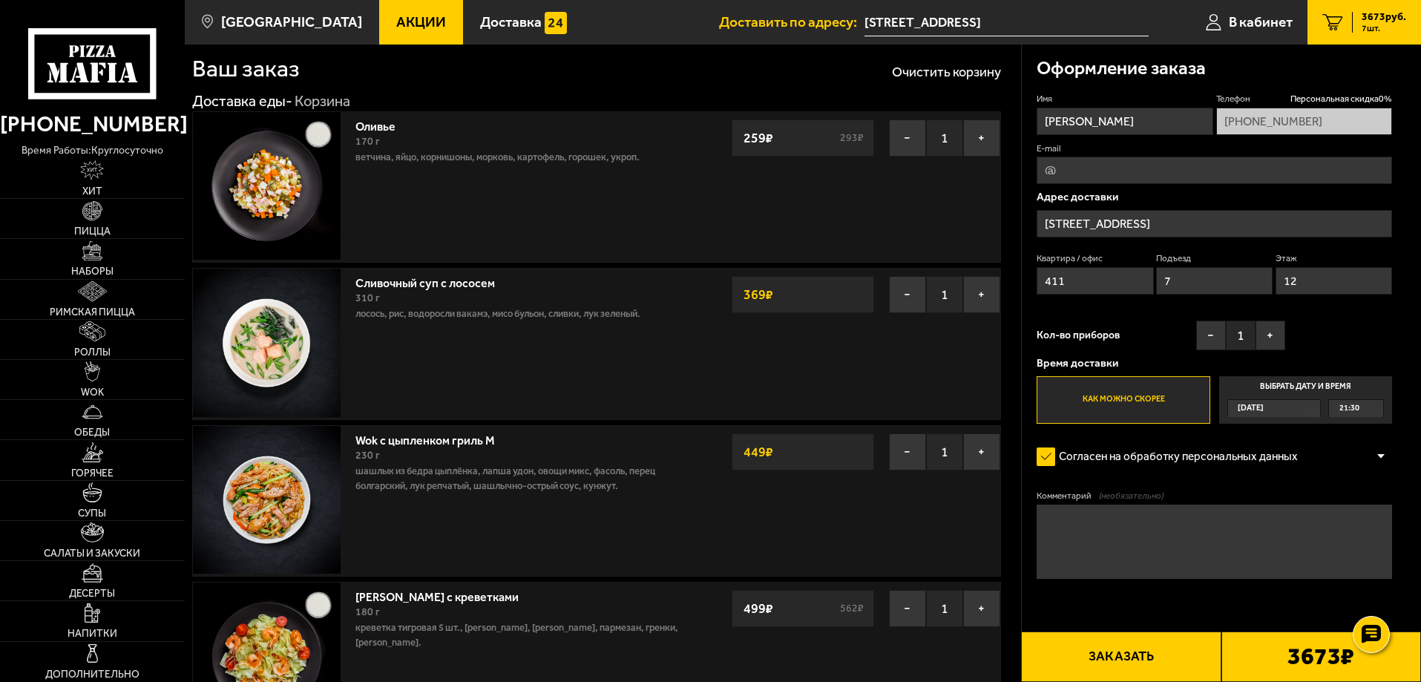
scroll to position [0, 0]
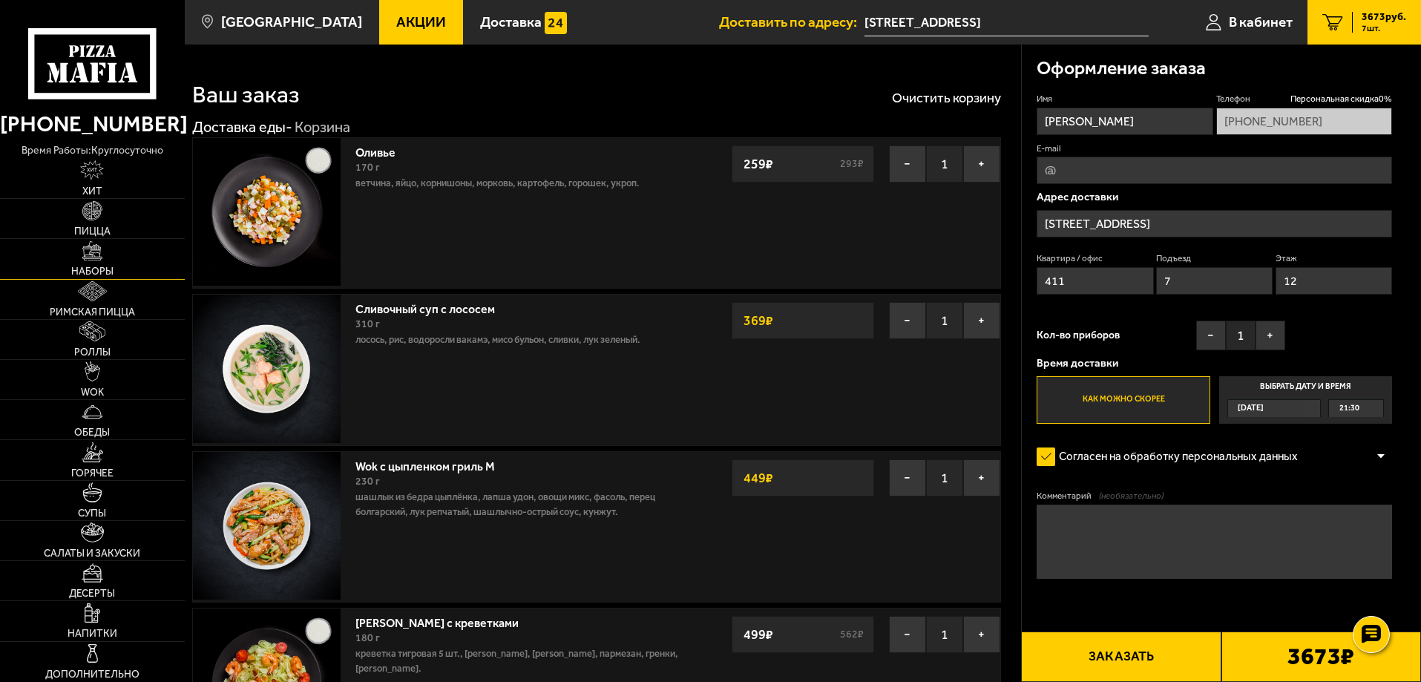
click at [114, 245] on link "Наборы" at bounding box center [92, 258] width 185 height 39
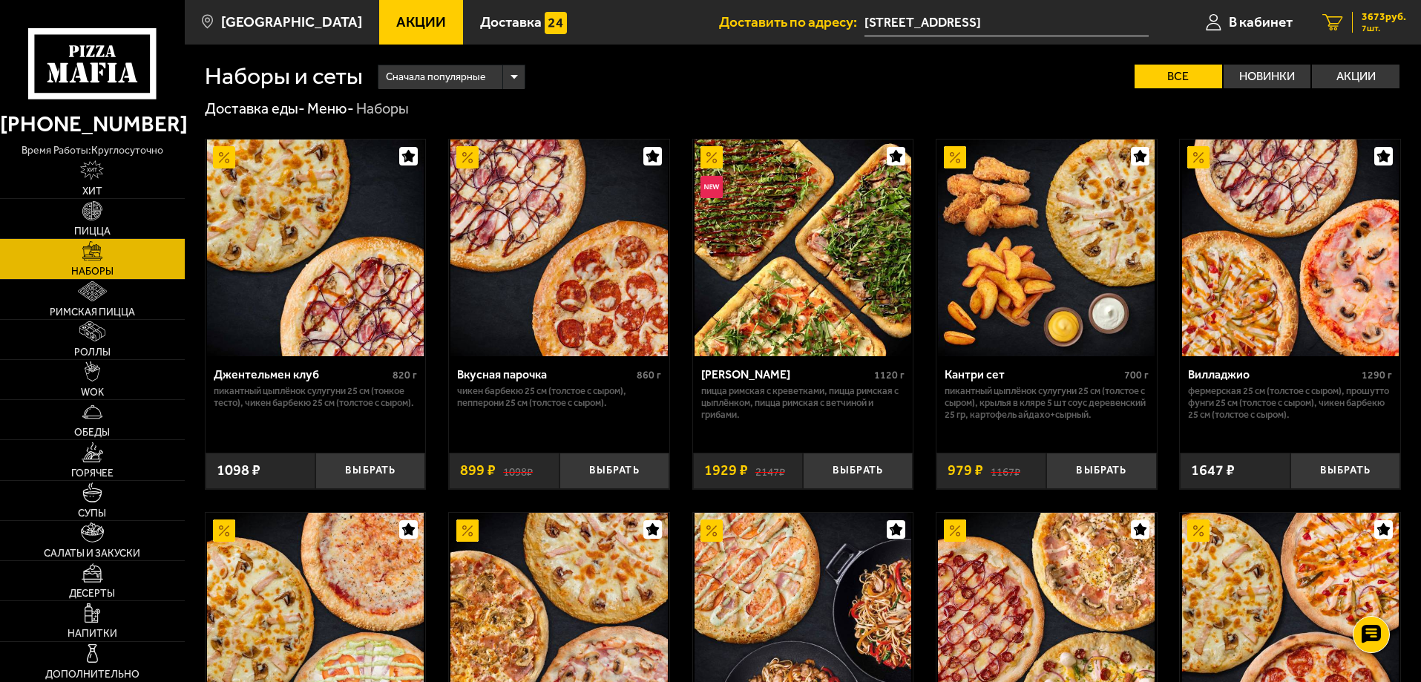
click at [1371, 22] on span "3673 руб." at bounding box center [1384, 17] width 45 height 10
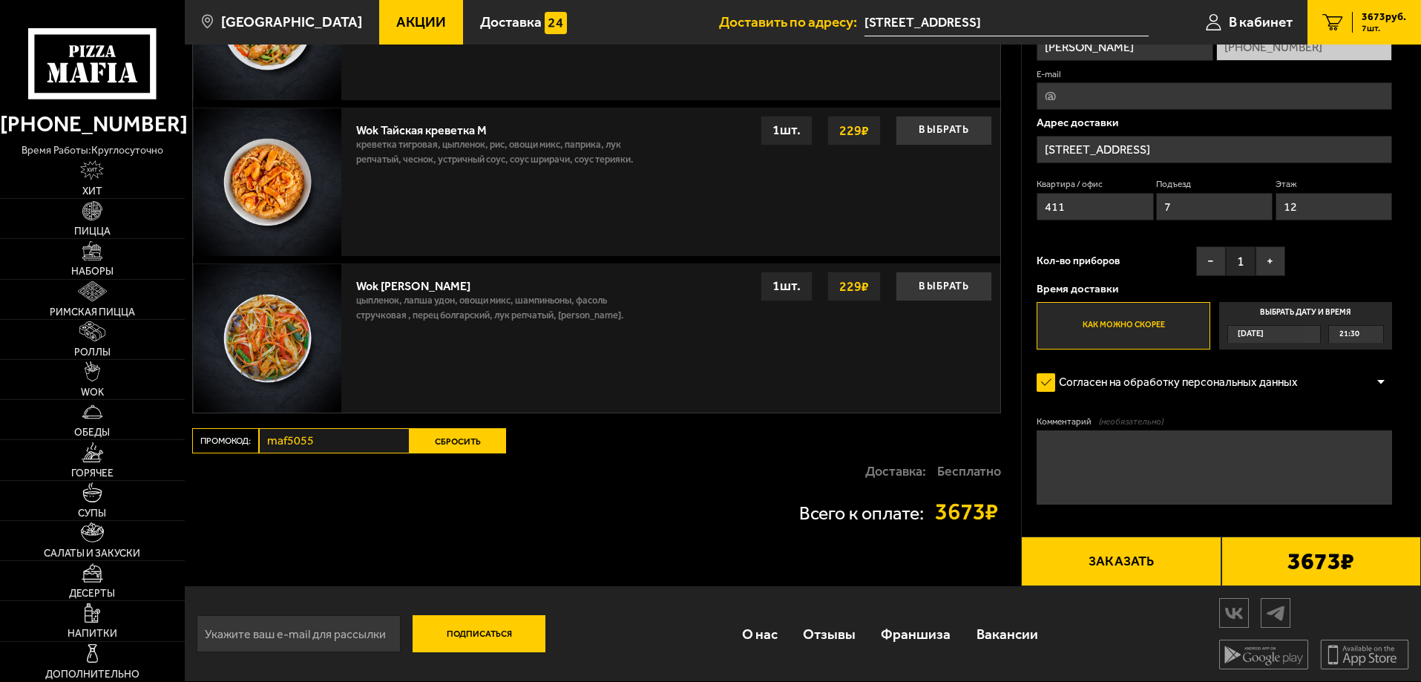
scroll to position [2177, 0]
click at [446, 439] on button "Сбросить" at bounding box center [458, 440] width 96 height 25
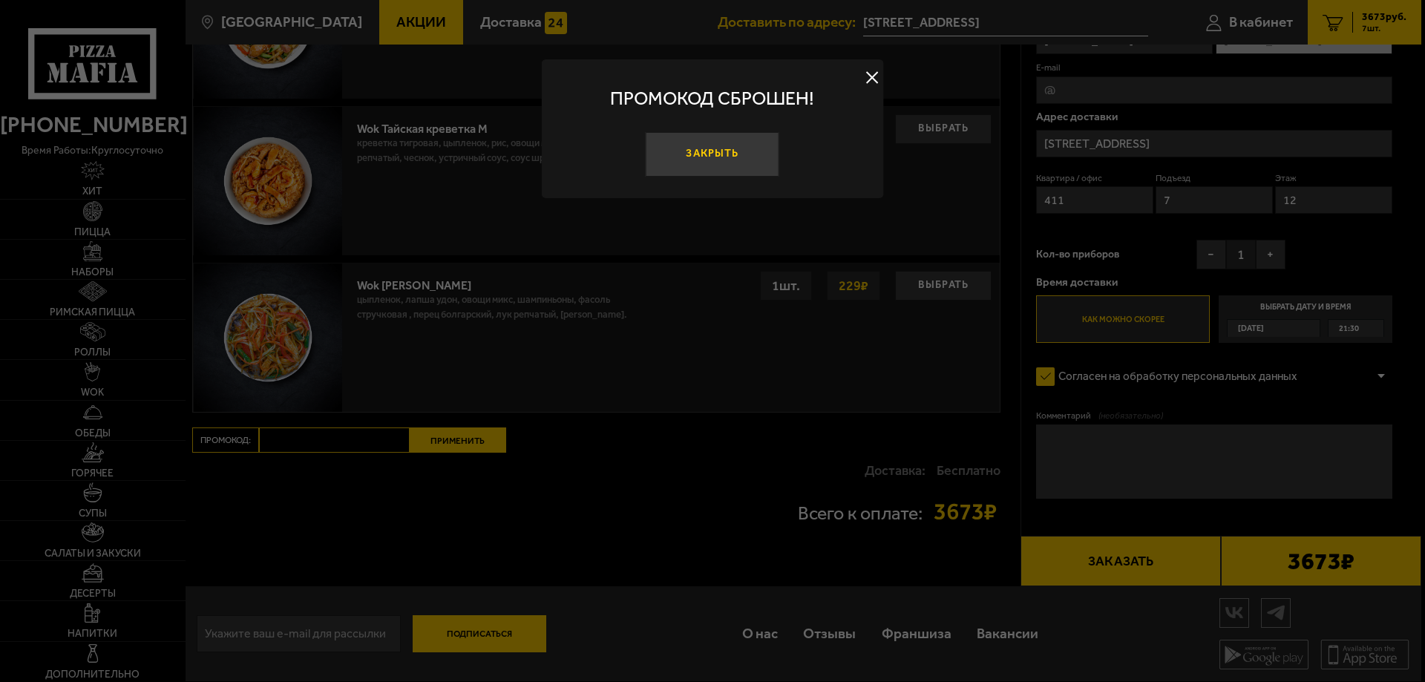
click at [705, 160] on button "Закрыть" at bounding box center [713, 154] width 134 height 45
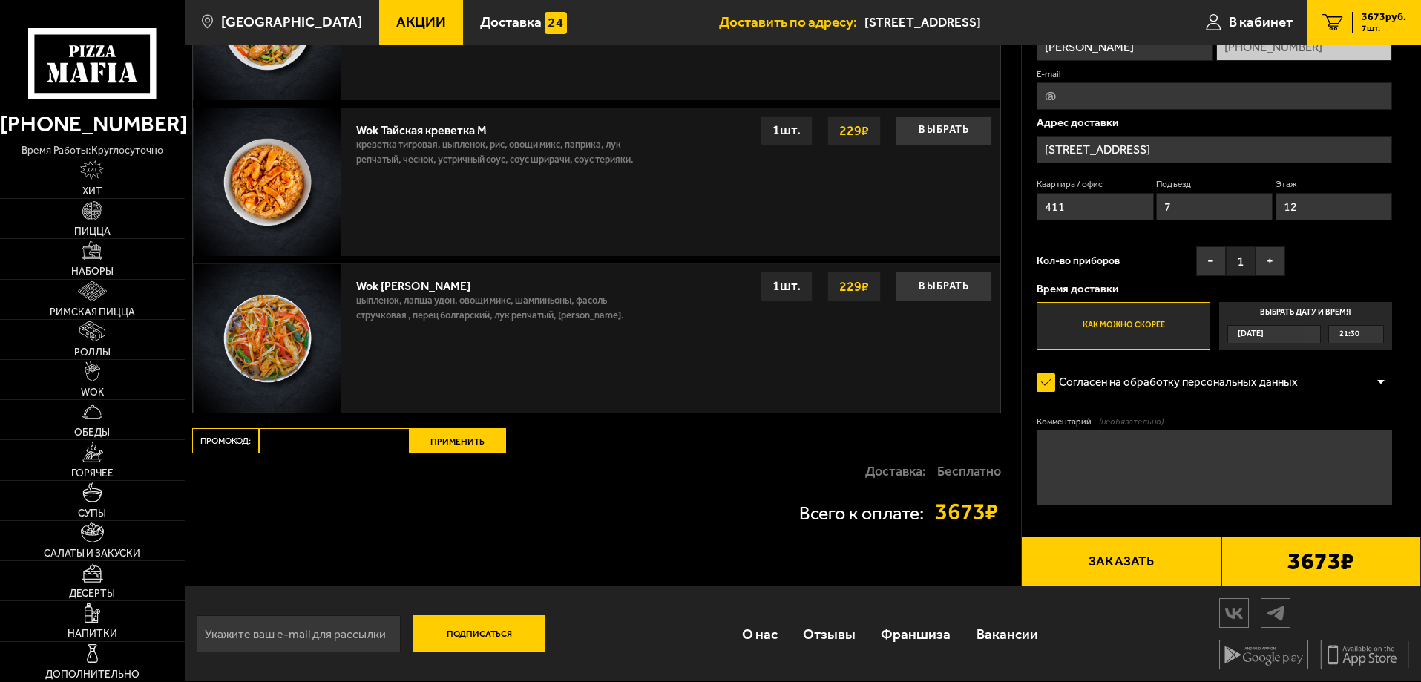
click at [362, 441] on input "Промокод:" at bounding box center [334, 440] width 151 height 25
paste input "maf5055"
type input "maf5055"
click at [480, 445] on button "Применить" at bounding box center [458, 440] width 96 height 25
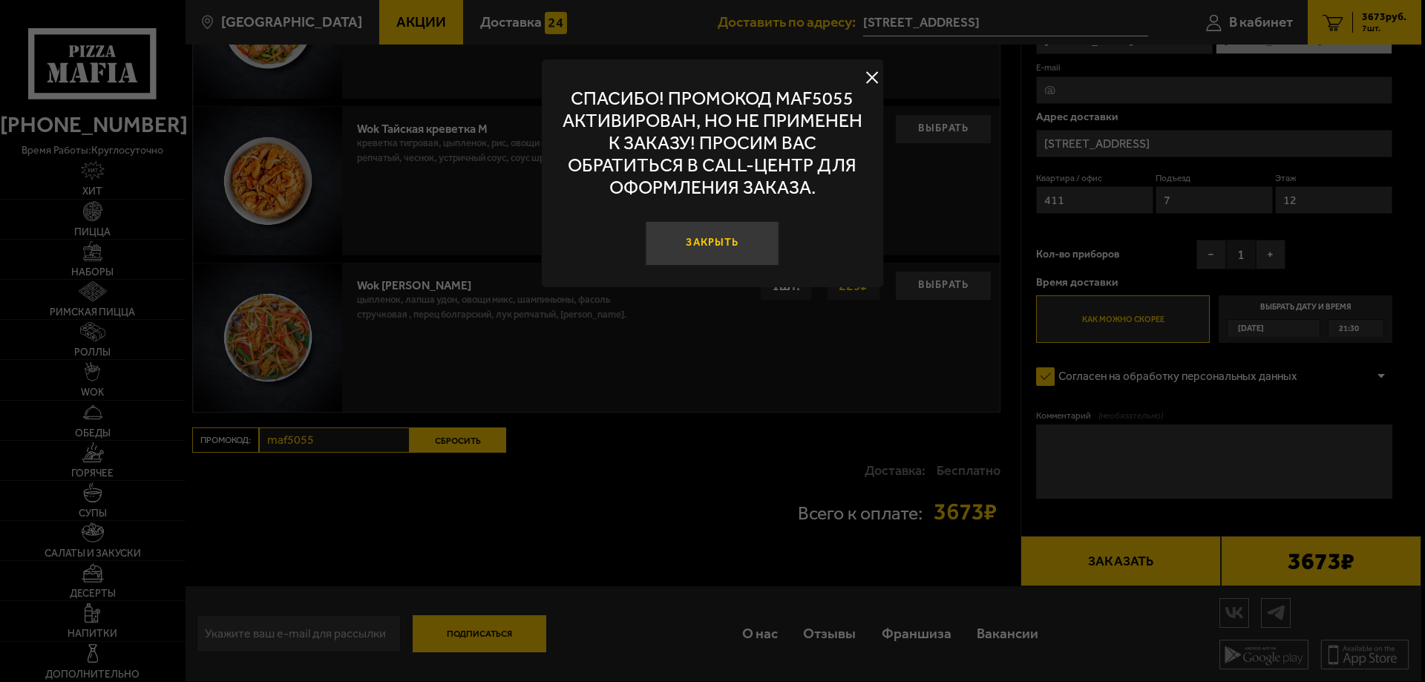
click at [715, 247] on button "Закрыть" at bounding box center [713, 243] width 134 height 45
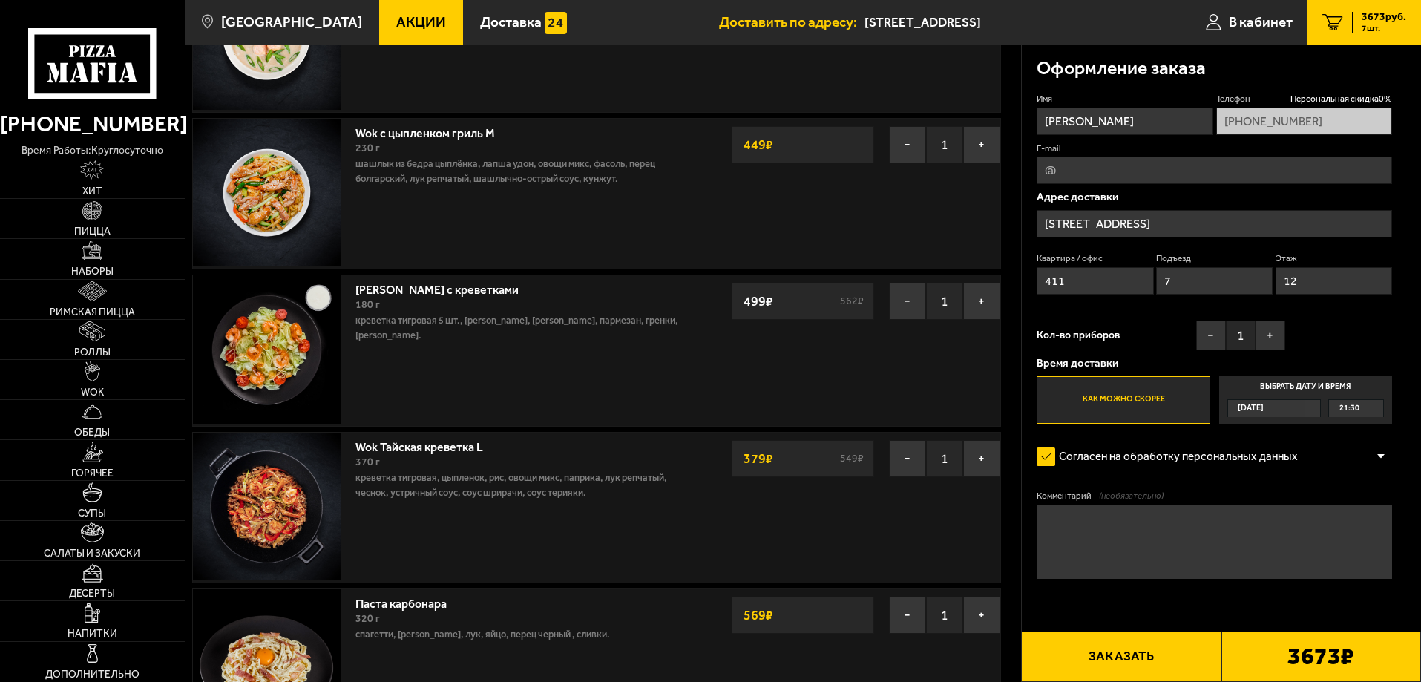
scroll to position [247, 0]
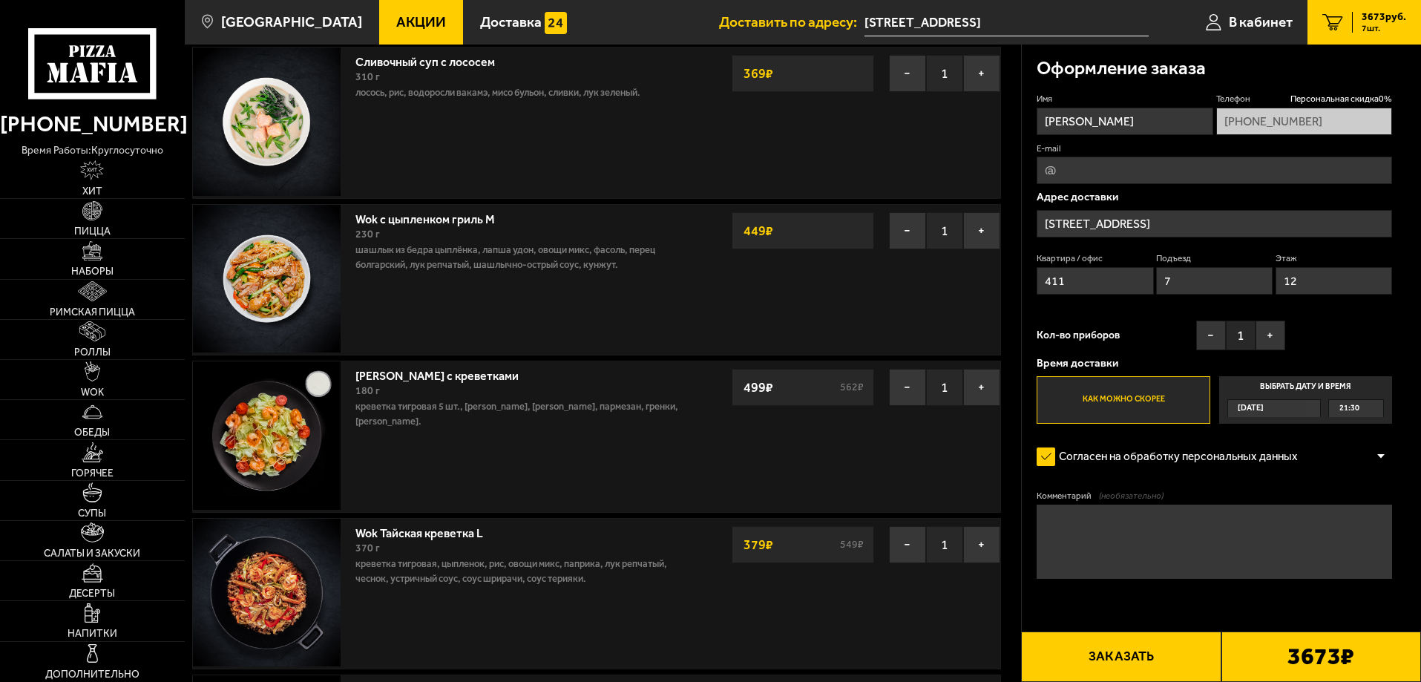
click at [411, 17] on span "Акции" at bounding box center [421, 22] width 50 height 14
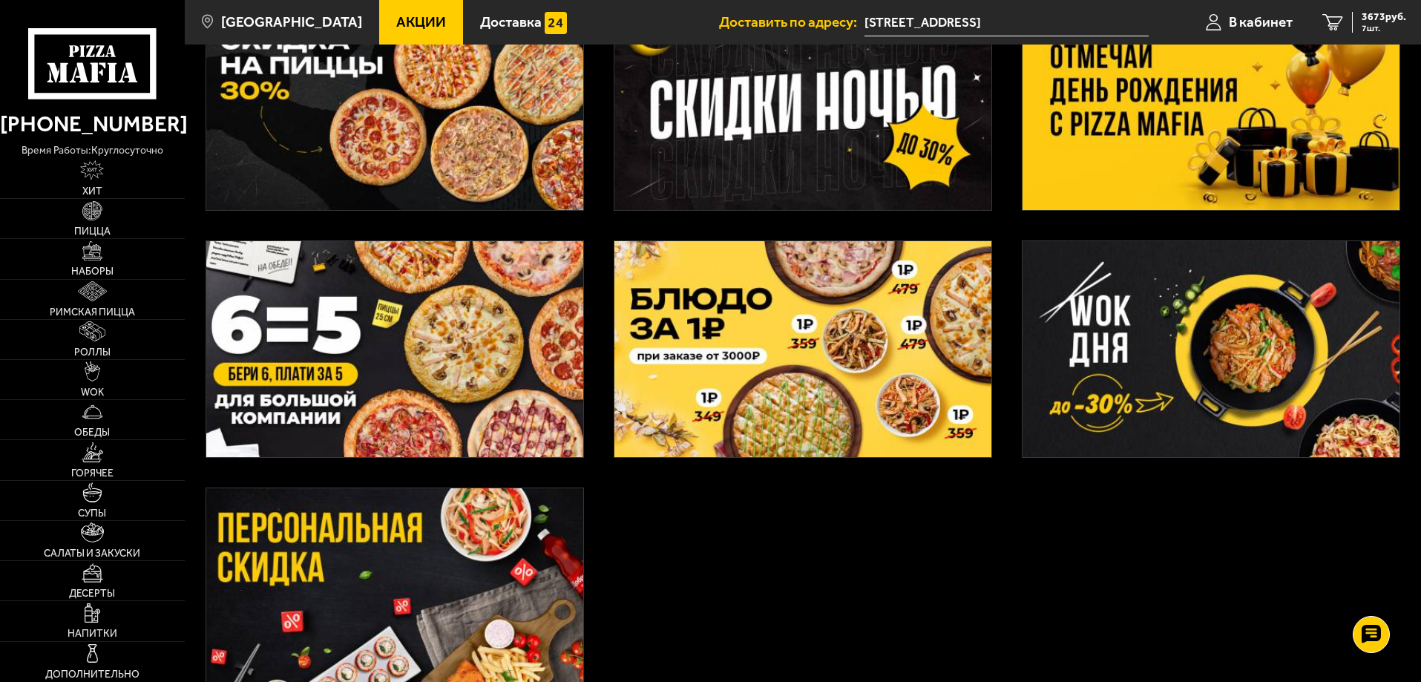
scroll to position [40, 0]
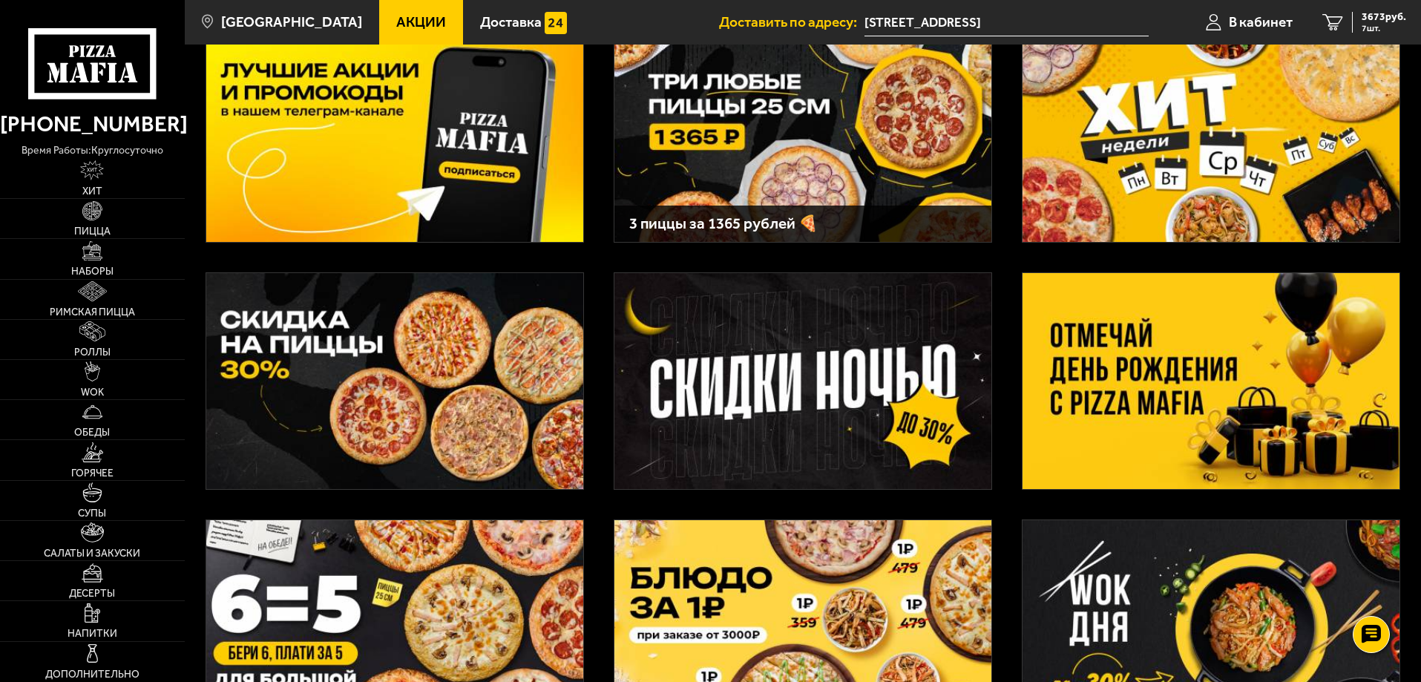
click at [1190, 588] on img at bounding box center [1211, 628] width 377 height 216
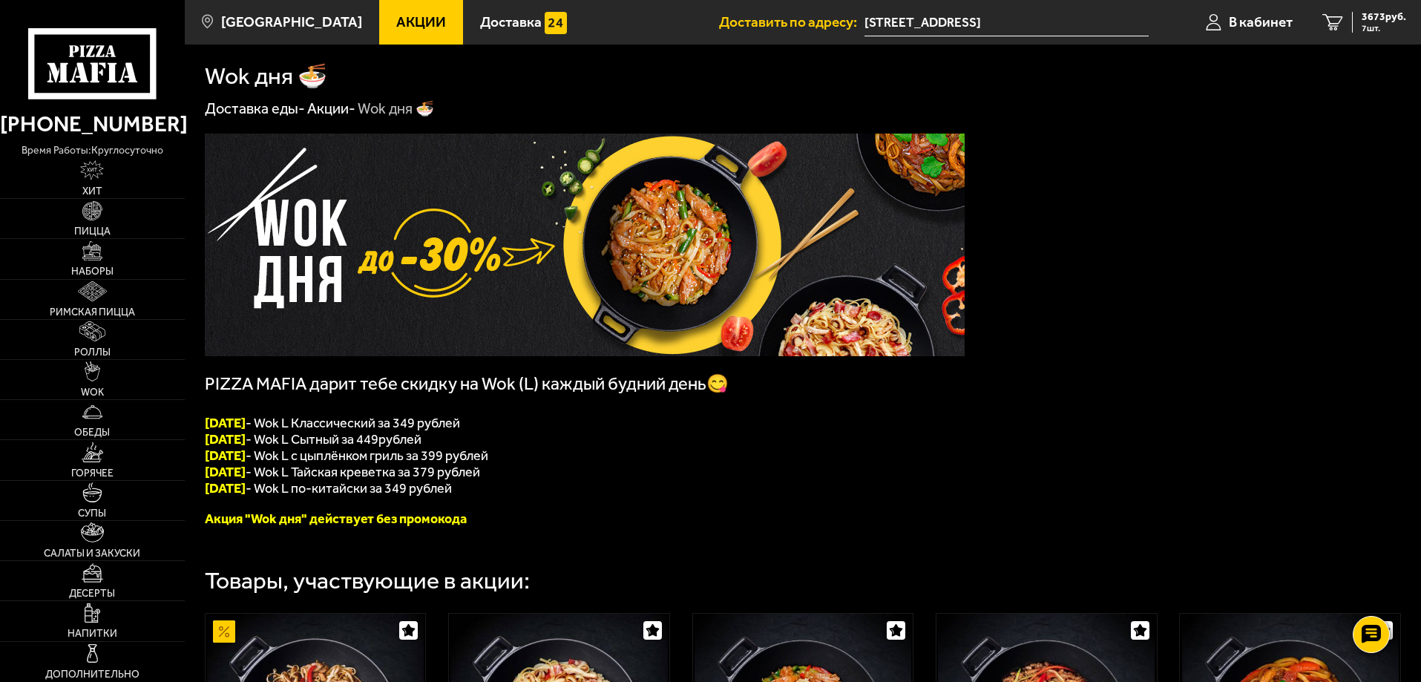
click at [231, 478] on font "[DATE]" at bounding box center [225, 472] width 41 height 16
copy span "[DATE]"
click at [1357, 22] on div "3673 руб. 7 шт." at bounding box center [1379, 22] width 54 height 21
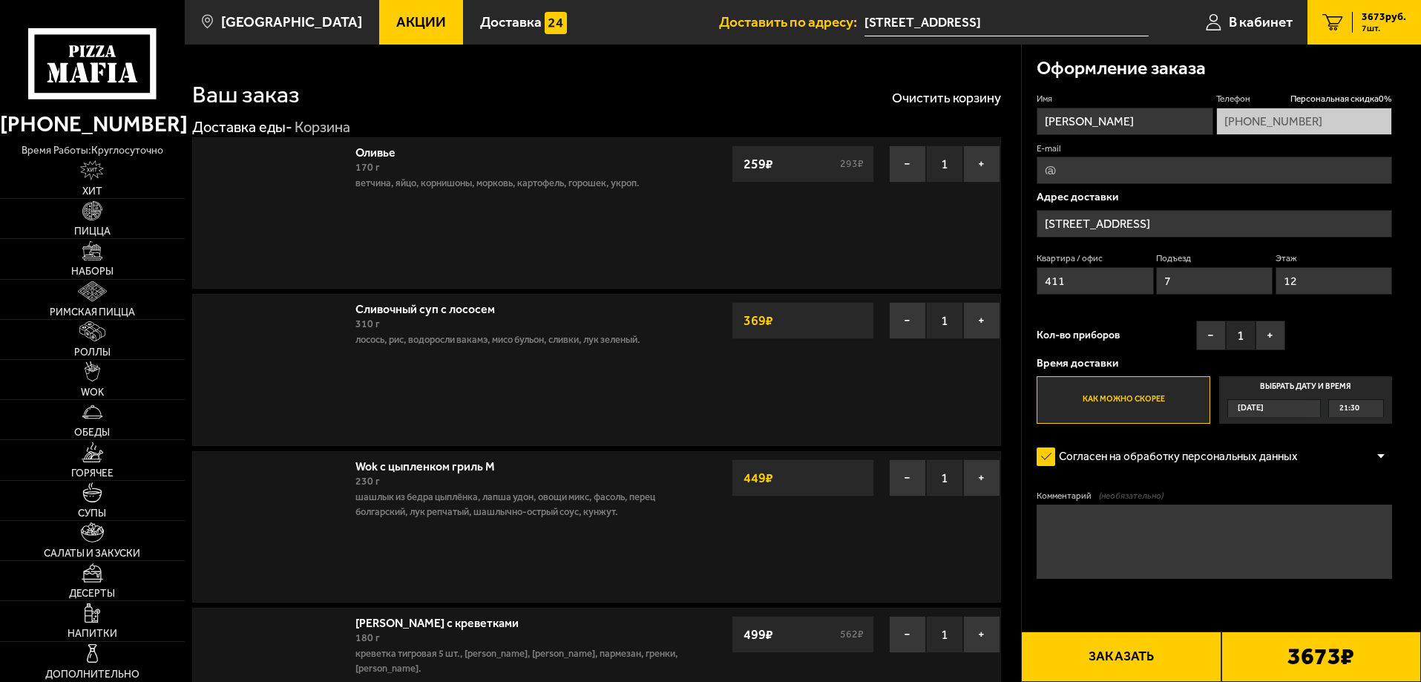
type input "[STREET_ADDRESS]"
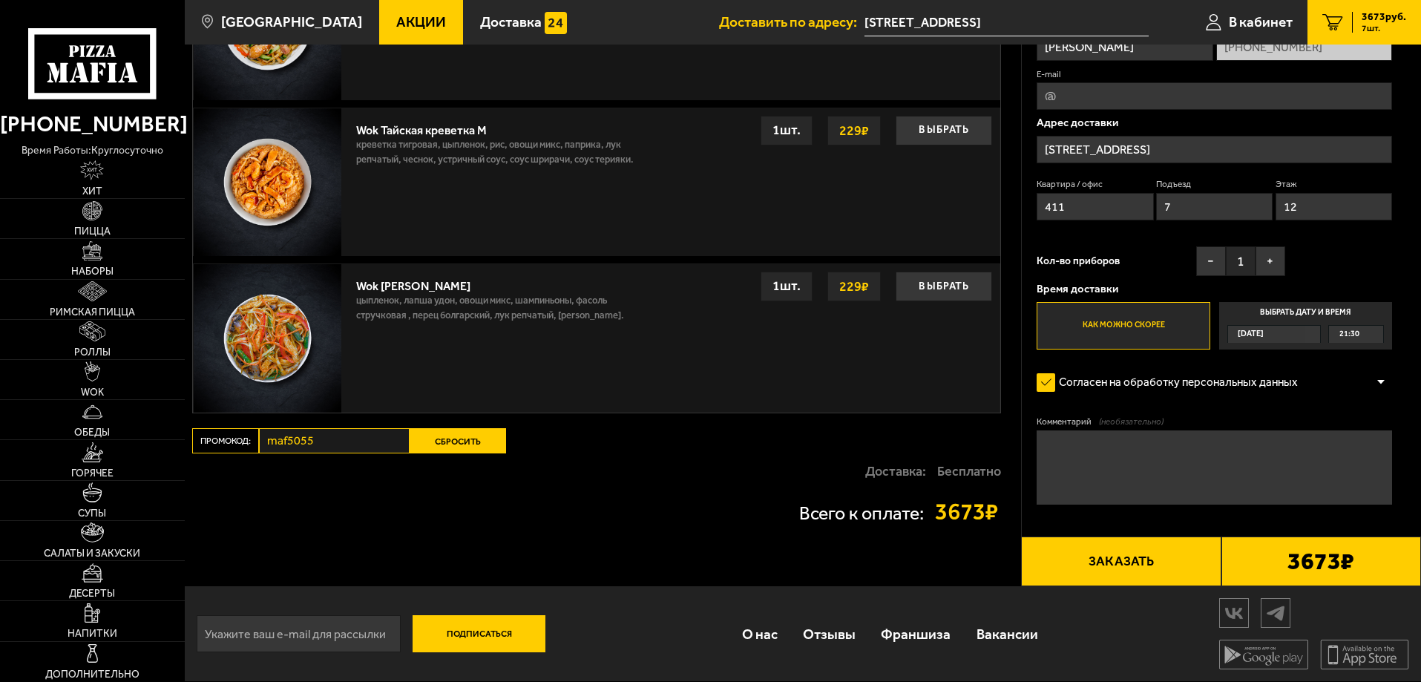
scroll to position [2177, 0]
click at [474, 432] on button "Сбросить" at bounding box center [458, 440] width 96 height 25
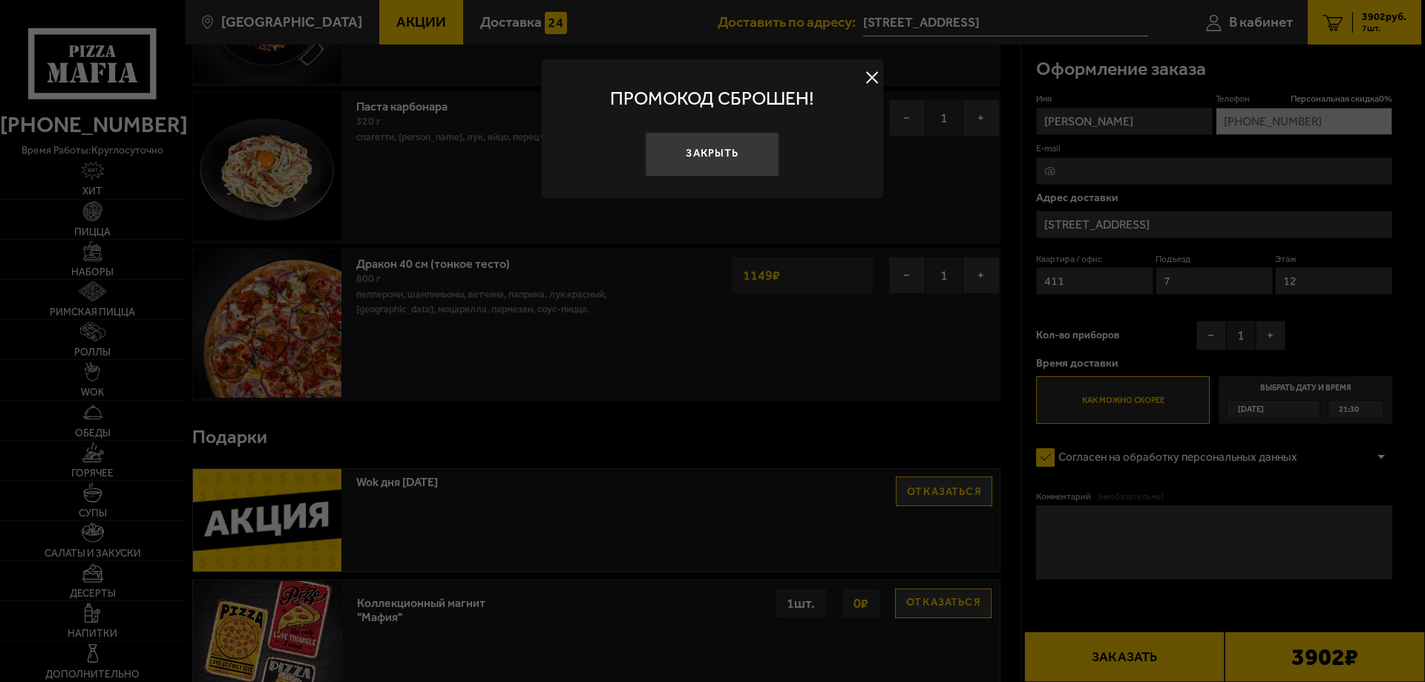
click at [687, 158] on button "Закрыть" at bounding box center [713, 154] width 134 height 45
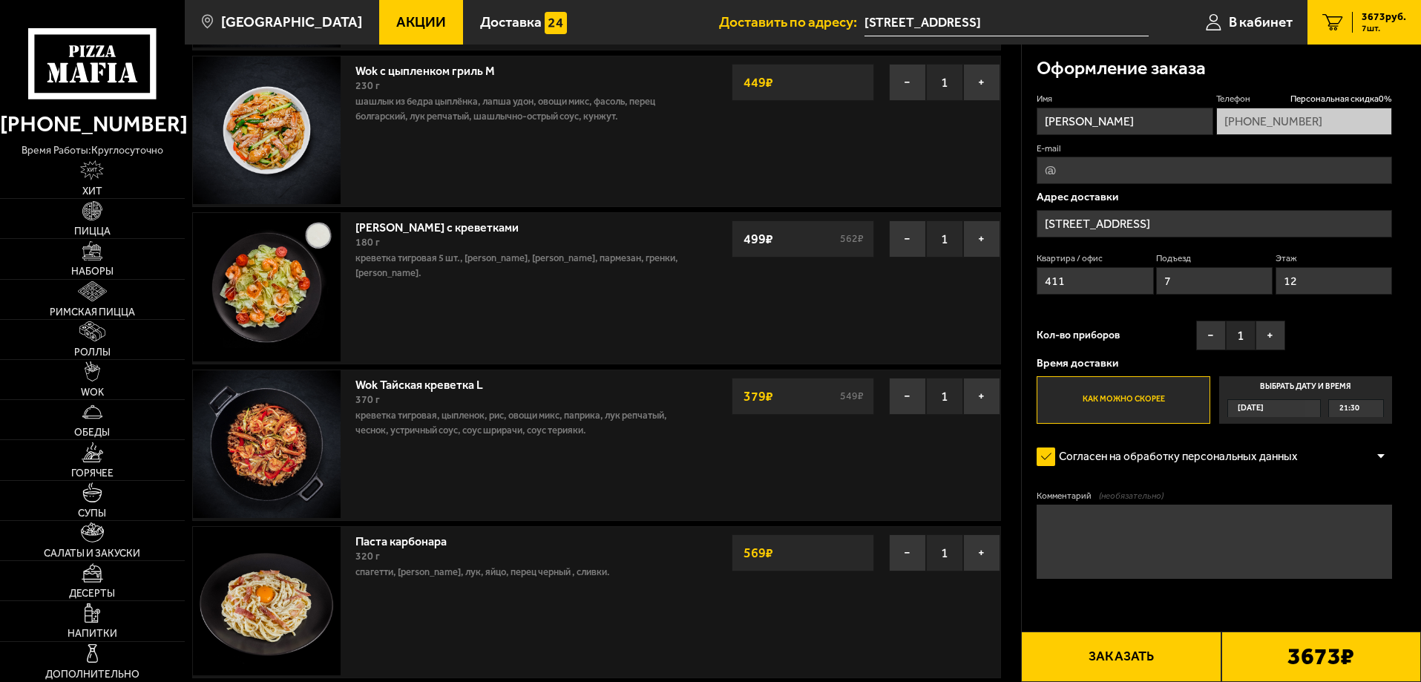
scroll to position [173, 0]
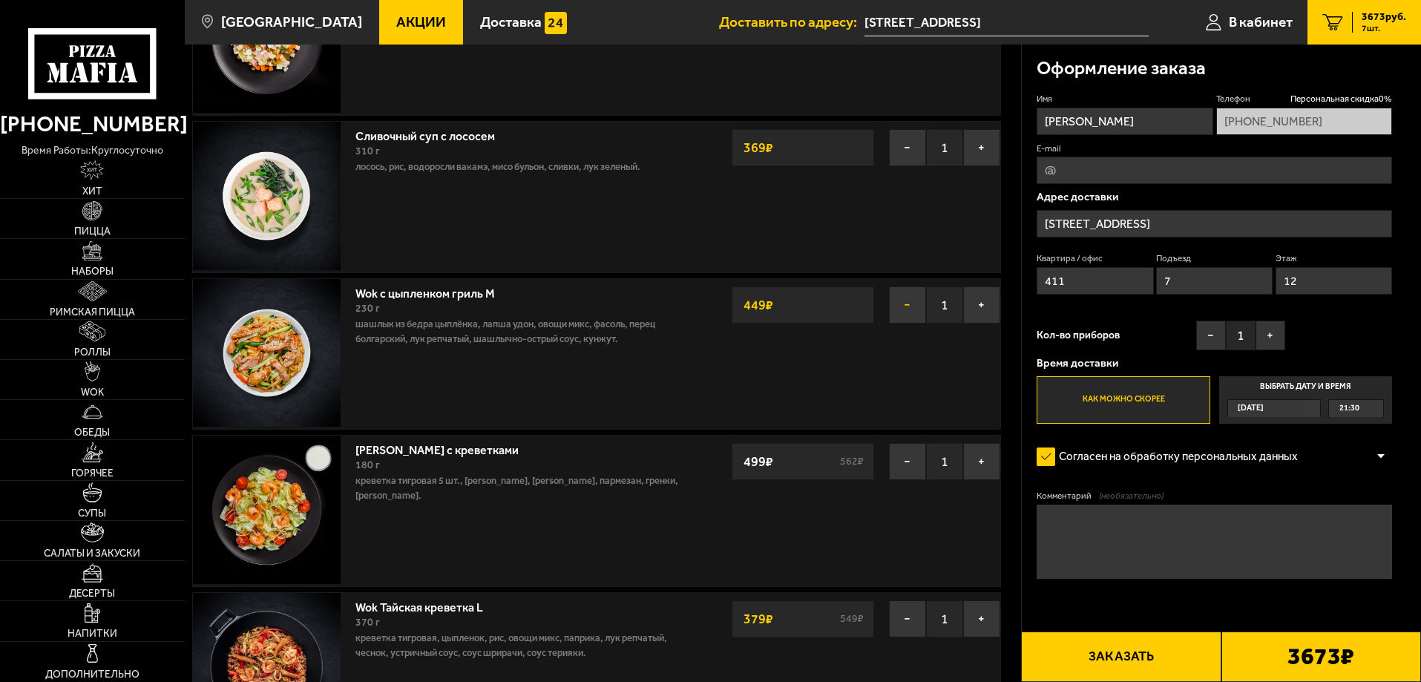
click at [914, 299] on button "−" at bounding box center [907, 304] width 37 height 37
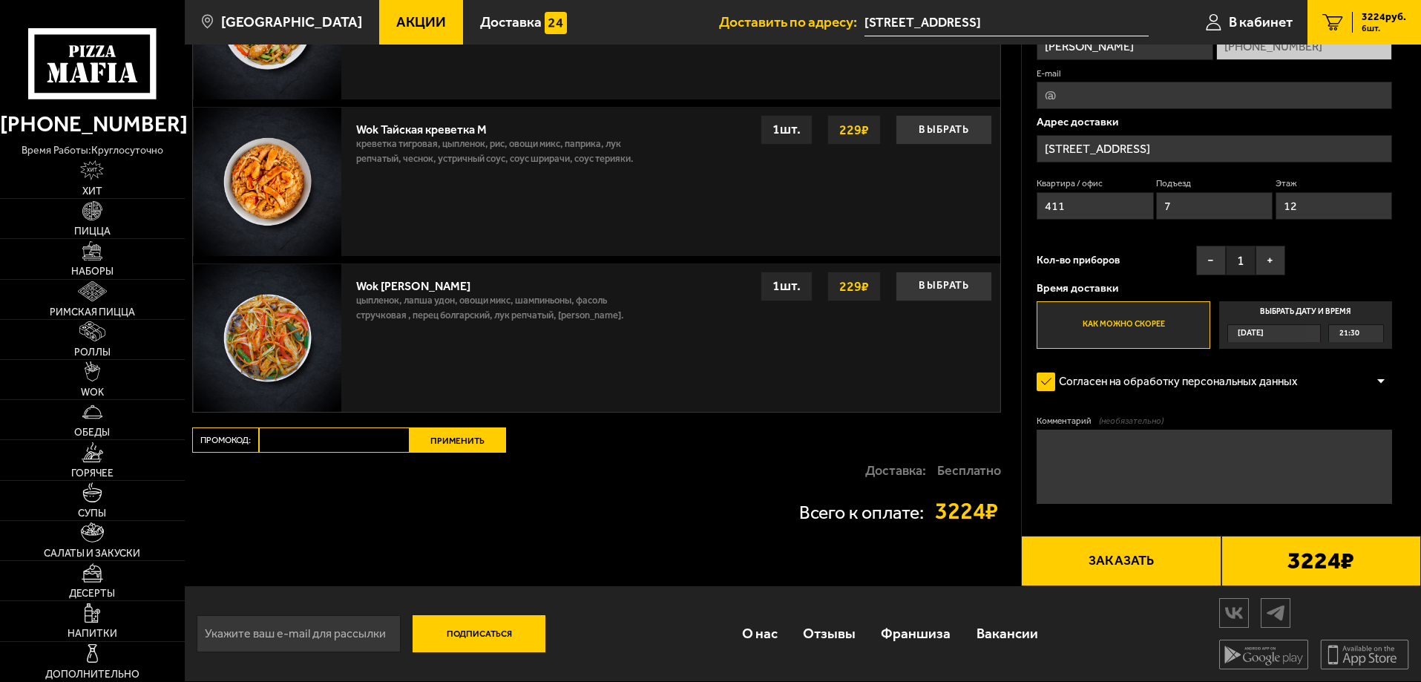
scroll to position [2000, 0]
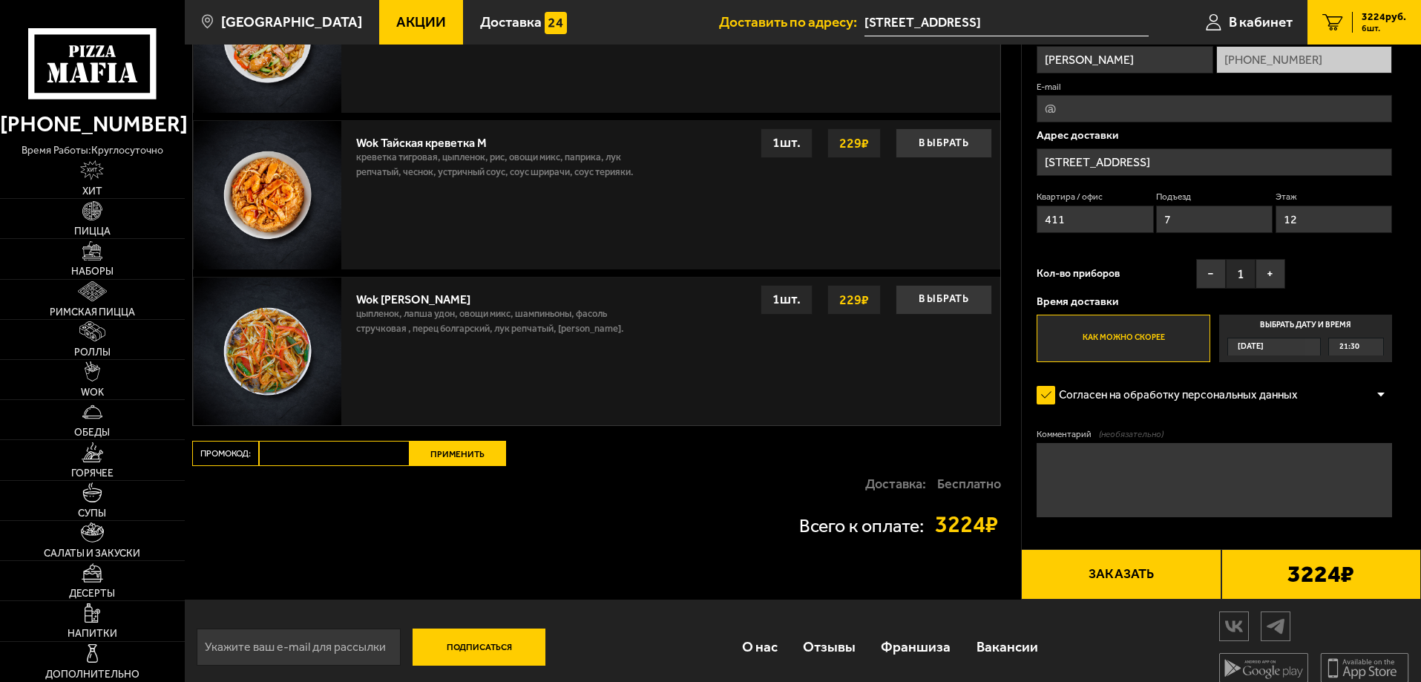
click at [344, 466] on input "Промокод:" at bounding box center [334, 453] width 151 height 25
paste input "[DATE]"
type input "[DATE]"
click at [465, 456] on button "Применить" at bounding box center [458, 453] width 96 height 25
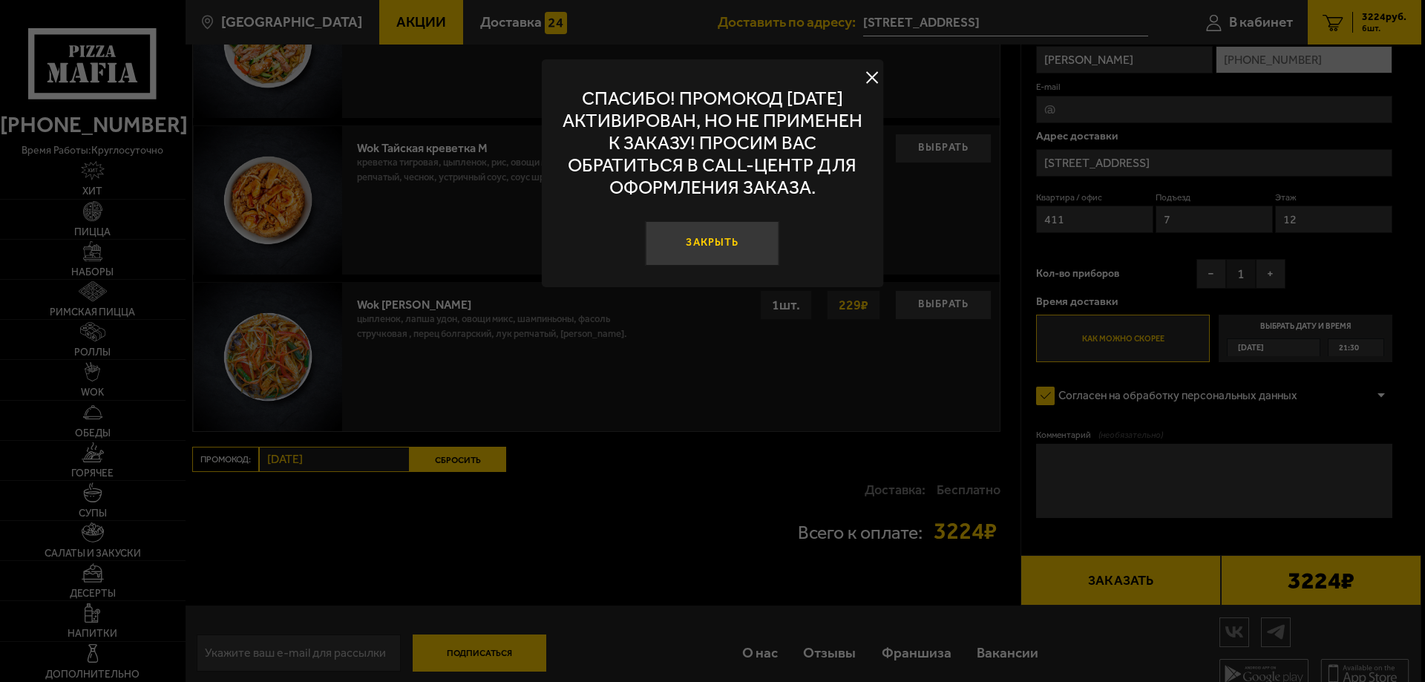
click at [730, 249] on button "Закрыть" at bounding box center [713, 243] width 134 height 45
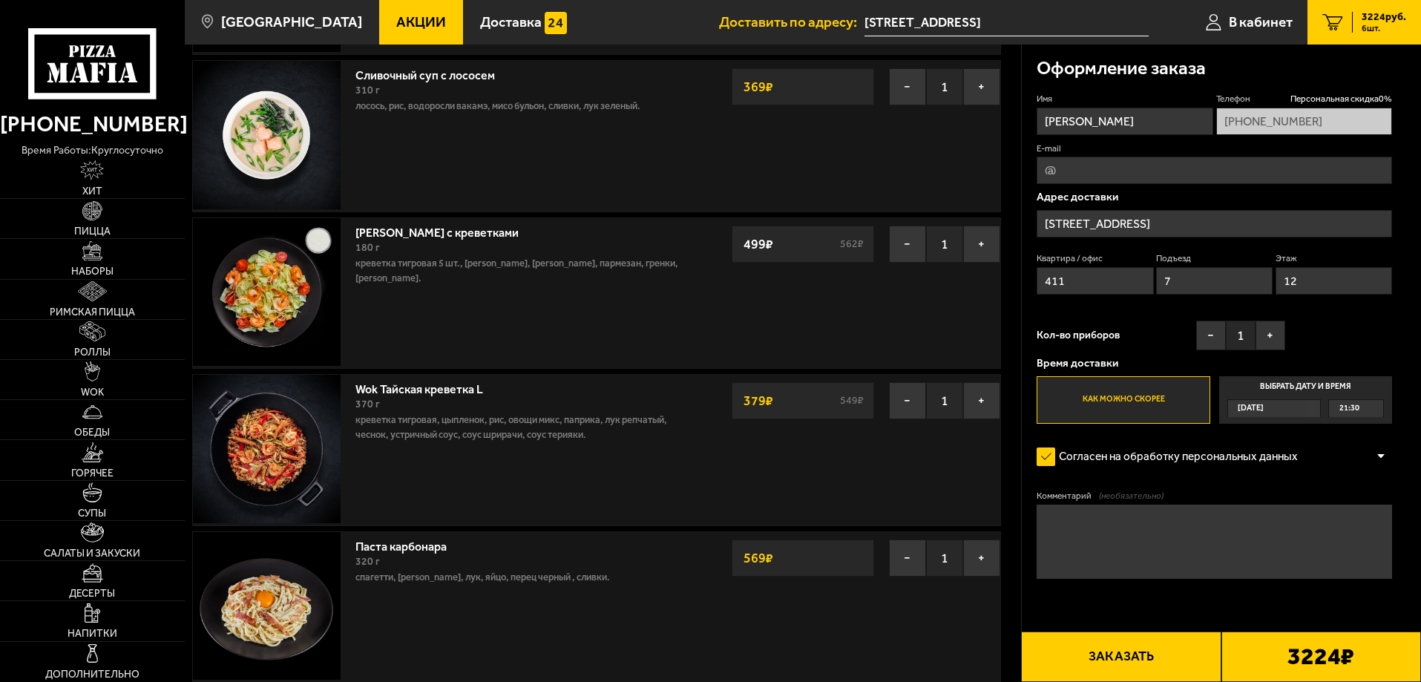
scroll to position [445, 0]
